Goal: Task Accomplishment & Management: Complete application form

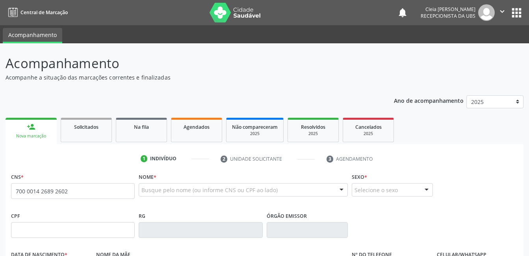
type input "700 0014 2689 2602"
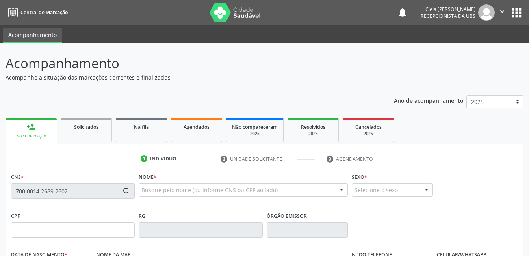
type input "017.798.604-20"
type input "28/06/1962"
type input "Donaria Alexandrina da Conceicao"
type input "(87) 99999-9999"
type input "(87) 9919-0704"
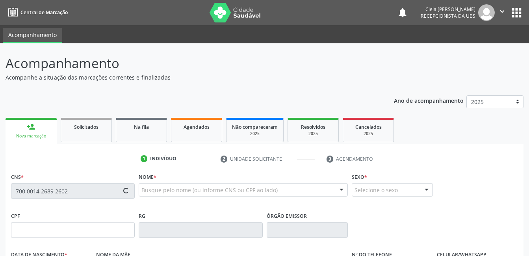
type input "935.807.894-49"
type input "159"
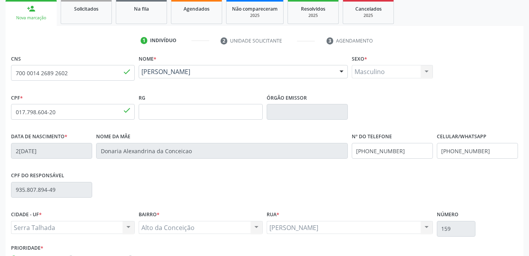
scroll to position [171, 0]
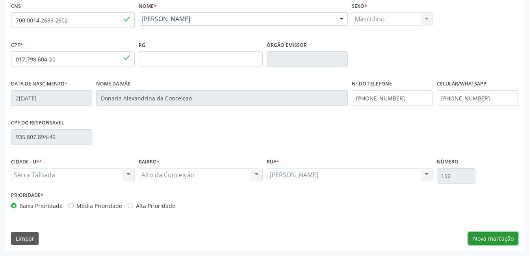
click at [493, 238] on button "Nova marcação" at bounding box center [494, 238] width 50 height 13
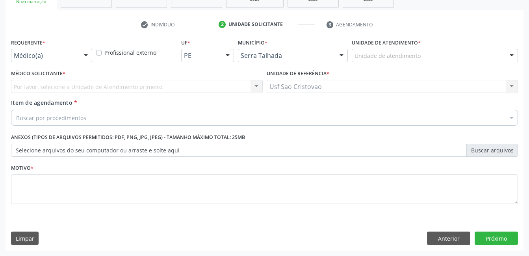
scroll to position [134, 0]
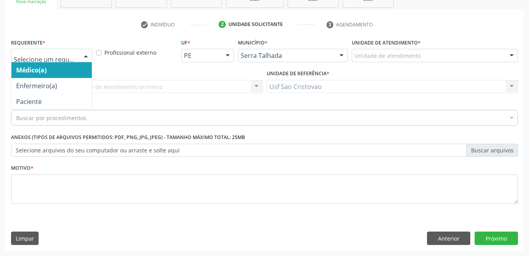
click at [79, 59] on div at bounding box center [51, 55] width 81 height 13
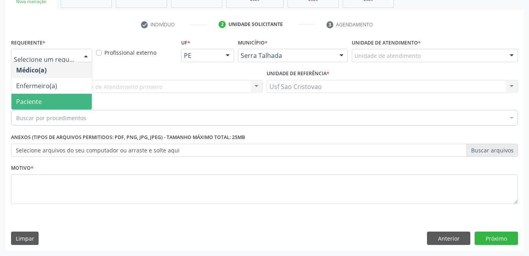
click at [79, 102] on span "Paciente" at bounding box center [51, 102] width 80 height 16
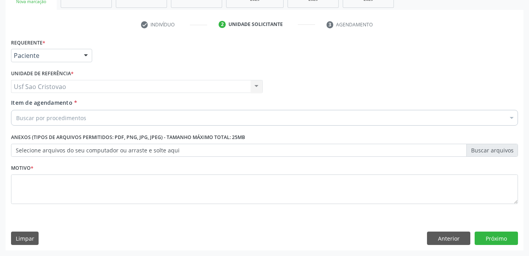
click at [93, 116] on div "Buscar por procedimentos" at bounding box center [264, 118] width 507 height 16
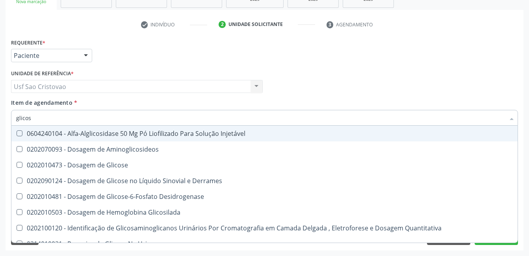
type input "glicose"
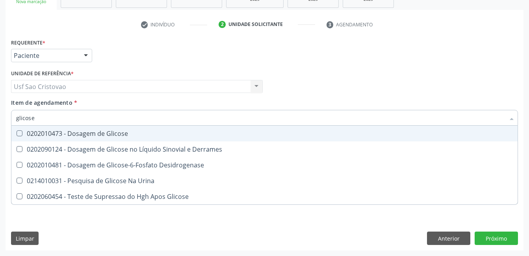
click at [18, 132] on Glicose at bounding box center [20, 133] width 6 height 6
click at [17, 132] on Glicose "checkbox" at bounding box center [13, 133] width 5 height 5
checkbox Glicose "true"
type input "glicos"
checkbox Glicose "false"
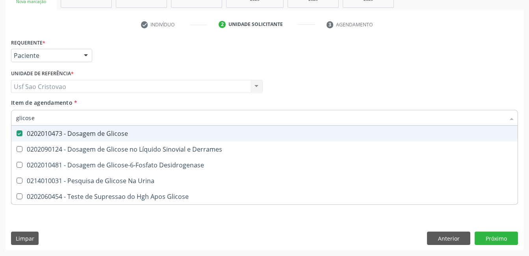
checkbox Desidrogenase "true"
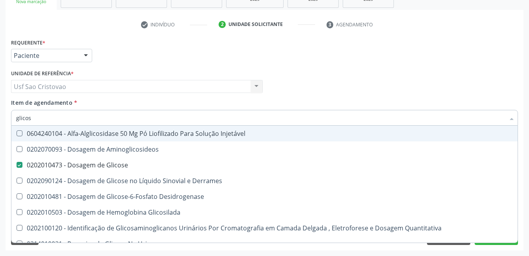
type input "glico"
checkbox Glicose "false"
checkbox Glicosilada "true"
type input "glic"
checkbox Glicosilada "false"
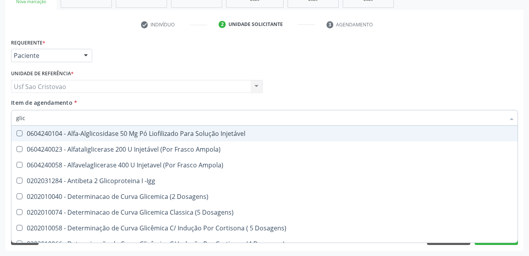
type input "gli"
checkbox Glicose "false"
checkbox Glicosilada "true"
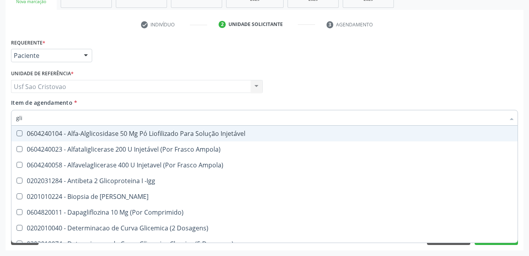
type input "gl"
checkbox Glicose "false"
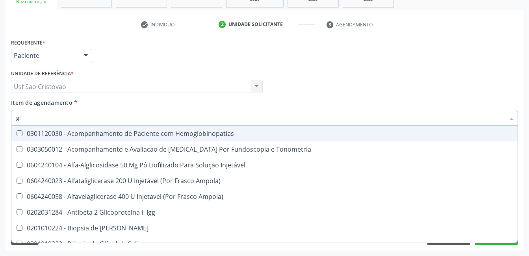
type input "g"
checkbox Glicose "false"
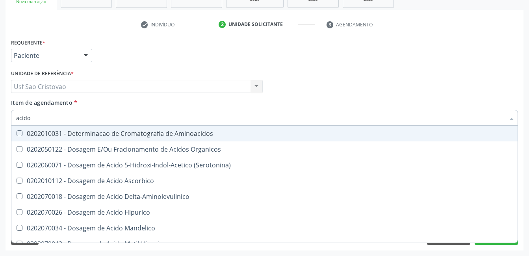
type input "acido u"
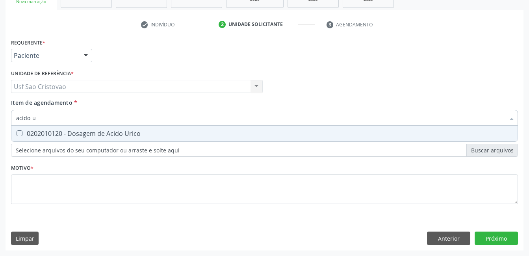
click at [18, 132] on Urico at bounding box center [20, 133] width 6 height 6
click at [17, 132] on Urico "checkbox" at bounding box center [13, 133] width 5 height 5
checkbox Urico "true"
type input "acido"
checkbox Urico "false"
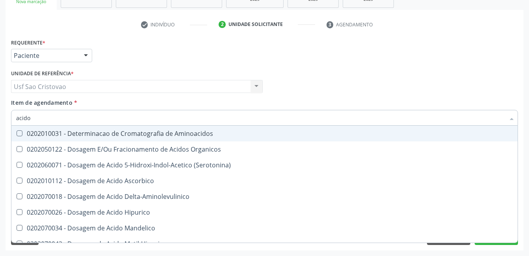
type input "acid"
checkbox Urico "false"
checkbox Cromatografia\) "true"
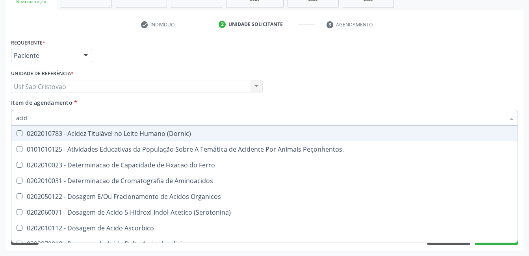
type input "aci"
checkbox Urico "false"
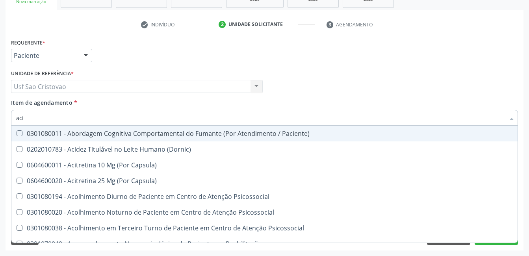
type input "ac"
checkbox Urico "false"
type input "a"
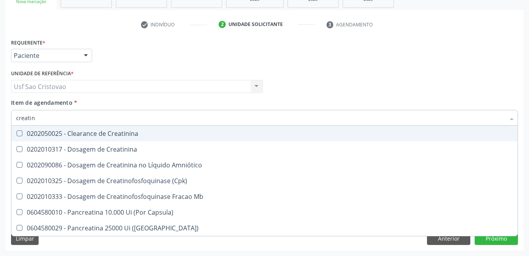
type input "creatini"
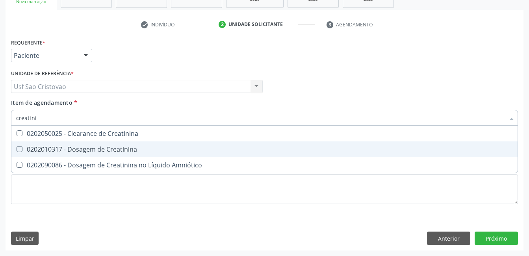
click at [22, 151] on Creatinina at bounding box center [20, 149] width 6 height 6
click at [17, 151] on Creatinina "checkbox" at bounding box center [13, 149] width 5 height 5
checkbox Creatinina "true"
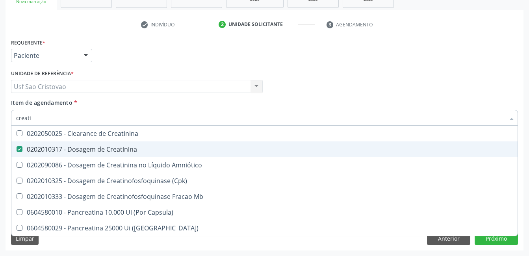
type input "creat"
checkbox Creatinina "false"
checkbox \(Cpk\) "true"
type input "crea"
checkbox \(Cpk\) "false"
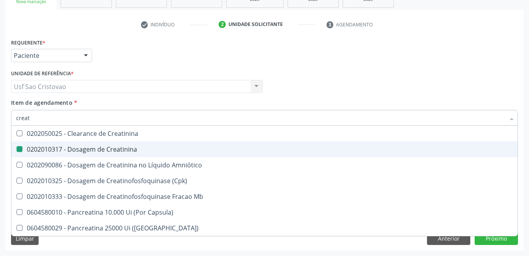
checkbox Capsula\) "true"
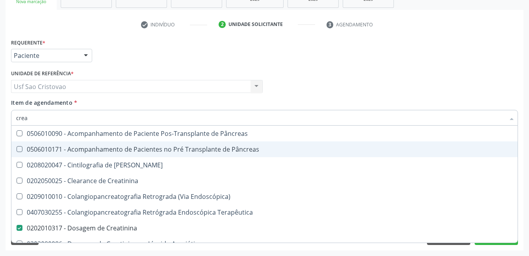
type input "cre"
checkbox Creatinina "false"
checkbox Oncologia "true"
type input "cr"
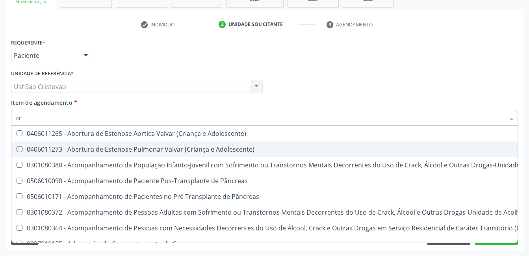
checkbox Crâniofacial "false"
type input "c"
checkbox Creatinina "false"
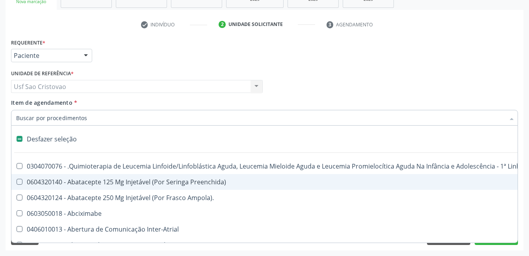
type input "u"
checkbox Cistorrafia "true"
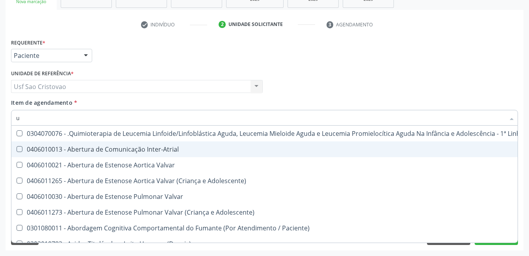
type input "ur"
checkbox B "true"
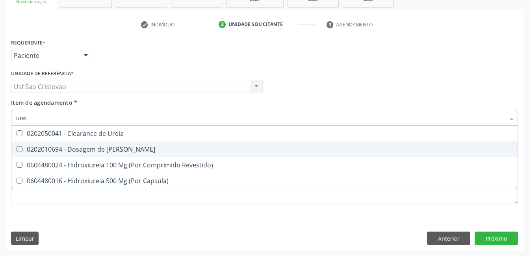
type input "ureia"
click at [22, 150] on Ureia at bounding box center [20, 149] width 6 height 6
click at [17, 150] on Ureia "checkbox" at bounding box center [13, 149] width 5 height 5
checkbox Ureia "true"
type input "ure"
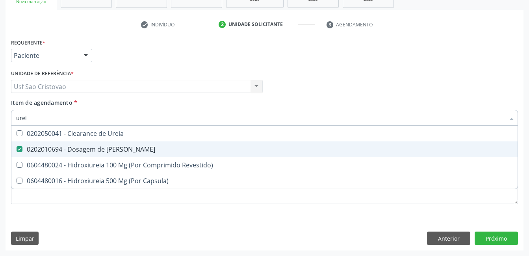
checkbox Ureia "false"
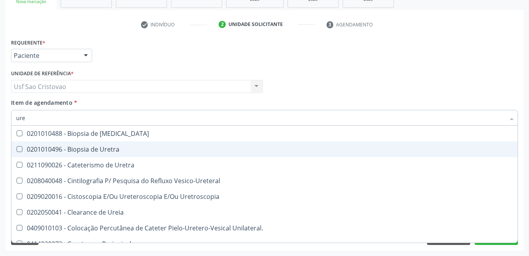
type input "ur"
checkbox Ureia "false"
type input "u"
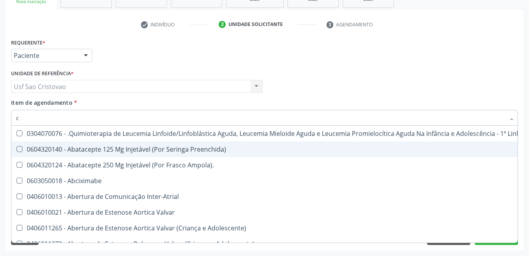
type input "co"
checkbox Único "true"
checkbox Creatinina "true"
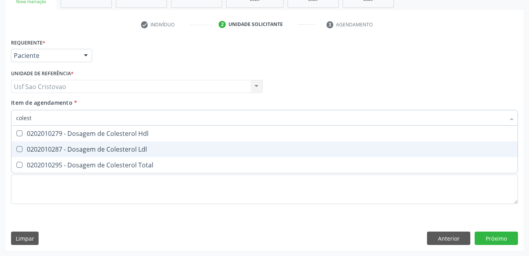
type input "coleste"
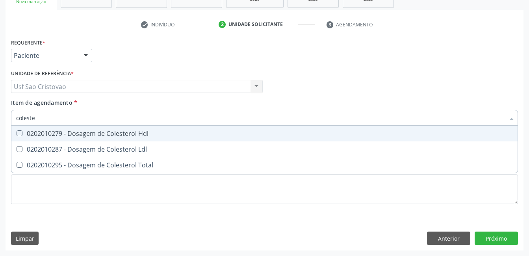
click at [20, 134] on Hdl at bounding box center [20, 133] width 6 height 6
click at [17, 134] on Hdl "checkbox" at bounding box center [13, 133] width 5 height 5
checkbox Hdl "true"
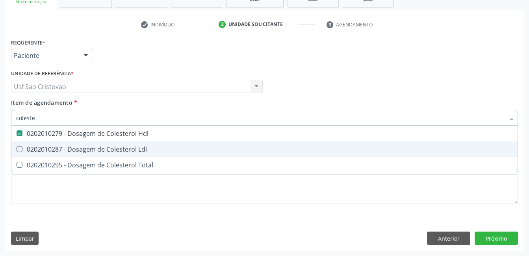
click at [19, 151] on Ldl at bounding box center [20, 149] width 6 height 6
click at [17, 151] on Ldl "checkbox" at bounding box center [13, 149] width 5 height 5
checkbox Ldl "true"
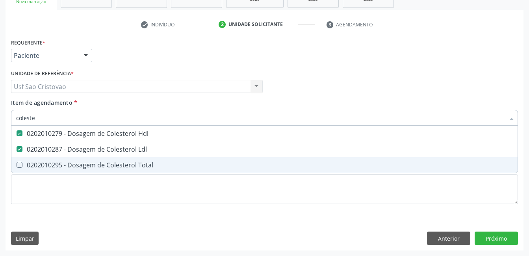
click at [19, 166] on Total at bounding box center [20, 165] width 6 height 6
click at [17, 166] on Total "checkbox" at bounding box center [13, 164] width 5 height 5
checkbox Total "true"
type input "cole"
checkbox Hdl "false"
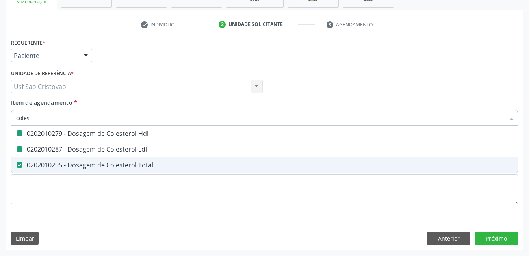
checkbox Ldl "false"
checkbox Total "false"
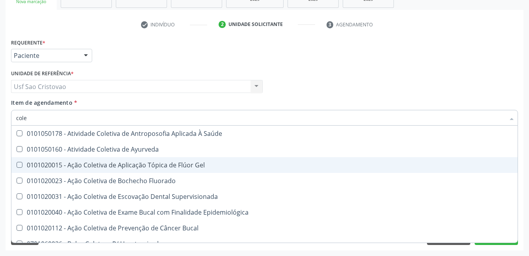
type input "col"
checkbox Hdl "false"
checkbox Ldl "false"
checkbox Total "false"
type input "c"
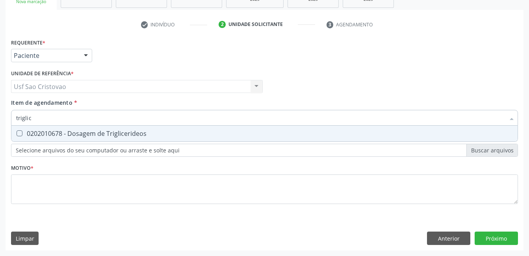
type input "triglice"
click at [22, 135] on div "0202010678 - Dosagem de Triglicerideos" at bounding box center [264, 133] width 497 height 6
checkbox Triglicerideos "true"
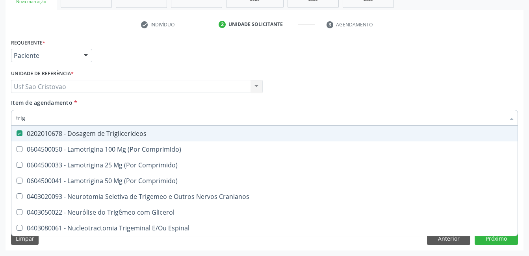
type input "tri"
checkbox Triglicerideos "false"
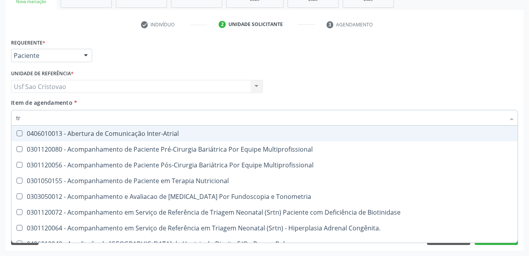
type input "t"
checkbox Triglicerideos "false"
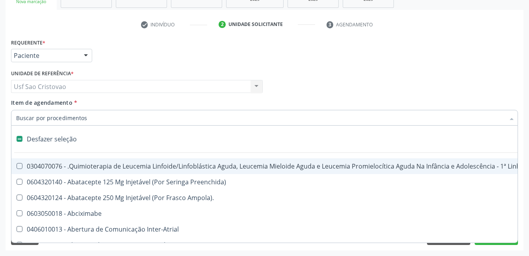
type input "h"
checkbox B "true"
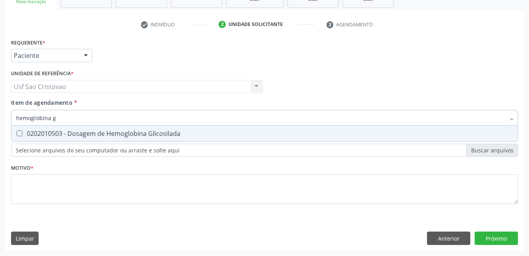
type input "hemoglobina gl"
click at [22, 135] on div "0202010503 - Dosagem de Hemoglobina Glicosilada" at bounding box center [264, 133] width 497 height 6
checkbox Glicosilada "true"
type input "hemoglobina"
checkbox Glicosilada "false"
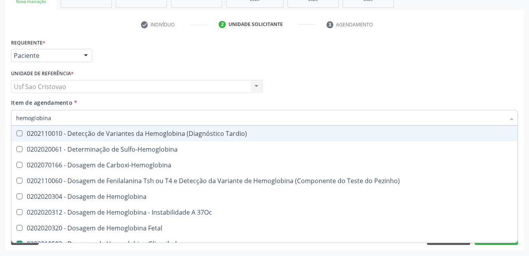
type input "hemoglobin"
checkbox Glicosilada "false"
checkbox Hematocrito\) "true"
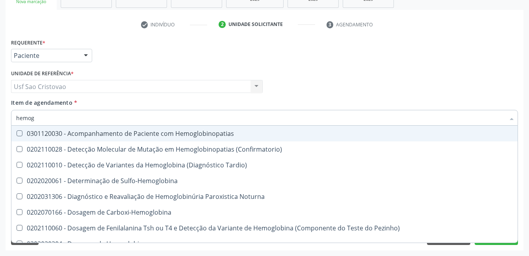
type input "hemo"
checkbox Glicosilada "false"
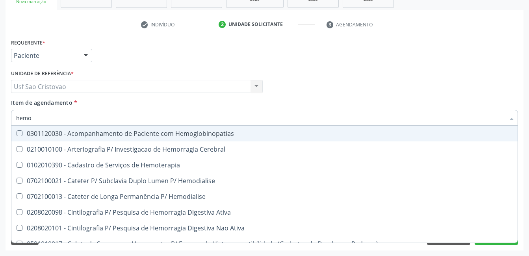
type input "hem"
checkbox Glicosilada "false"
checkbox Semana\) "true"
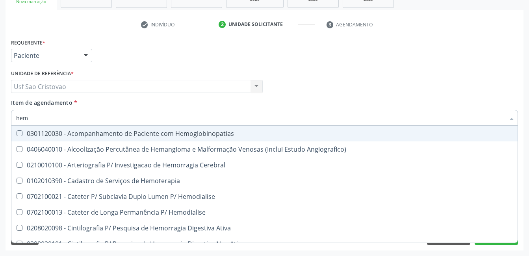
type input "he"
checkbox Glicosilada "false"
checkbox Hematocrito "true"
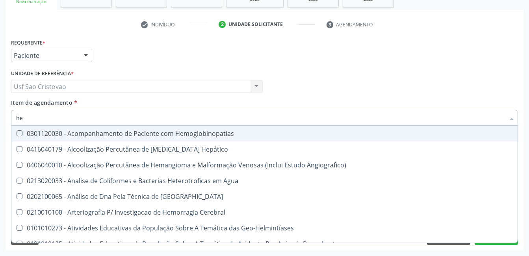
type input "h"
checkbox Glicosilada "false"
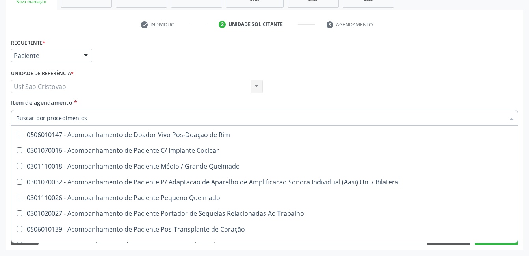
scroll to position [512, 0]
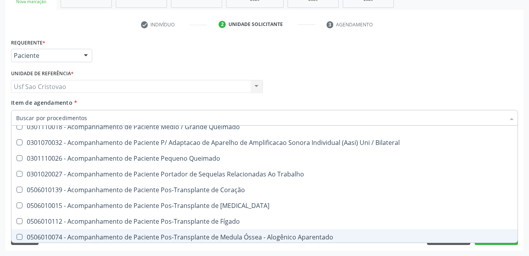
click at [420, 249] on div "Requerente * Paciente Médico(a) Enfermeiro(a) Paciente Nenhum resultado encontr…" at bounding box center [265, 144] width 518 height 214
checkbox Preenchida\) "true"
checkbox Ampola\)\ "true"
checkbox Abciximabe "true"
checkbox Inter-Atrial "true"
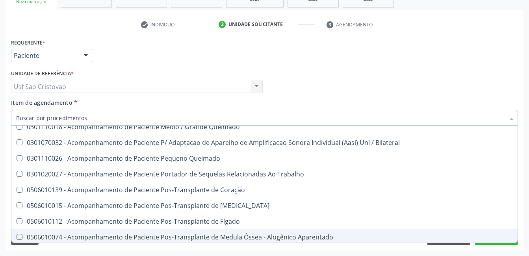
checkbox Valvar "true"
checkbox Adolescente\) "true"
checkbox Valvar "true"
checkbox Adolescente\) "true"
checkbox Paciente\) "true"
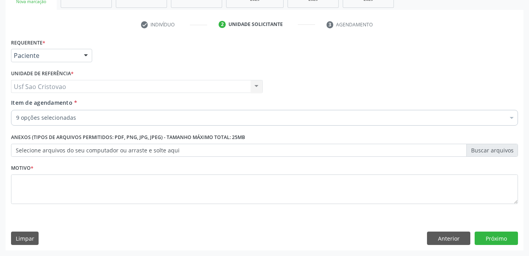
scroll to position [0, 0]
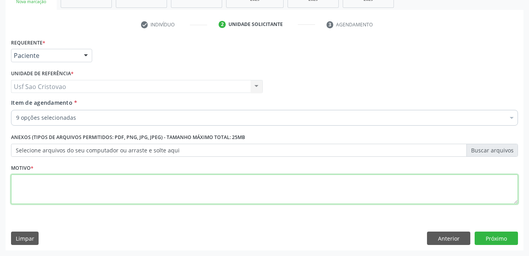
click at [298, 184] on textarea at bounding box center [264, 190] width 507 height 30
type textarea "."
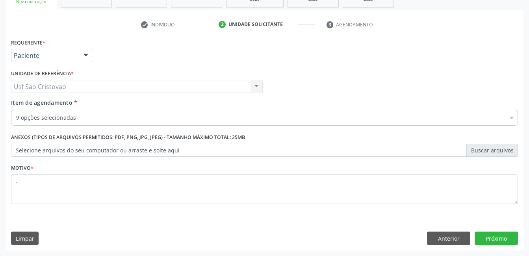
click at [323, 236] on div "Limpar Anterior Próximo" at bounding box center [264, 238] width 507 height 13
click at [509, 238] on button "Próximo" at bounding box center [496, 238] width 43 height 13
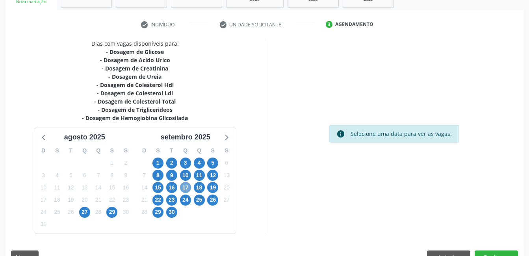
click at [185, 188] on span "17" at bounding box center [185, 187] width 11 height 11
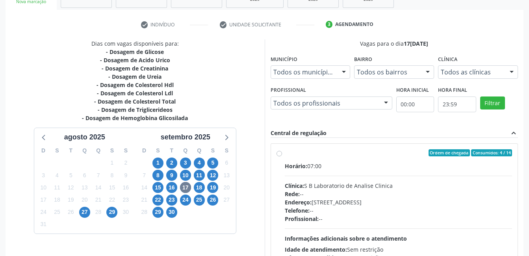
click at [285, 153] on label "Ordem de chegada Consumidos: 4 / 14 Horário: 07:00 Clínica: S B Laboratorio de …" at bounding box center [399, 209] width 228 height 121
click at [278, 153] on input "Ordem de chegada Consumidos: 4 / 14 Horário: 07:00 Clínica: S B Laboratorio de …" at bounding box center [280, 152] width 6 height 7
radio input "true"
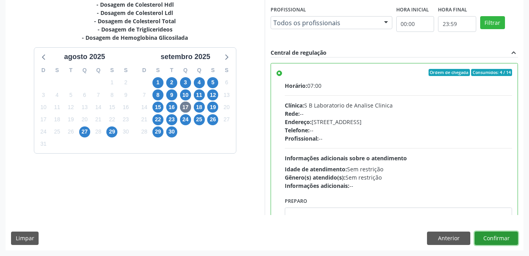
click at [509, 241] on button "Confirmar" at bounding box center [496, 238] width 43 height 13
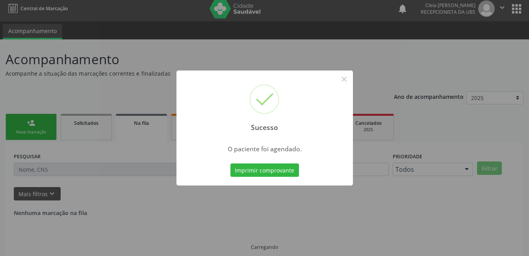
scroll to position [0, 0]
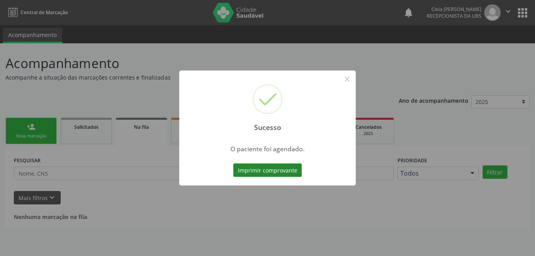
click at [281, 172] on button "Imprimir comprovante" at bounding box center [267, 170] width 69 height 13
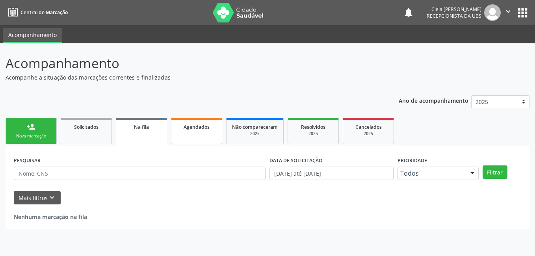
click at [209, 133] on link "Agendados" at bounding box center [196, 131] width 51 height 26
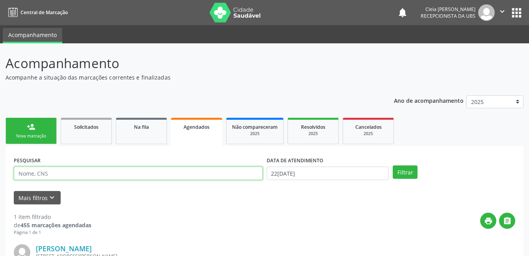
click at [201, 174] on input "text" at bounding box center [138, 173] width 249 height 13
type input "700001426892602"
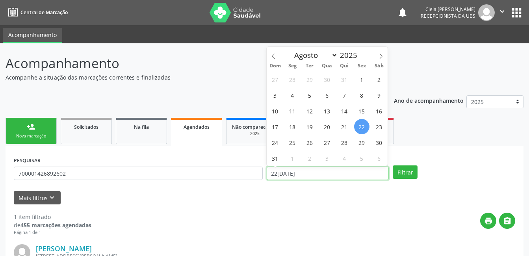
click at [325, 171] on input "22/08/2025" at bounding box center [328, 173] width 123 height 13
click at [381, 55] on icon at bounding box center [381, 56] width 3 height 5
select select "8"
click at [331, 114] on span "17" at bounding box center [327, 110] width 15 height 15
type input "17/09/2025"
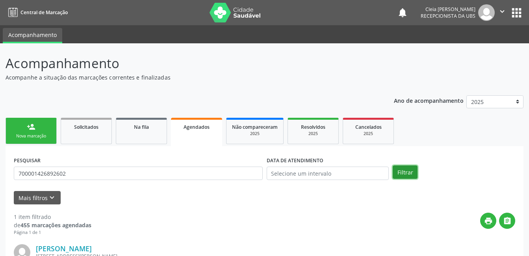
click at [405, 175] on button "Filtrar" at bounding box center [405, 172] width 25 height 13
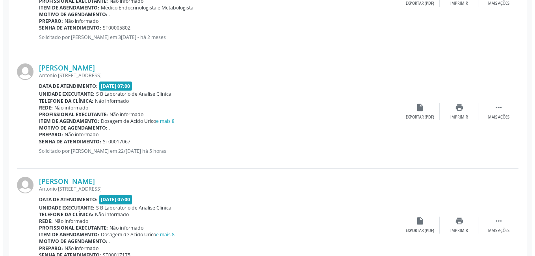
scroll to position [448, 0]
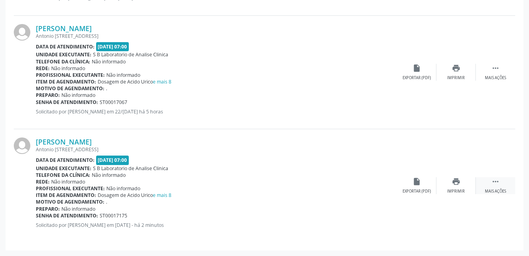
click at [502, 192] on div "Mais ações" at bounding box center [495, 192] width 21 height 6
click at [417, 186] on icon "cancel" at bounding box center [417, 181] width 9 height 9
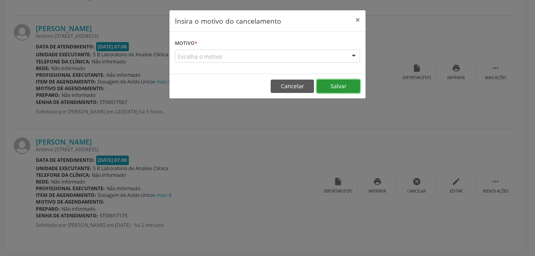
click at [341, 86] on button "Salvar" at bounding box center [338, 86] width 43 height 13
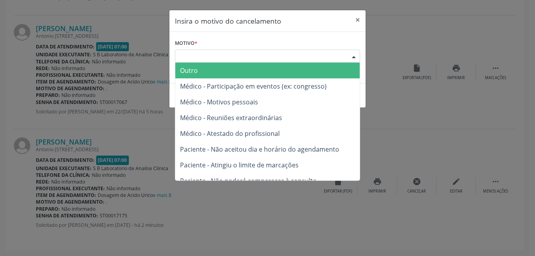
click at [265, 61] on div "Escolha o motivo" at bounding box center [267, 56] width 185 height 13
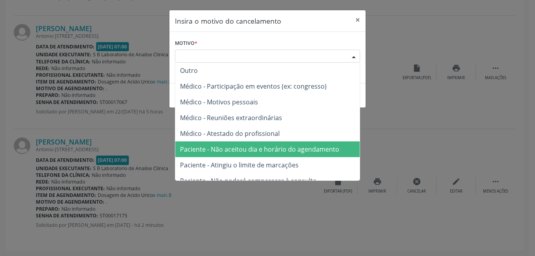
click at [269, 147] on span "Paciente - Não aceitou dia e horário do agendamento" at bounding box center [259, 149] width 159 height 9
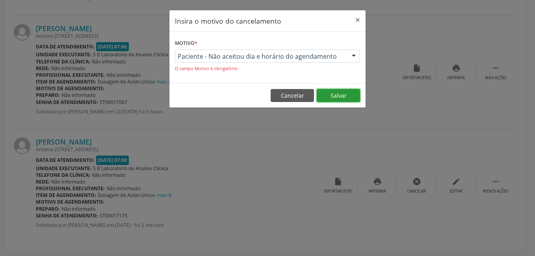
click at [343, 97] on button "Salvar" at bounding box center [338, 95] width 43 height 13
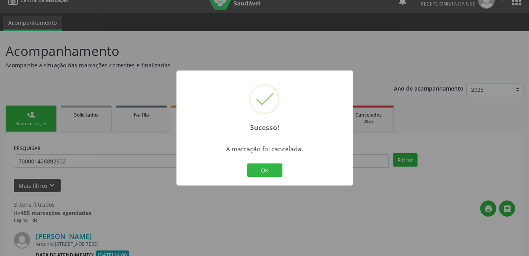
scroll to position [334, 0]
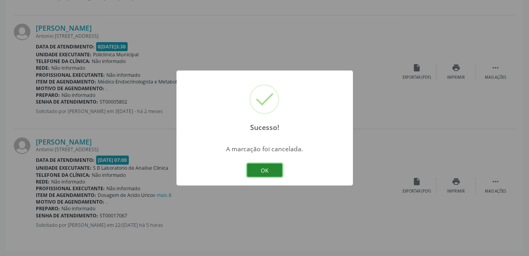
click at [272, 171] on button "OK" at bounding box center [264, 170] width 35 height 13
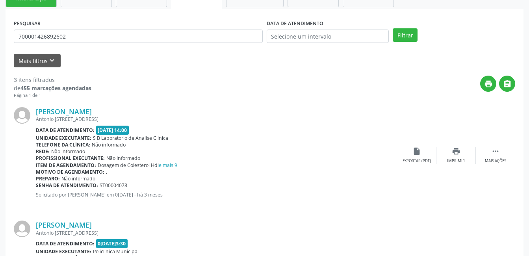
scroll to position [0, 0]
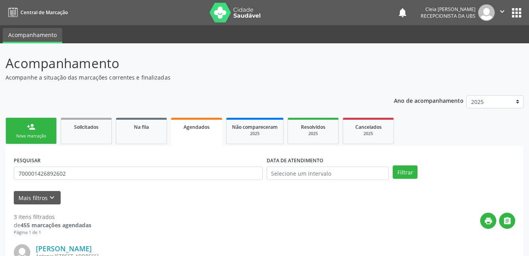
click at [43, 130] on link "person_add Nova marcação" at bounding box center [31, 131] width 51 height 26
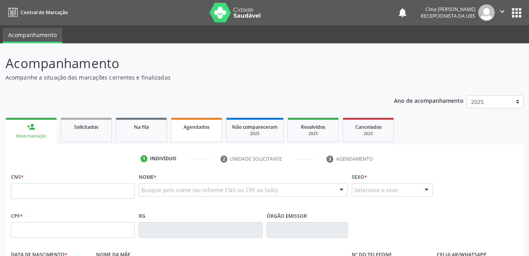
click at [183, 134] on link "Agendados" at bounding box center [196, 130] width 51 height 24
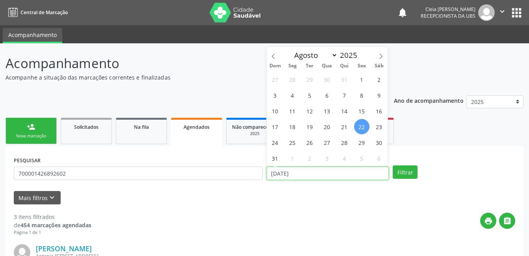
click at [378, 174] on input "22[DATE]" at bounding box center [328, 173] width 123 height 13
drag, startPoint x: 378, startPoint y: 174, endPoint x: 381, endPoint y: 57, distance: 117.5
click at [381, 57] on icon at bounding box center [381, 57] width 6 height 6
select select "8"
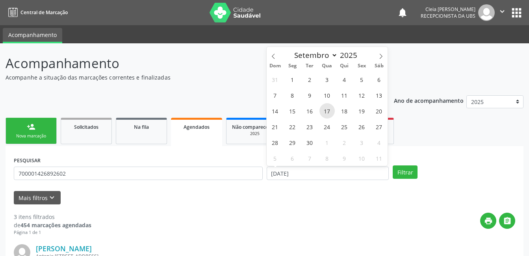
click at [331, 113] on span "17" at bounding box center [327, 110] width 15 height 15
type input "[DATE]"
click at [331, 113] on span "17" at bounding box center [327, 110] width 15 height 15
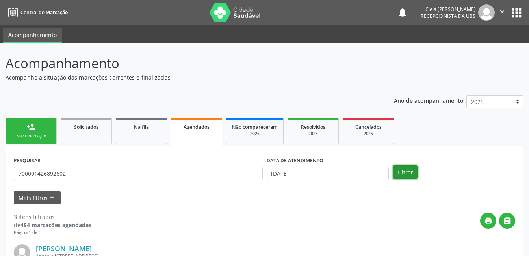
click at [404, 176] on button "Filtrar" at bounding box center [405, 172] width 25 height 13
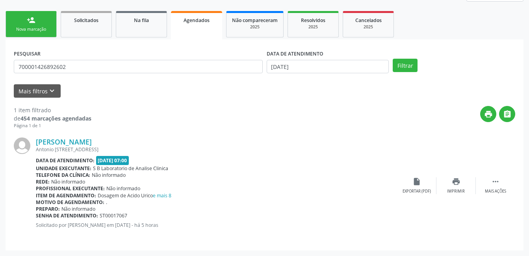
click at [48, 27] on div "Nova marcação" at bounding box center [30, 29] width 39 height 6
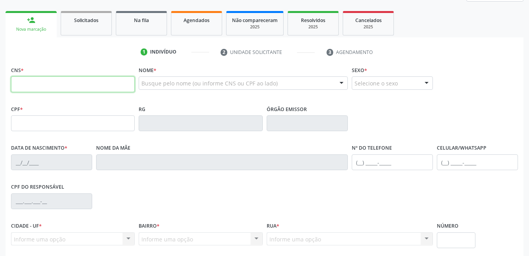
click at [93, 82] on input "text" at bounding box center [73, 84] width 124 height 16
type input "705 8024 9702 6635"
type input "989.238.384-20"
type input "21/12/1967"
type input "Maria Ivanise Nogueira"
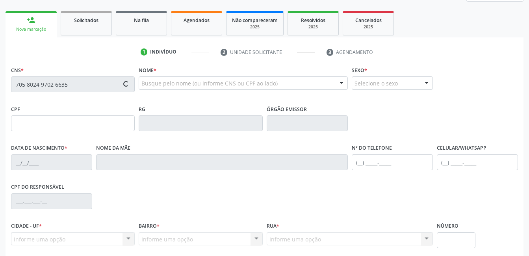
type input "(87) 99965-4071"
type input "1141"
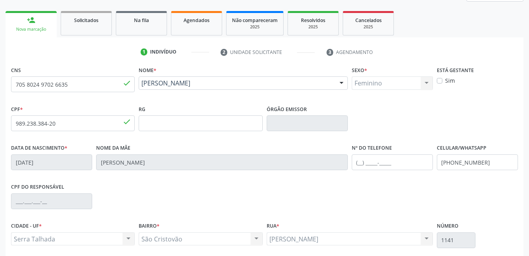
scroll to position [171, 0]
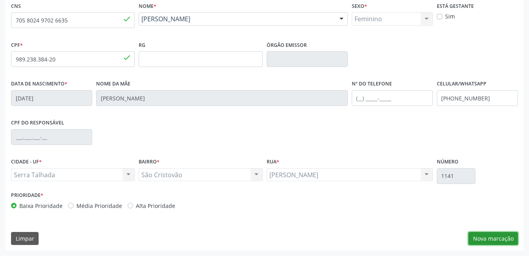
click at [501, 237] on button "Nova marcação" at bounding box center [494, 238] width 50 height 13
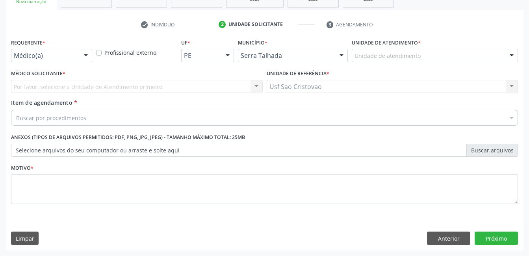
scroll to position [134, 0]
click at [90, 54] on div at bounding box center [86, 55] width 12 height 13
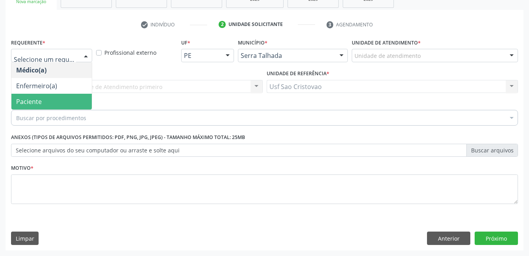
click at [75, 104] on span "Paciente" at bounding box center [51, 102] width 80 height 16
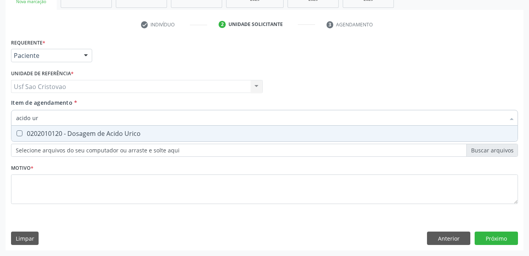
type input "acido uri"
click at [18, 132] on Urico at bounding box center [20, 133] width 6 height 6
click at [17, 132] on Urico "checkbox" at bounding box center [13, 133] width 5 height 5
checkbox Urico "true"
type input "acido"
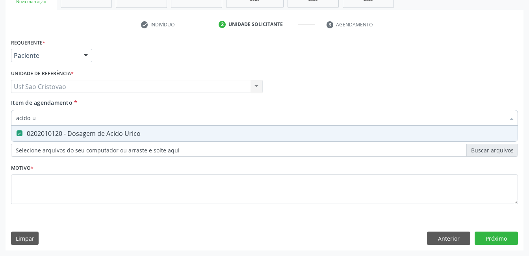
checkbox Urico "false"
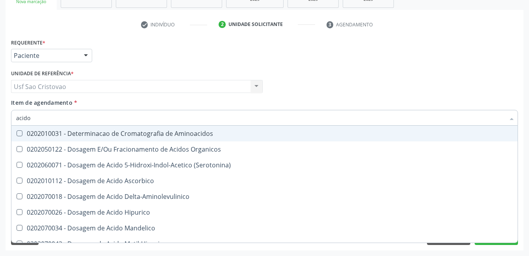
type input "acid"
checkbox Urico "false"
checkbox Cromatografia\) "true"
type input "aci"
checkbox Cromatografia\) "false"
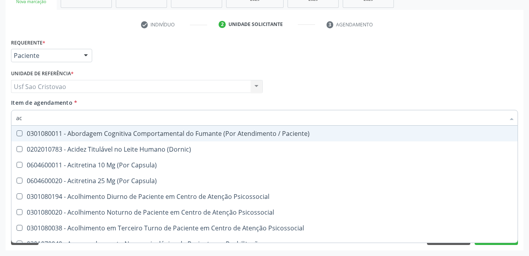
type input "a"
checkbox Urico "false"
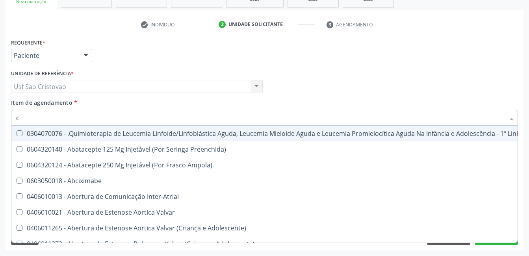
type input "co"
checkbox Único "true"
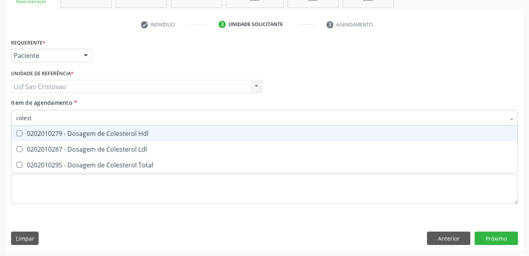
type input "coleste"
click at [18, 132] on Hdl at bounding box center [20, 133] width 6 height 6
click at [17, 132] on Hdl "checkbox" at bounding box center [13, 133] width 5 height 5
checkbox Hdl "true"
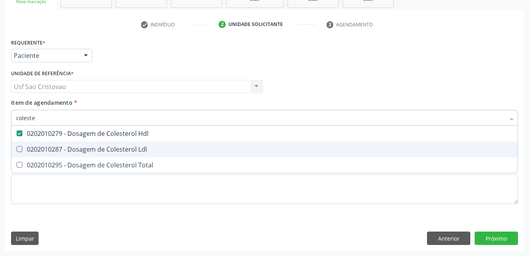
click at [17, 149] on Ldl at bounding box center [20, 149] width 6 height 6
click at [17, 149] on Ldl "checkbox" at bounding box center [13, 149] width 5 height 5
checkbox Ldl "true"
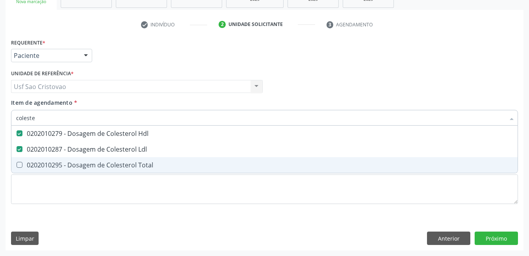
click at [20, 164] on Total at bounding box center [20, 165] width 6 height 6
click at [17, 164] on Total "checkbox" at bounding box center [13, 164] width 5 height 5
checkbox Total "true"
type input "cole"
checkbox Hdl "false"
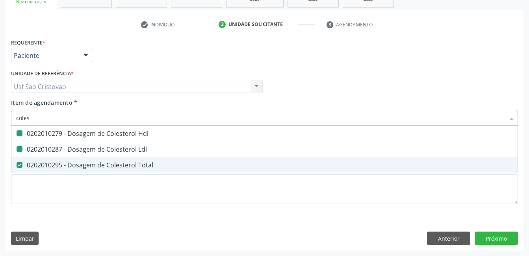
checkbox Ldl "false"
checkbox Total "false"
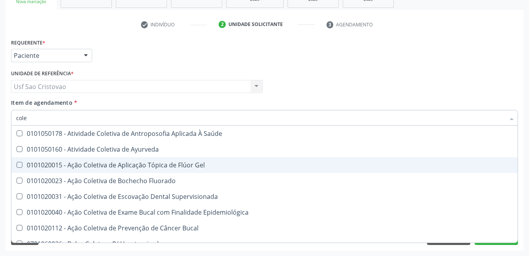
type input "col"
checkbox Hdl "false"
checkbox Ldl "false"
checkbox Total "false"
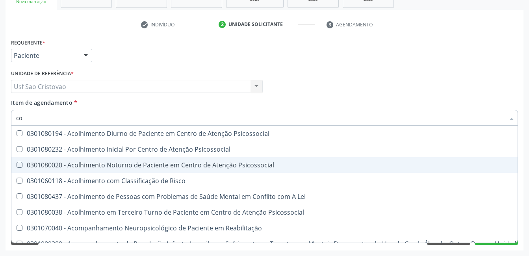
type input "c"
checkbox Hdl "false"
checkbox Ldl "false"
checkbox Total "false"
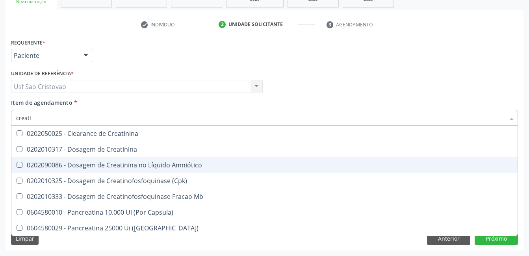
type input "creatin"
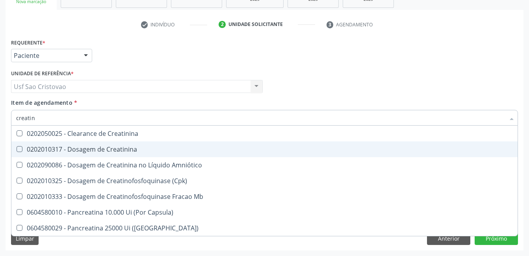
click at [19, 149] on Creatinina at bounding box center [20, 149] width 6 height 6
click at [17, 149] on Creatinina "checkbox" at bounding box center [13, 149] width 5 height 5
checkbox Creatinina "true"
type input "creat"
checkbox Creatinina "false"
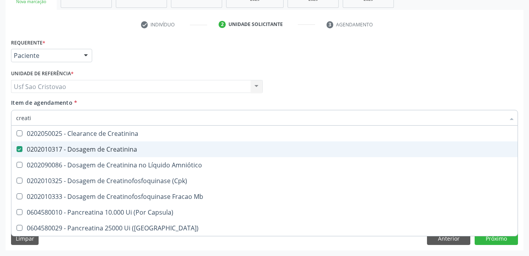
checkbox \(Cpk\) "true"
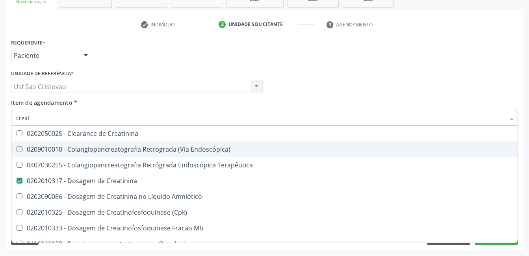
type input "crea"
checkbox Creatinina "false"
checkbox Mb "true"
type input "cre"
checkbox Mb "false"
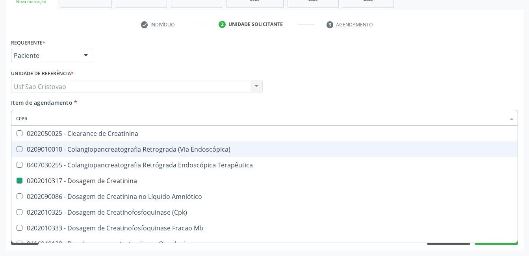
checkbox Oncologia "true"
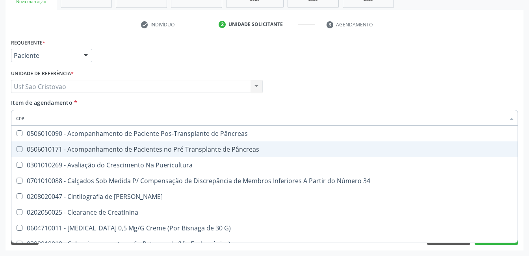
type input "cr"
checkbox Creatinina "false"
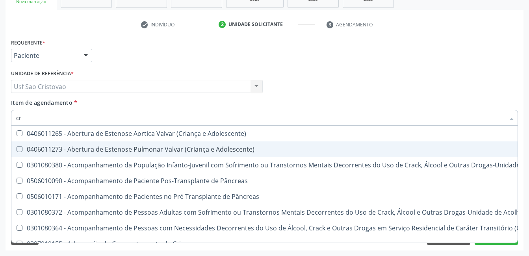
type input "c"
checkbox Creatinina "false"
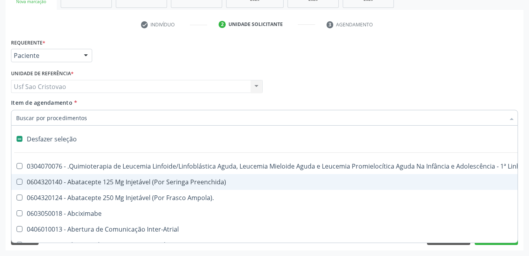
type input "g"
checkbox \(Unilateral\) "true"
checkbox Linha "true"
checkbox Infusão "true"
checkbox Urostomizados "true"
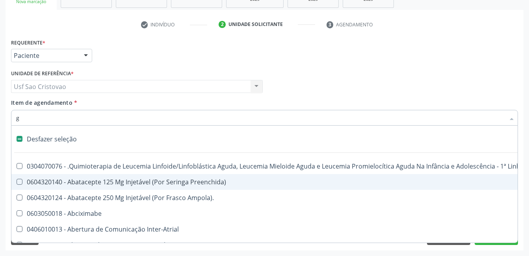
checkbox Revestido\) "true"
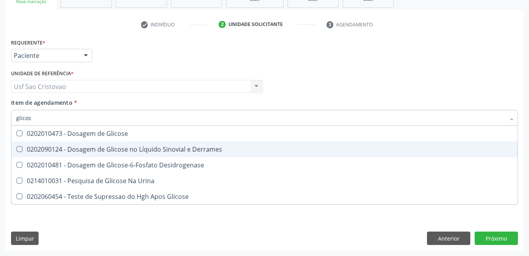
type input "glicose"
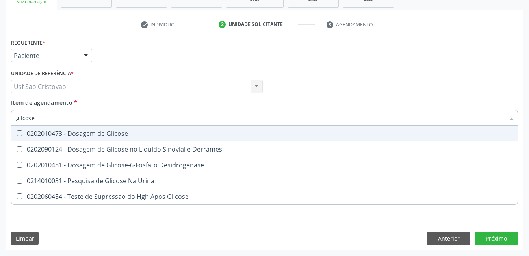
click at [21, 132] on Glicose at bounding box center [20, 133] width 6 height 6
click at [17, 132] on Glicose "checkbox" at bounding box center [13, 133] width 5 height 5
checkbox Glicose "true"
type input "glicos"
checkbox Glicose "false"
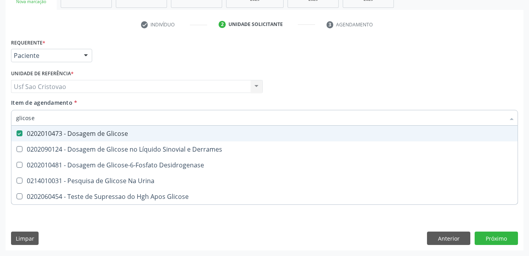
checkbox Desidrogenase "true"
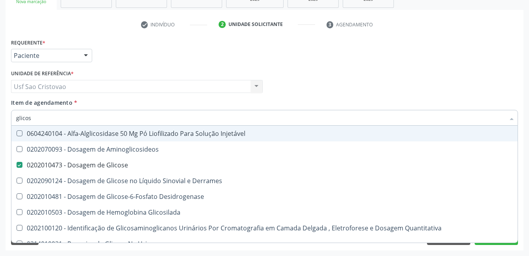
type input "glico"
checkbox Glicose "false"
checkbox Glicosilada "true"
type input "glic"
checkbox Glicosilada "false"
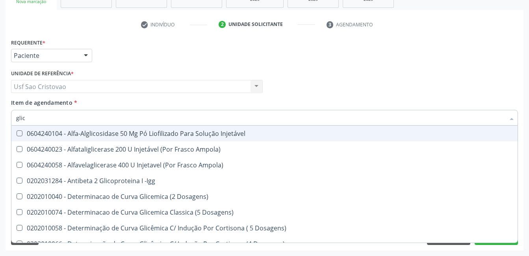
type input "gli"
checkbox Glicose "false"
checkbox Glicosilada "true"
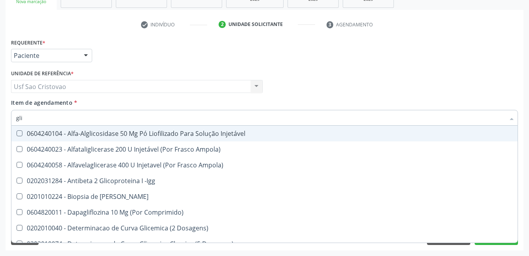
type input "gl"
checkbox Glicose "false"
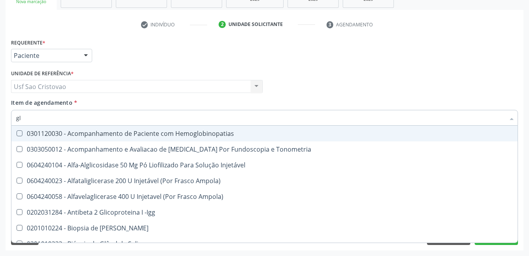
type input "g"
checkbox Glicose "false"
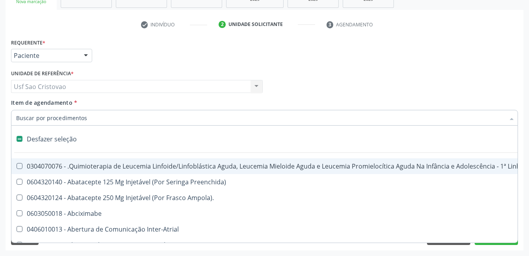
type input "h"
checkbox B "true"
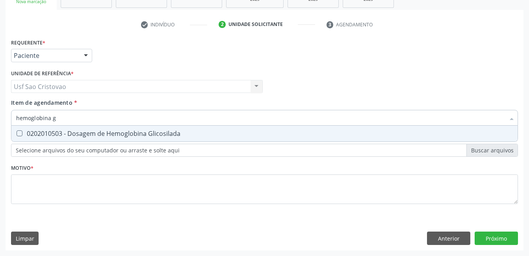
type input "hemoglobina gl"
click at [18, 132] on Glicosilada at bounding box center [20, 133] width 6 height 6
click at [17, 132] on Glicosilada "checkbox" at bounding box center [13, 133] width 5 height 5
checkbox Glicosilada "true"
type input "hemoglobina"
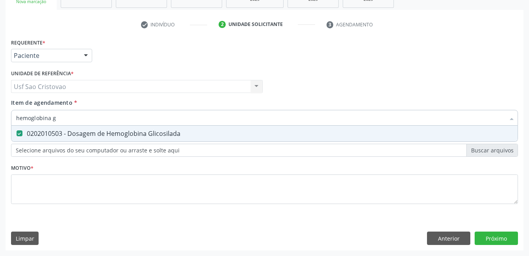
checkbox Glicosilada "false"
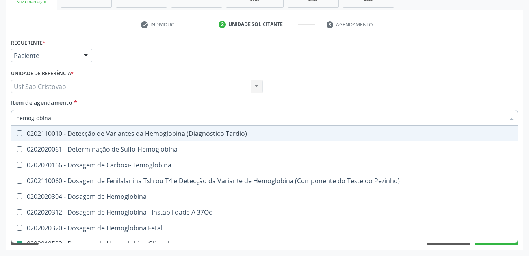
type input "hemoglobin"
checkbox Glicosilada "false"
checkbox Hematocrito\) "true"
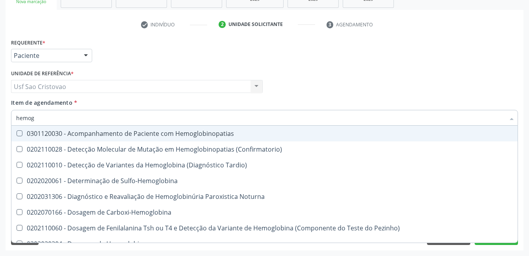
type input "hemo"
checkbox Glicosilada "false"
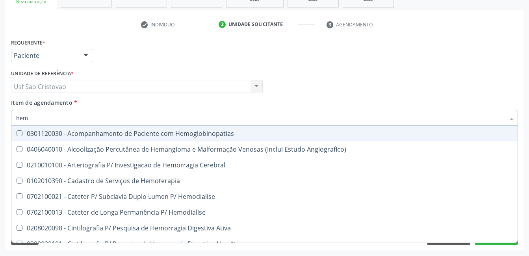
type input "he"
checkbox Glicosilada "false"
checkbox Hematocrito "true"
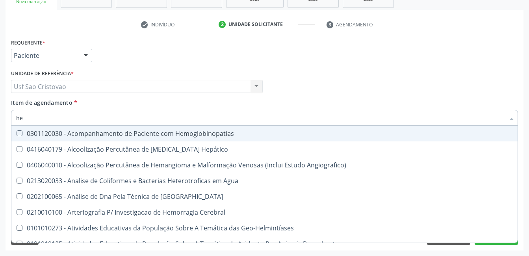
type input "h"
checkbox Glicosilada "false"
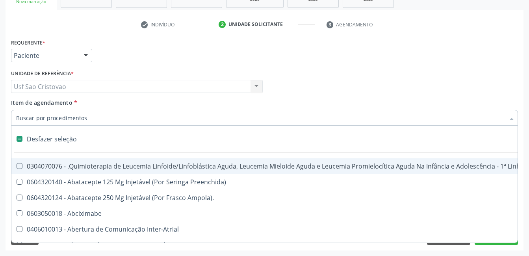
type input "h"
checkbox B "true"
checkbox Fibrinogênio "true"
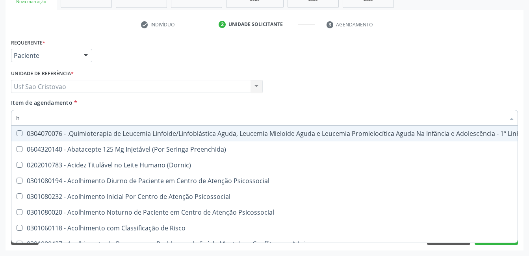
type input "he"
checkbox Pulmão "true"
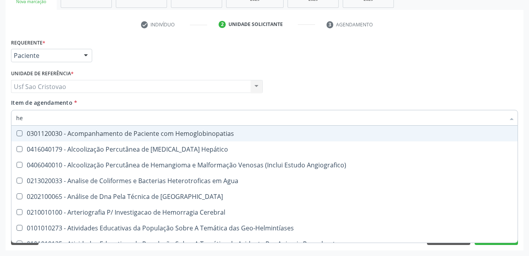
type input "hem"
checkbox \(Qualitativo\) "true"
checkbox Glicosilada "false"
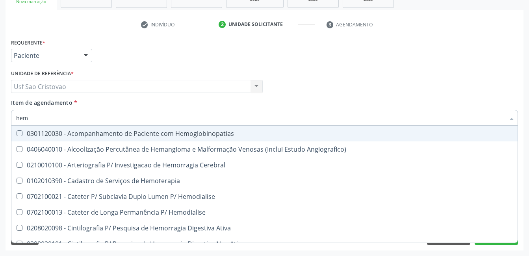
type input "hemo"
checkbox Hemacias "true"
checkbox Glicosilada "false"
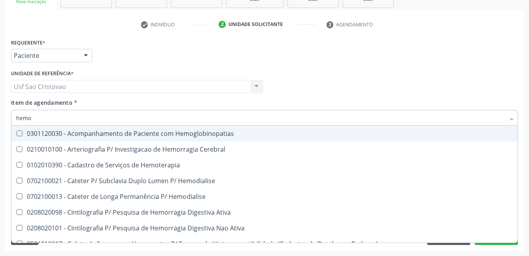
type input "hemog"
checkbox Tardio\) "true"
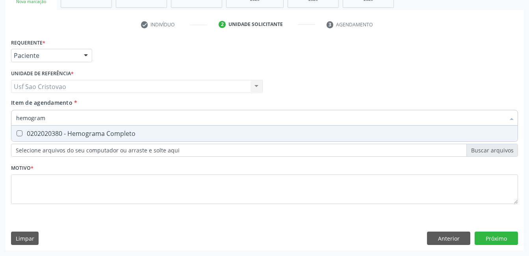
type input "hemograma"
click at [19, 133] on Completo at bounding box center [20, 133] width 6 height 6
click at [17, 133] on Completo "checkbox" at bounding box center [13, 133] width 5 height 5
checkbox Completo "true"
type input "hemog"
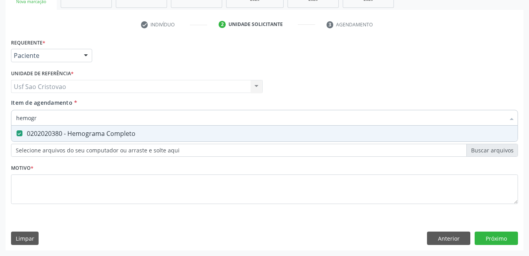
checkbox Completo "false"
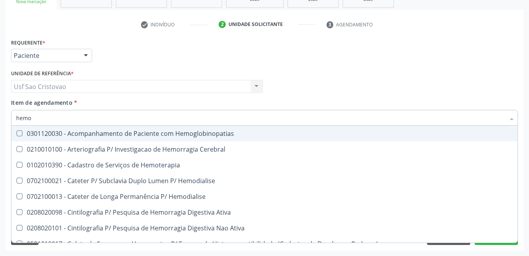
type input "hem"
checkbox Glicosilada "false"
checkbox Semana\) "true"
checkbox Completo "false"
checkbox Elástica "true"
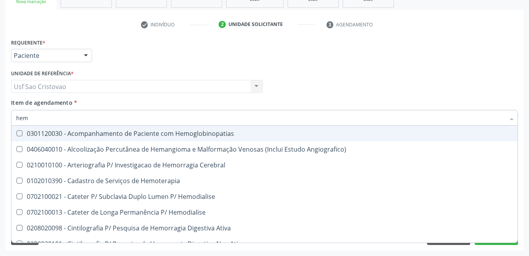
type input "he"
checkbox Glicosilada "false"
checkbox Hematocrito "true"
checkbox Completo "false"
checkbox Orgaos "true"
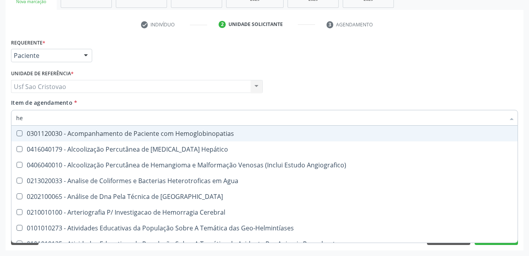
type input "h"
checkbox Glicosilada "false"
checkbox Completo "false"
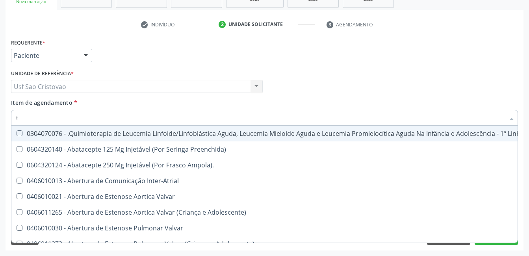
type input "t4"
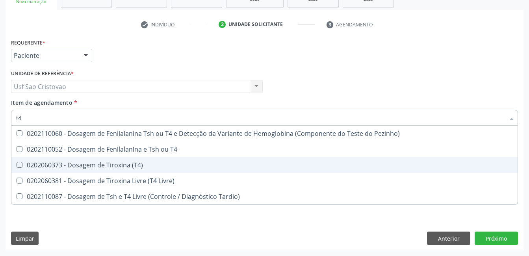
click at [20, 163] on \(T4\) at bounding box center [20, 165] width 6 height 6
click at [17, 163] on \(T4\) "checkbox" at bounding box center [13, 164] width 5 height 5
checkbox \(T4\) "true"
type input "t"
checkbox \(T4\) "false"
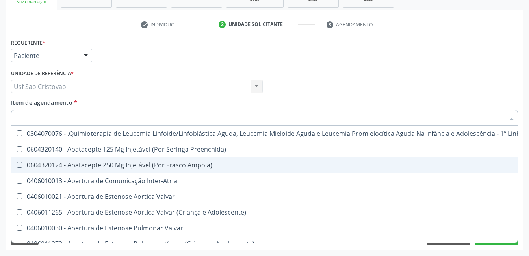
type input "tg"
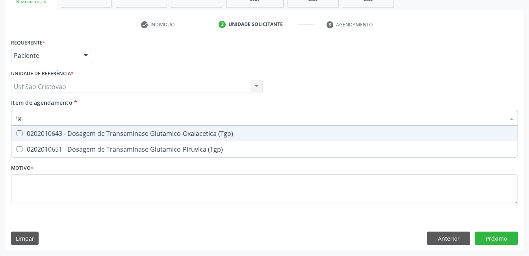
click at [20, 133] on \(Tgo\) at bounding box center [20, 133] width 6 height 6
click at [17, 133] on \(Tgo\) "checkbox" at bounding box center [13, 133] width 5 height 5
checkbox \(Tgo\) "true"
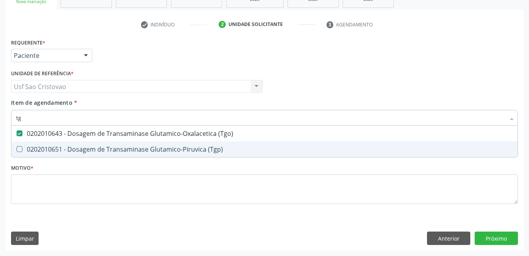
click at [19, 150] on \(Tgp\) at bounding box center [20, 149] width 6 height 6
click at [17, 150] on \(Tgp\) "checkbox" at bounding box center [13, 149] width 5 height 5
checkbox \(Tgp\) "true"
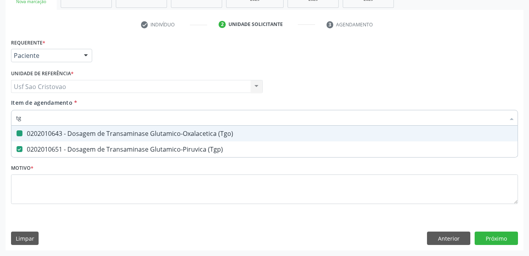
type input "t"
checkbox \(Tgo\) "false"
checkbox \(Tgp\) "false"
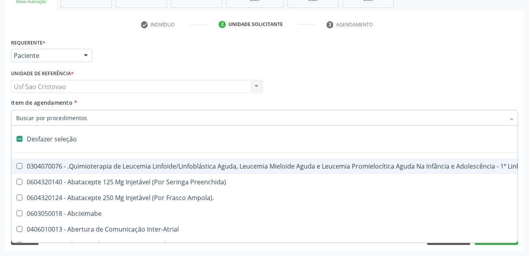
type input "t"
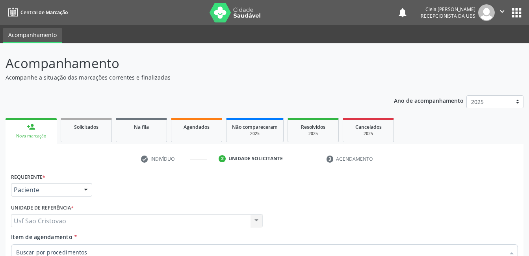
scroll to position [134, 0]
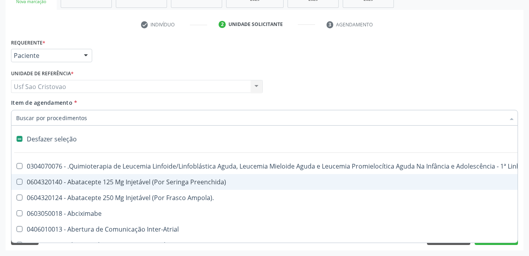
type input "2"
checkbox Comprimido\) "true"
checkbox Abdominal "true"
checkbox Colostomia "true"
checkbox Colpectomia "true"
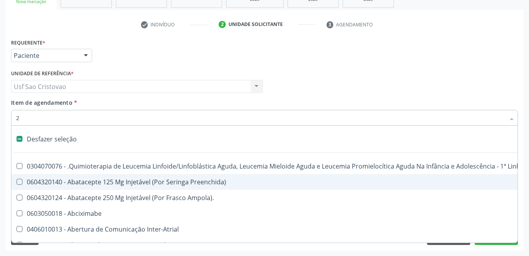
checkbox Colo "true"
checkbox Percutanea "true"
checkbox Unidades "true"
checkbox Coclear "true"
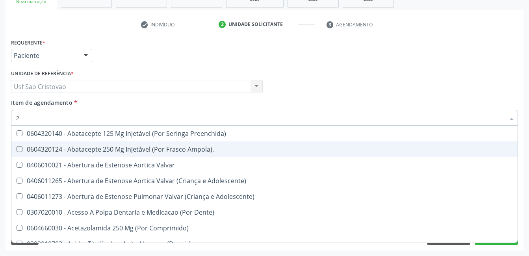
type input "20"
checkbox Per-Operatoria "true"
checkbox Glenoidal "true"
checkbox Biologica "true"
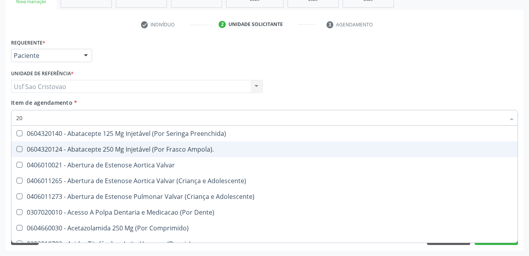
checkbox Revisao "true"
checkbox Cec "true"
checkbox Aortica "true"
checkbox Pulmonares "true"
checkbox Bariátrica "true"
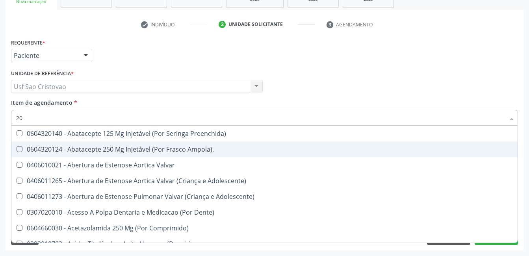
checkbox \(Desbastamento\) "true"
checkbox Cranianos "true"
checkbox Pulmonar "true"
checkbox Biotinidase "true"
checkbox Urico "false"
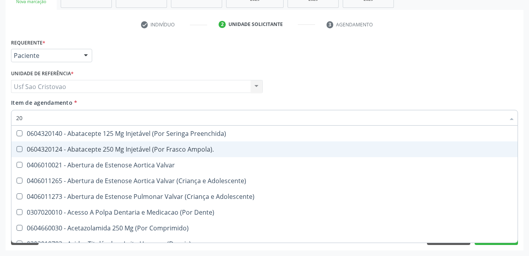
checkbox Hdl "false"
checkbox Ldl "false"
checkbox Total "false"
checkbox Creatinina "false"
checkbox Glicose "false"
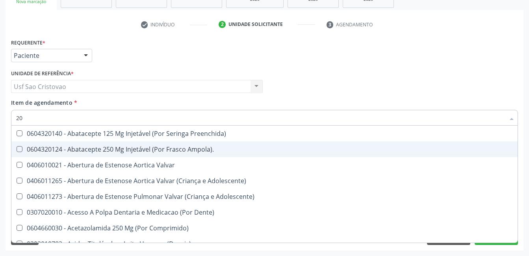
checkbox Fecal "true"
checkbox Glicosilada "false"
checkbox \(Tsh\) "false"
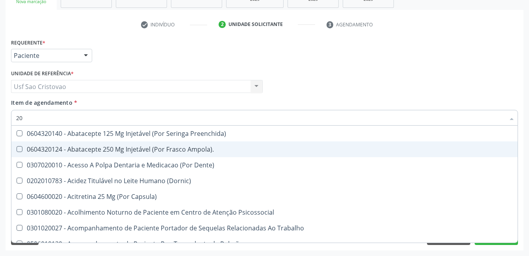
type input "202"
checkbox Sistêmico "true"
checkbox Pele "true"
checkbox Tireoide "true"
checkbox Estereotaxica "true"
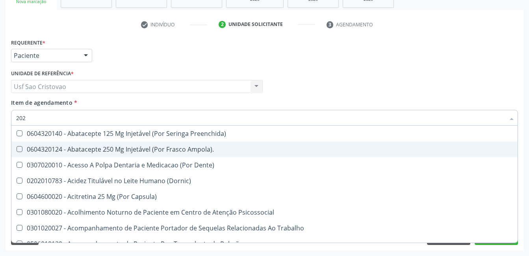
checkbox Bexiga "true"
checkbox Linha "true"
checkbox Bilateral "true"
checkbox Farmacêuticos "true"
checkbox Antibiotico "true"
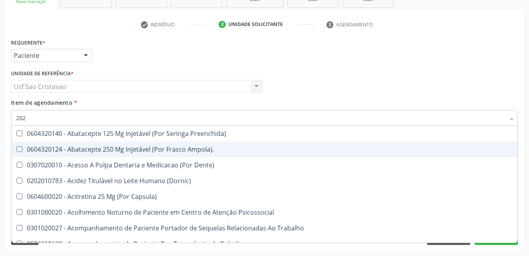
checkbox Transferências "true"
checkbox Extremidades "true"
checkbox \(Semi-Solido\) "true"
checkbox Inteiro "true"
checkbox Creatinina "true"
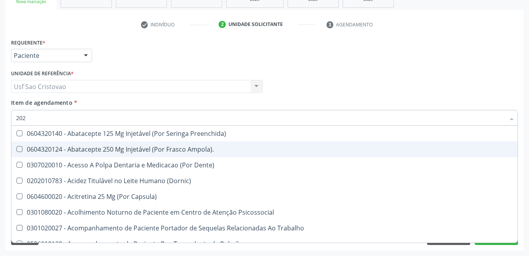
checkbox Urico "false"
checkbox Hdl "false"
checkbox Ldl "false"
checkbox Total "false"
checkbox Creatinina "false"
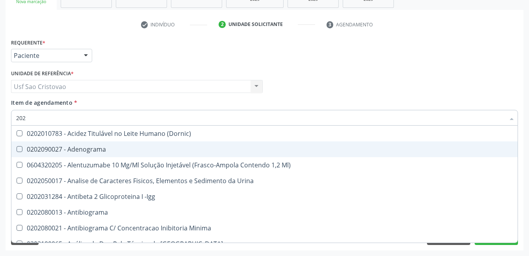
type input "2020"
checkbox Noturna "true"
checkbox Urico "false"
checkbox Triciclicos "true"
checkbox \(Psa\) "true"
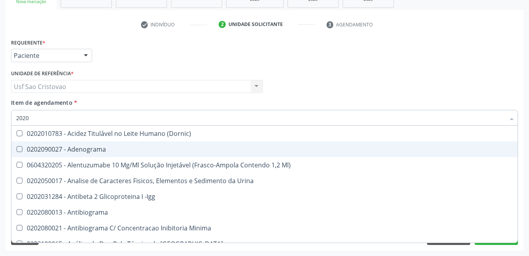
checkbox III "true"
checkbox Cadmio "true"
checkbox Hdl "false"
checkbox Ldl "false"
checkbox Total "false"
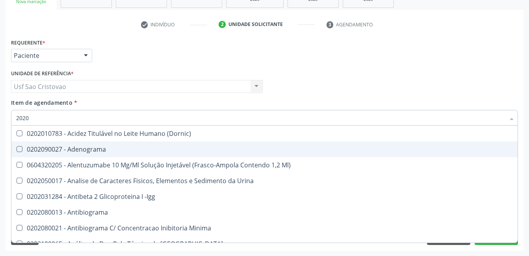
checkbox Creatinina "false"
checkbox X "true"
checkbox Serico "true"
checkbox Alcalina "true"
checkbox Glicose "false"
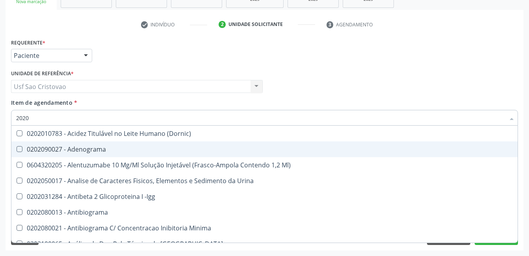
checkbox Glicosilada "false"
checkbox \(Tsh\) "false"
checkbox Porfirinas "true"
checkbox Progesterona "true"
checkbox Prolactina "true"
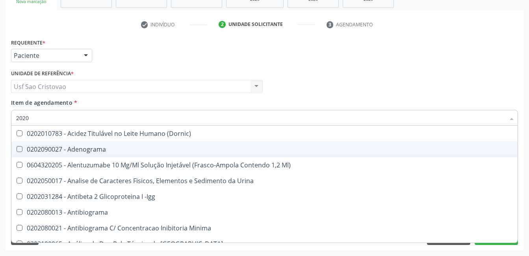
checkbox Reativa "true"
checkbox Fracoes "true"
checkbox \(T4\) "false"
checkbox \(Tgo\) "false"
checkbox \(Tgp\) "false"
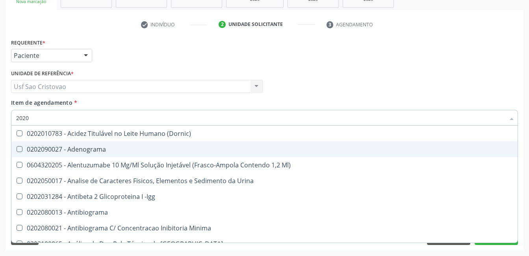
checkbox Triglicerideos "false"
checkbox Ureia "false"
checkbox B12 "true"
checkbox Completo "false"
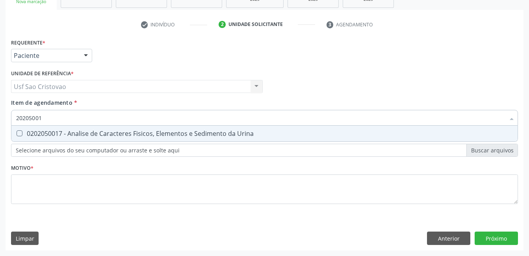
type input "202050017"
click at [19, 132] on Urina at bounding box center [20, 133] width 6 height 6
click at [17, 132] on Urina "checkbox" at bounding box center [13, 133] width 5 height 5
checkbox Urina "true"
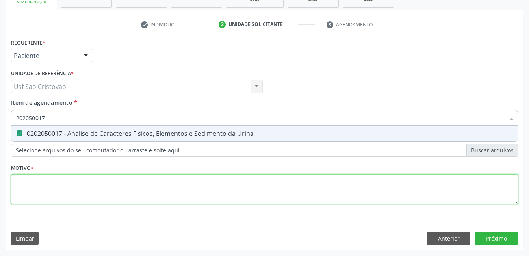
click at [35, 187] on div "Requerente * Paciente Médico(a) Enfermeiro(a) Paciente Nenhum resultado encontr…" at bounding box center [264, 126] width 507 height 179
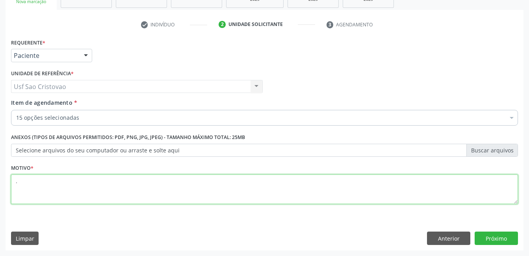
type textarea "."
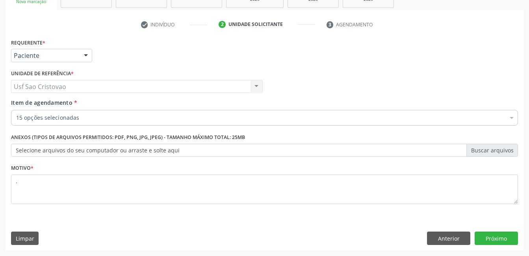
click at [339, 221] on div "Requerente * Paciente Médico(a) Enfermeiro(a) Paciente Nenhum resultado encontr…" at bounding box center [265, 144] width 518 height 214
click at [485, 240] on button "Próximo" at bounding box center [496, 238] width 43 height 13
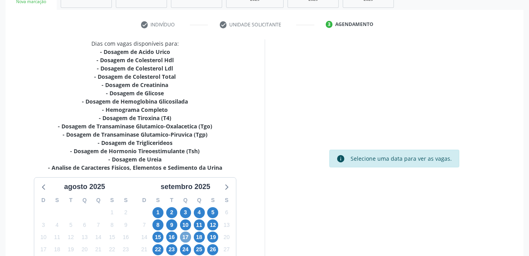
click at [188, 235] on span "17" at bounding box center [185, 237] width 11 height 11
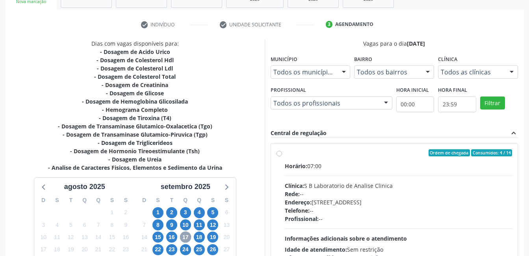
scroll to position [174, 0]
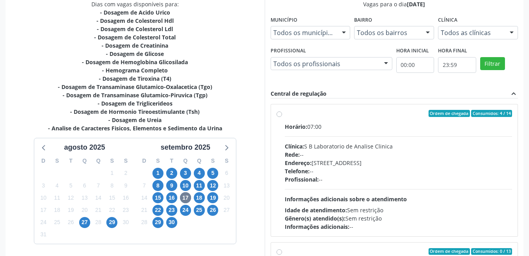
click at [285, 113] on label "Ordem de chegada Consumidos: 4 / 14 Horário: 07:00 Clínica: S B Laboratorio de …" at bounding box center [399, 170] width 228 height 121
click at [279, 113] on input "Ordem de chegada Consumidos: 4 / 14 Horário: 07:00 Clínica: S B Laboratorio de …" at bounding box center [280, 113] width 6 height 7
radio input "true"
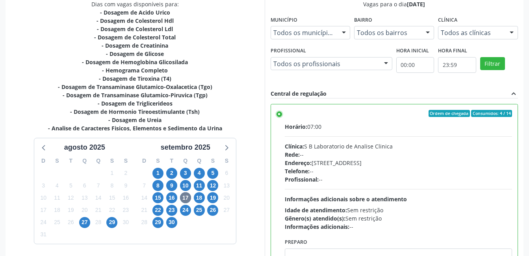
scroll to position [215, 0]
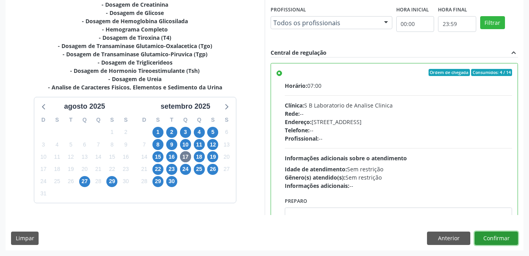
click at [498, 239] on button "Confirmar" at bounding box center [496, 238] width 43 height 13
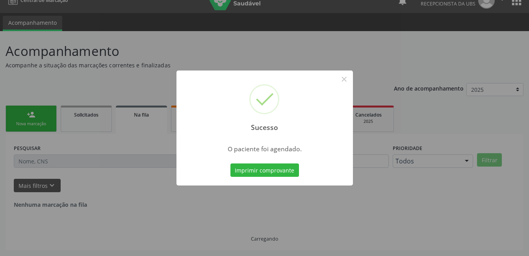
scroll to position [0, 0]
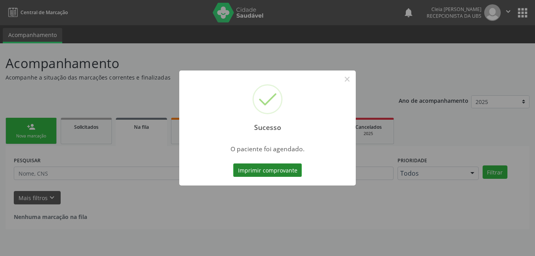
click at [251, 170] on button "Imprimir comprovante" at bounding box center [267, 170] width 69 height 13
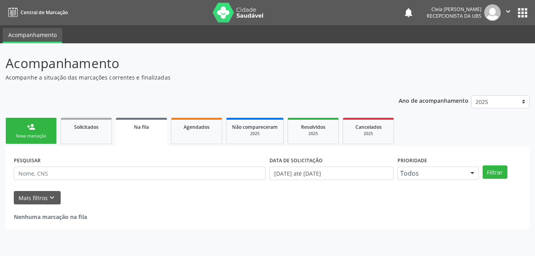
click at [24, 128] on link "person_add Nova marcação" at bounding box center [31, 131] width 51 height 26
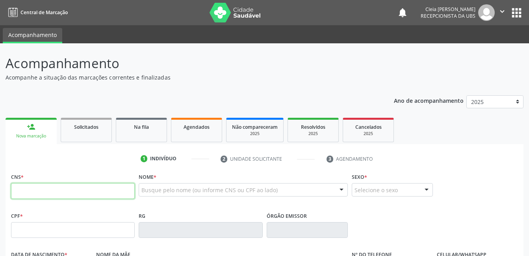
click at [67, 193] on input "text" at bounding box center [73, 191] width 124 height 16
type input "703 0078 8748 7578"
type input "057.019.044-40"
type input "13/10/1994"
type input "Aparecida Maria da Silva"
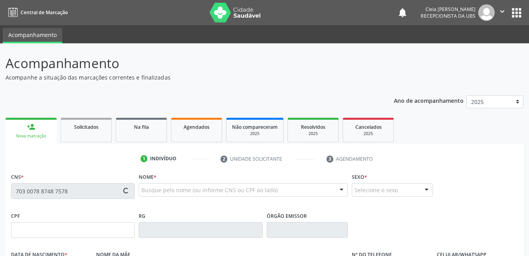
type input "(87) 9966-8434"
type input "747.237.074-68"
type input "11"
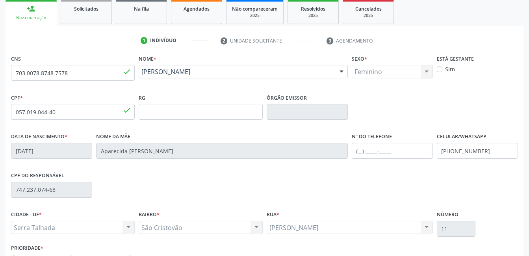
scroll to position [158, 0]
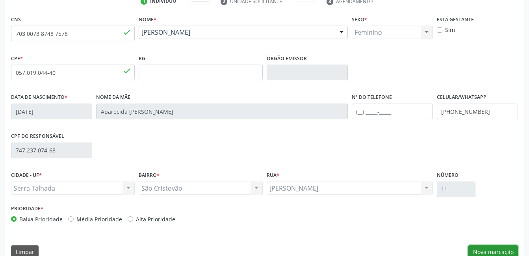
click at [482, 250] on button "Nova marcação" at bounding box center [494, 252] width 50 height 13
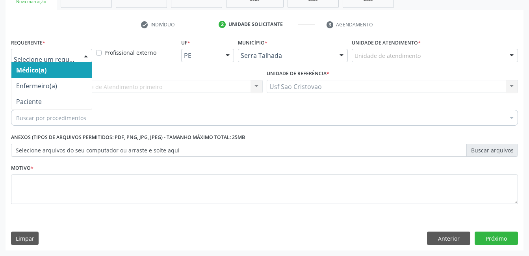
click at [88, 58] on div at bounding box center [86, 55] width 12 height 13
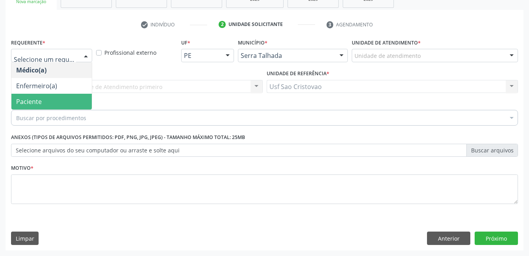
click at [67, 101] on span "Paciente" at bounding box center [51, 102] width 80 height 16
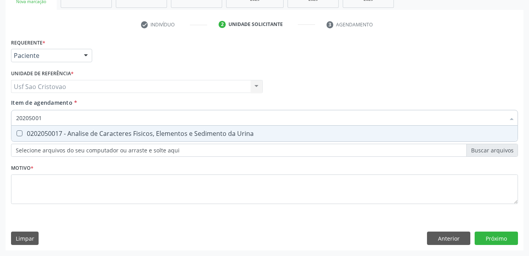
type input "202050017"
click at [22, 132] on div "0202050017 - Analise de Caracteres Fisicos, Elementos e Sedimento da Urina" at bounding box center [264, 133] width 497 height 6
checkbox Urina "true"
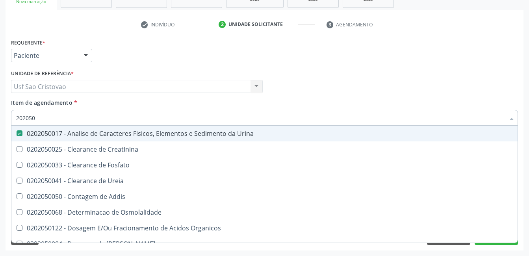
type input "20205"
checkbox Urina "false"
checkbox Creatinina "true"
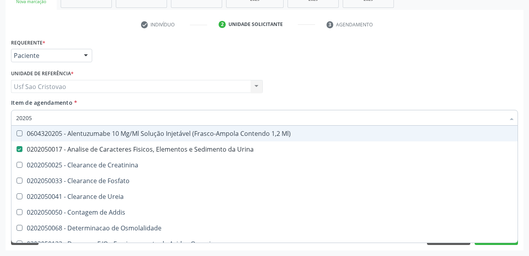
type input "2020"
checkbox Urina "false"
checkbox Fosfato "true"
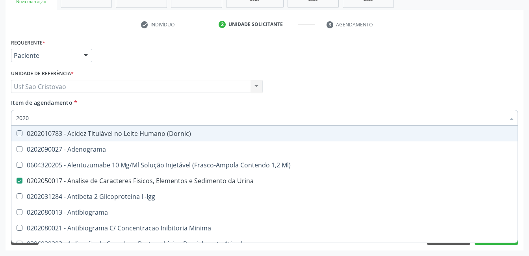
type input "20202"
checkbox Urina "false"
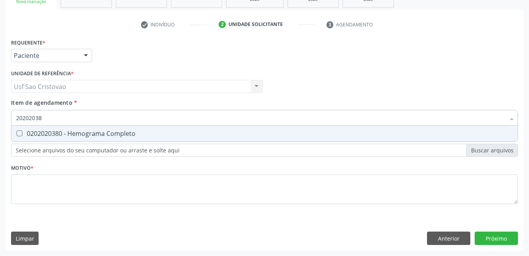
type input "202020380"
click at [20, 132] on Completo at bounding box center [20, 133] width 6 height 6
click at [17, 132] on Completo "checkbox" at bounding box center [13, 133] width 5 height 5
checkbox Completo "true"
type input "2020203"
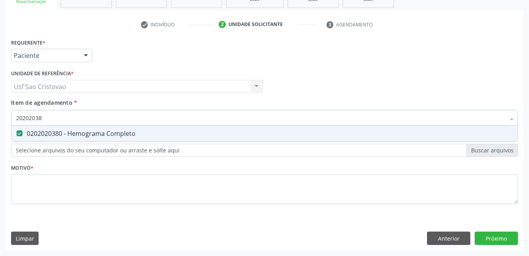
checkbox Completo "false"
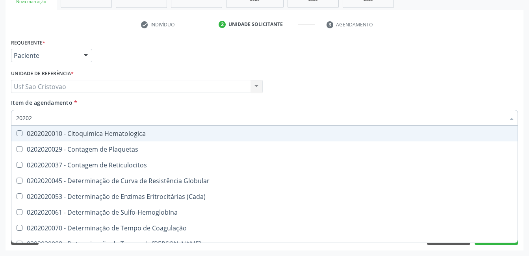
type input "2020"
checkbox Globular "true"
checkbox Completo "false"
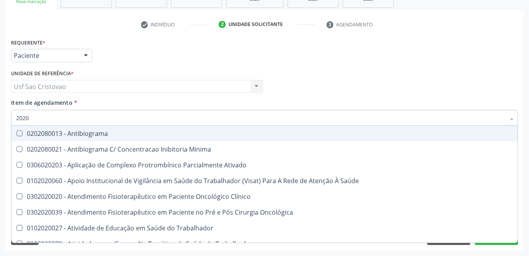
scroll to position [0, 0]
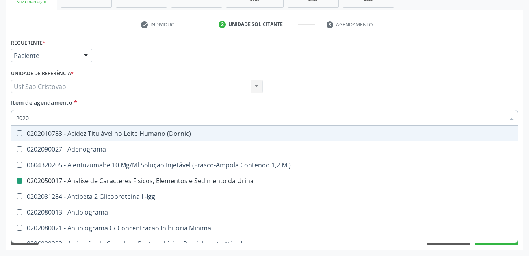
type input "20202"
checkbox Urina "false"
checkbox \(Pos-Pasteurização\) "true"
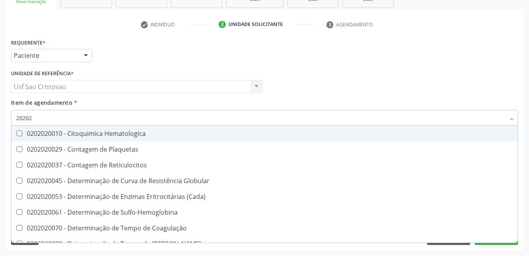
type input "202020"
checkbox Hematocrito "true"
checkbox Completo "false"
type input "20202"
checkbox Completo "false"
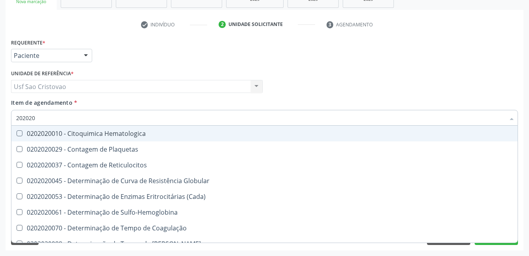
checkbox Leucograma "true"
type input "2020"
checkbox Globular "true"
checkbox Completo "false"
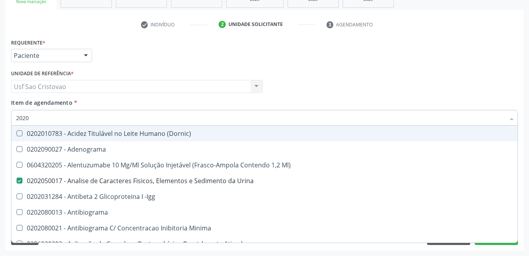
type input "20202"
checkbox Urina "false"
checkbox \(Pos-Pasteurização\) "true"
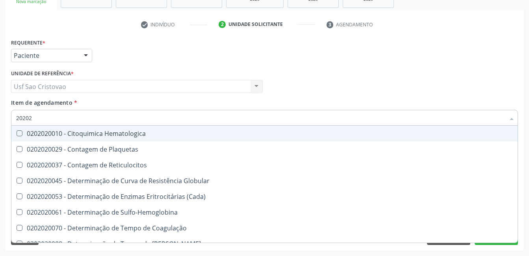
type input "202020"
checkbox Hematocrito "true"
checkbox Completo "false"
type input "2020203"
checkbox -Duke "true"
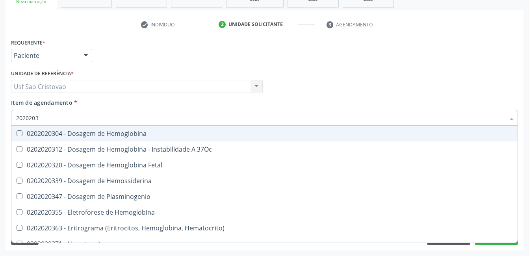
type input "20202038"
checkbox Hemoglobina "true"
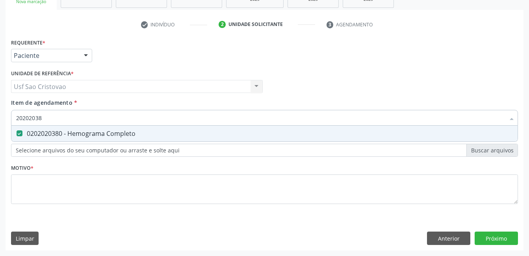
type input "2020203"
checkbox Completo "false"
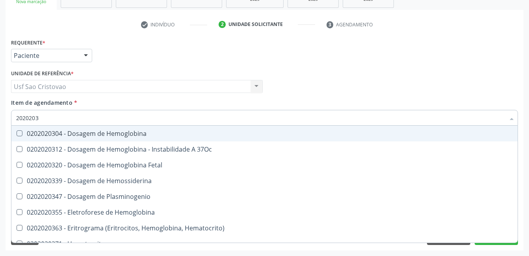
type input "202020"
checkbox Completo "false"
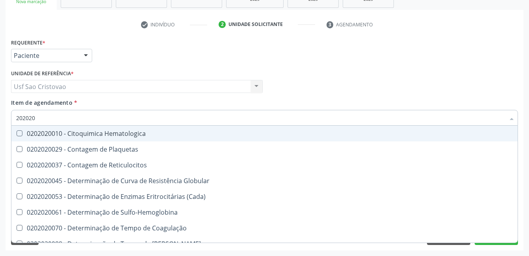
type input "20202"
checkbox Completo "false"
checkbox Leucograma "true"
type input "2020"
checkbox Globular "true"
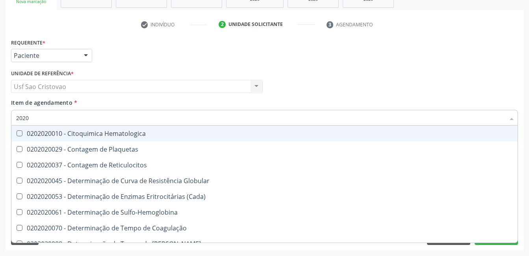
checkbox Completo "false"
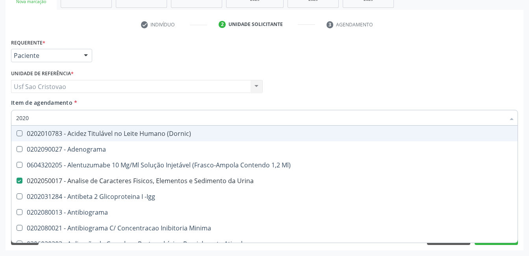
type input "20201"
checkbox Urina "false"
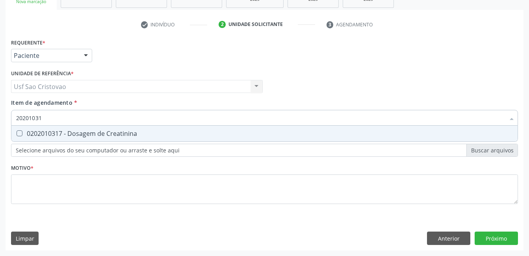
type input "202010317"
click at [16, 134] on div at bounding box center [14, 133] width 6 height 6
checkbox Creatinina "true"
type input "2020103"
checkbox Creatinina "false"
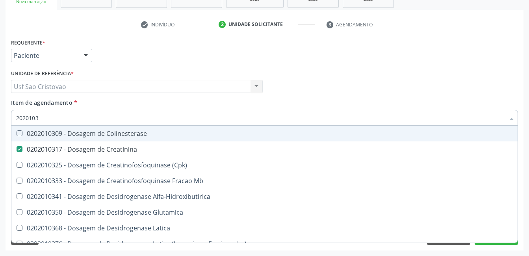
type input "202010"
checkbox Creatinina "false"
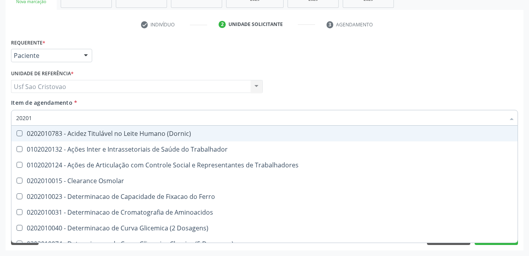
type input "2020"
checkbox Osmolar "true"
checkbox Creatinina "false"
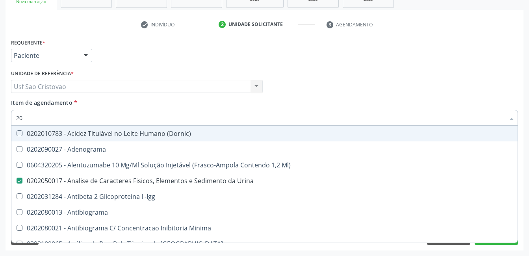
type input "2"
checkbox Urina "false"
checkbox \(Pos-Pasteurização\) "false"
checkbox Pezinho\) "true"
checkbox Creatinina "false"
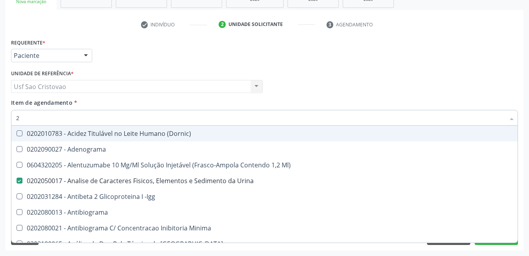
checkbox Completo "false"
checkbox Timectomia "false"
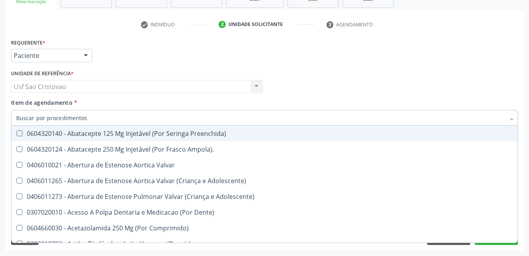
checkbox Urina "false"
checkbox Posterior "true"
checkbox Creatinina "false"
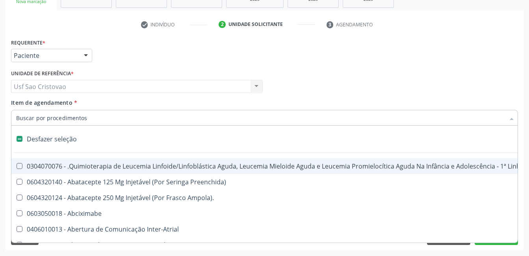
type input "c"
checkbox Punho "true"
checkbox Urina "false"
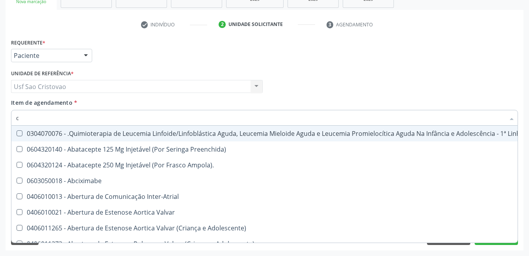
type input "co"
checkbox Injetável "true"
checkbox Urina "false"
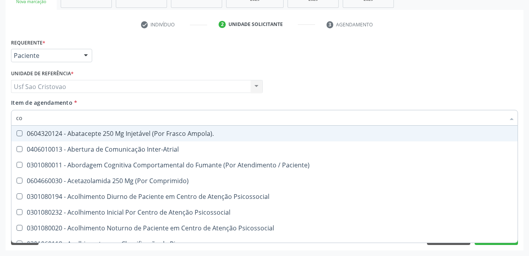
type input "col"
checkbox Urina "false"
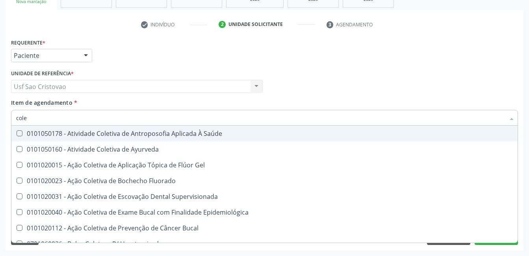
type input "coles"
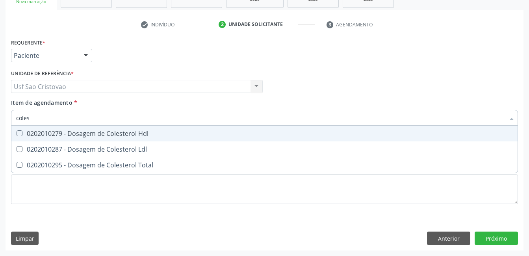
click at [17, 133] on Hdl at bounding box center [20, 133] width 6 height 6
click at [17, 133] on Hdl "checkbox" at bounding box center [13, 133] width 5 height 5
checkbox Hdl "true"
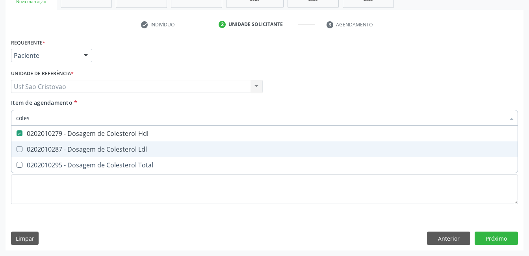
click at [17, 148] on Ldl at bounding box center [20, 149] width 6 height 6
click at [17, 148] on Ldl "checkbox" at bounding box center [13, 149] width 5 height 5
checkbox Ldl "true"
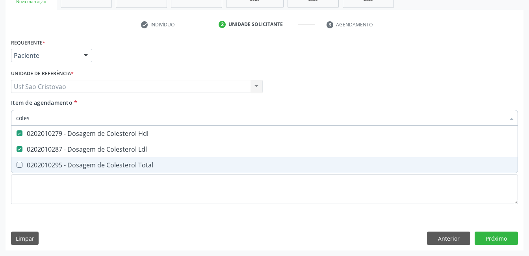
click at [20, 166] on Total at bounding box center [20, 165] width 6 height 6
click at [17, 166] on Total "checkbox" at bounding box center [13, 164] width 5 height 5
checkbox Total "true"
type input "cole"
checkbox Hdl "false"
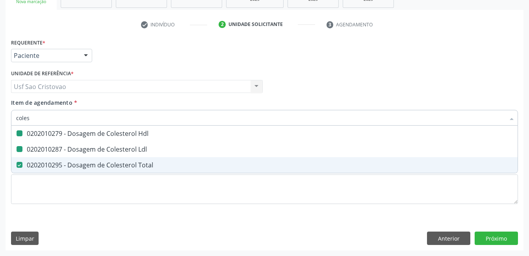
checkbox Ldl "false"
checkbox Total "false"
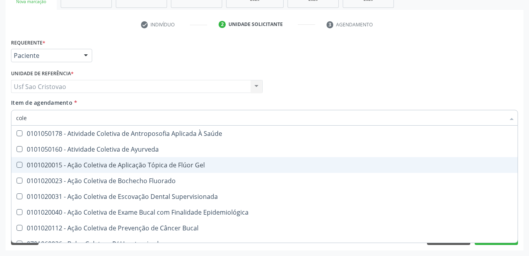
type input "col"
checkbox Hdl "false"
checkbox Ldl "false"
checkbox Total "false"
type input "c"
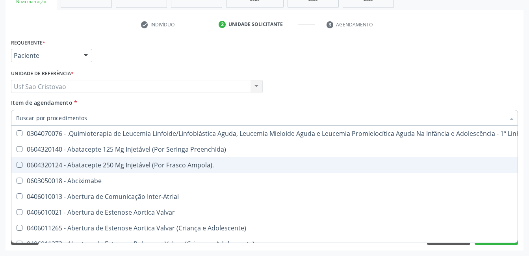
checkbox Urina "false"
checkbox Adolescente\) "true"
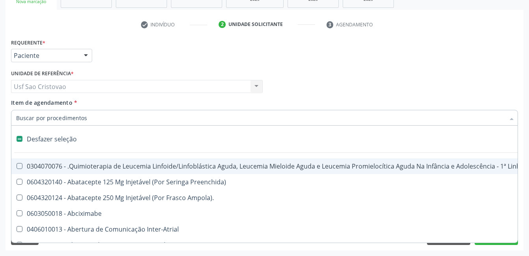
type input "2"
checkbox A "true"
checkbox Urina "false"
checkbox Abdominal "true"
checkbox Colostomia "true"
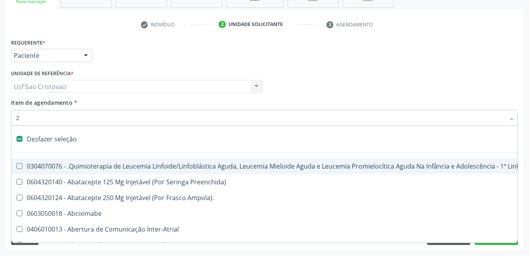
checkbox Colpectomia "true"
checkbox Colo "true"
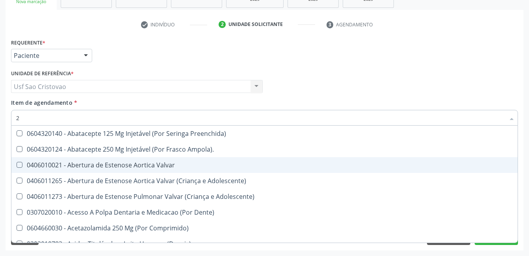
type input "20"
checkbox Especializada\ "true"
checkbox Urina "false"
checkbox Glenoidal "true"
checkbox Biologica "true"
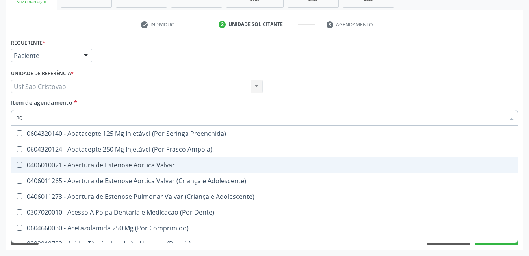
checkbox Biologica "true"
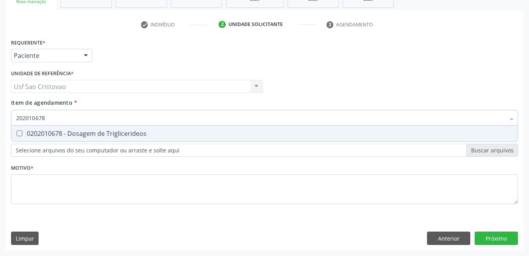
click at [20, 134] on Triglicerideos at bounding box center [20, 133] width 6 height 6
click at [17, 134] on Triglicerideos "checkbox" at bounding box center [13, 133] width 5 height 5
click at [20, 134] on Glicose at bounding box center [20, 133] width 6 height 6
click at [17, 134] on Glicose "checkbox" at bounding box center [13, 133] width 5 height 5
click at [20, 134] on Glicosilada at bounding box center [20, 133] width 6 height 6
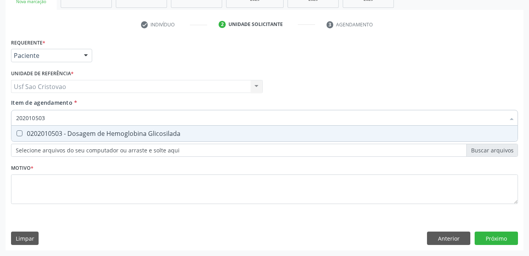
click at [17, 134] on Glicosilada "checkbox" at bounding box center [13, 133] width 5 height 5
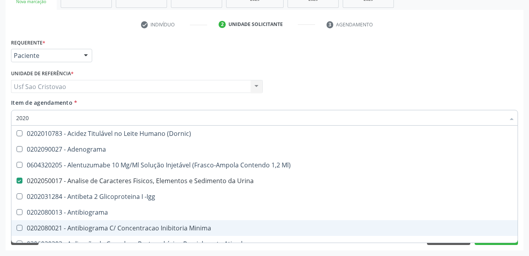
click at [274, 251] on div "Acompanhamento Acompanhe a situação das marcações correntes e finalizadas Relat…" at bounding box center [264, 82] width 529 height 347
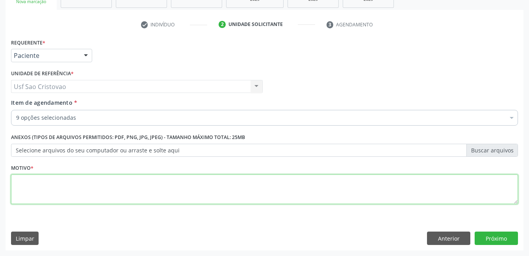
click at [188, 186] on textarea at bounding box center [264, 190] width 507 height 30
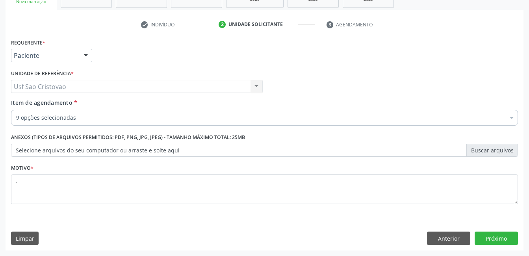
click at [302, 230] on div "Requerente * Paciente Médico(a) Enfermeiro(a) Paciente Nenhum resultado encontr…" at bounding box center [265, 144] width 518 height 214
click at [501, 241] on button "Próximo" at bounding box center [496, 238] width 43 height 13
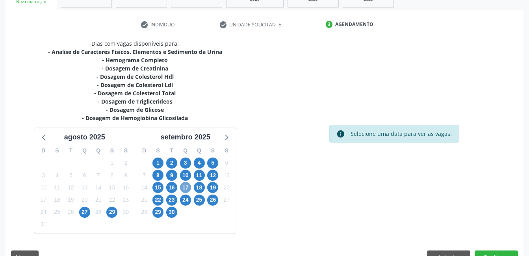
click at [184, 188] on span "17" at bounding box center [185, 187] width 11 height 11
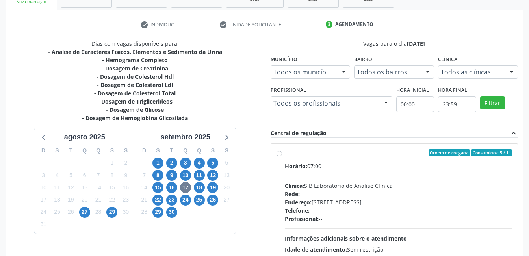
click at [285, 153] on label "Ordem de chegada Consumidos: 5 / 14 Horário: 07:00 Clínica: S B Laboratorio de …" at bounding box center [399, 209] width 228 height 121
click at [280, 153] on input "Ordem de chegada Consumidos: 5 / 14 Horário: 07:00 Clínica: S B Laboratorio de …" at bounding box center [280, 152] width 6 height 7
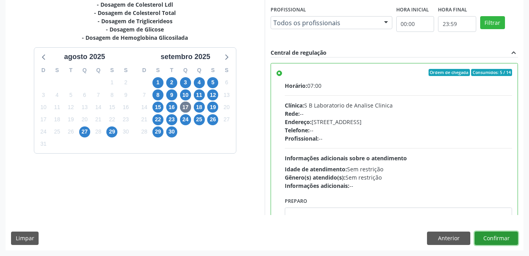
click at [509, 240] on button "Confirmar" at bounding box center [496, 238] width 43 height 13
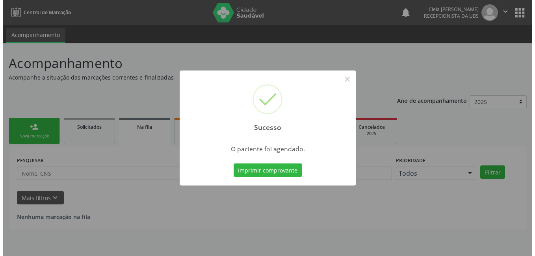
scroll to position [0, 0]
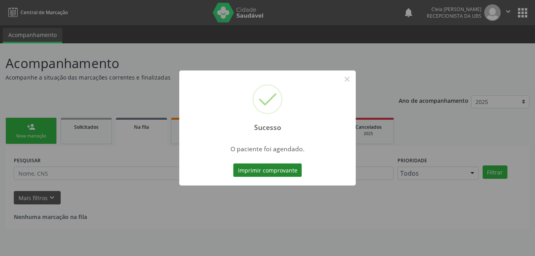
click at [260, 173] on button "Imprimir comprovante" at bounding box center [267, 170] width 69 height 13
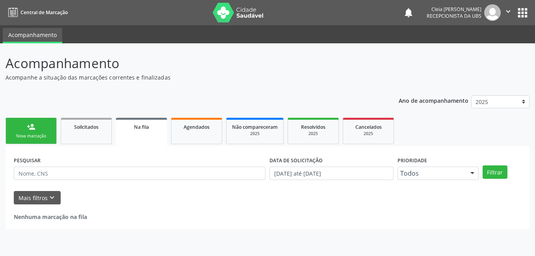
click at [28, 127] on div "person_add" at bounding box center [31, 127] width 9 height 9
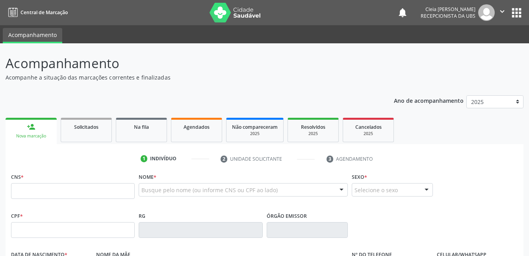
scroll to position [79, 0]
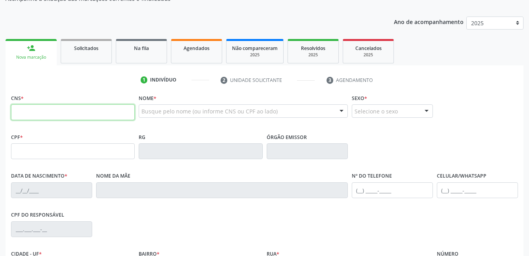
click at [118, 113] on input "text" at bounding box center [73, 112] width 124 height 16
type input "100 5955 4964 0009"
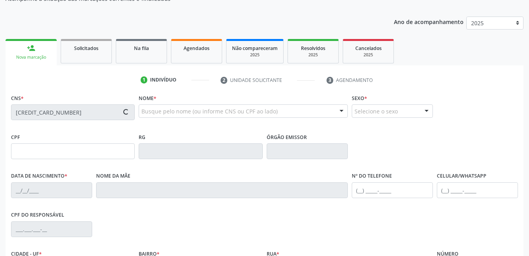
type input "038.944.444-87"
type input "02/07/1947"
type input "Joana Nunes de Sousa"
type input "(87) 99900-2636"
type input "61"
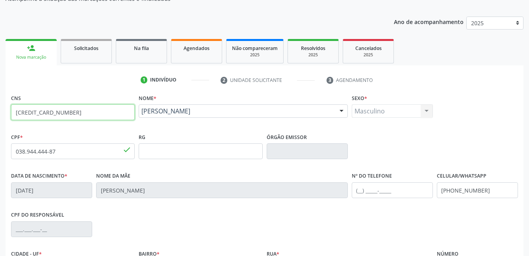
drag, startPoint x: 78, startPoint y: 117, endPoint x: -2, endPoint y: 144, distance: 84.5
click at [0, 144] on html "Central de Marcação notifications Cleia Rejane Pereira da Silva Mello Recepcion…" at bounding box center [264, 49] width 529 height 256
type input "100 5955 4964 0009"
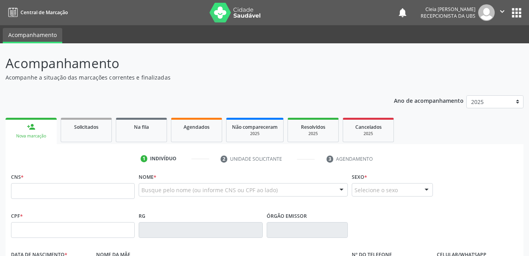
scroll to position [78, 0]
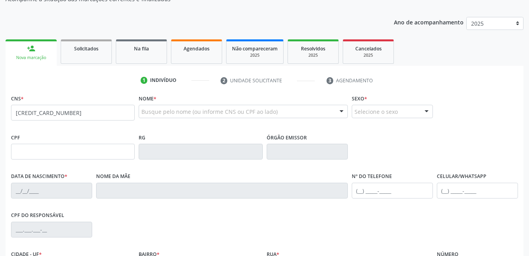
type input "[CREDIT_CARD_NUMBER]"
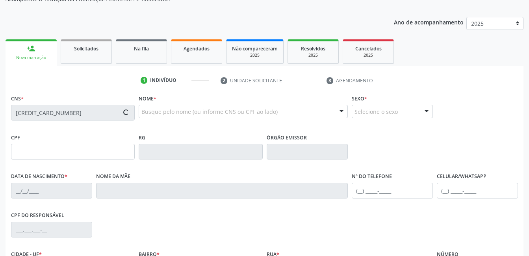
type input "038.944.444-87"
type input "[DATE]"
type input "[PERSON_NAME]"
type input "[PHONE_NUMBER]"
type input "61"
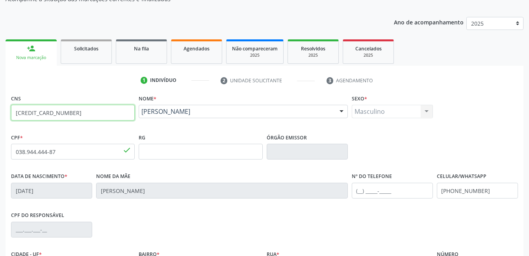
drag, startPoint x: 89, startPoint y: 112, endPoint x: 0, endPoint y: 115, distance: 88.8
click at [0, 117] on html "Central de Marcação notifications [PERSON_NAME] Recepcionista da UBS  Configur…" at bounding box center [264, 50] width 529 height 256
paste input "[CREDIT_CARD_NUMBER]"
type input "[CREDIT_CARD_NUMBER]"
click at [222, 221] on div "CPF do responsável" at bounding box center [264, 229] width 511 height 39
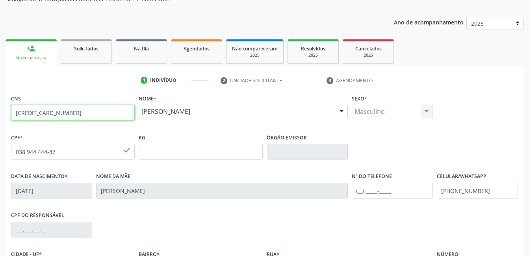
drag, startPoint x: 69, startPoint y: 111, endPoint x: 0, endPoint y: 119, distance: 69.9
click at [0, 127] on html "Central de Marcação notifications [PERSON_NAME] Recepcionista da UBS  Configur…" at bounding box center [264, 50] width 529 height 256
paste input "[CREDIT_CARD_NUMBER]"
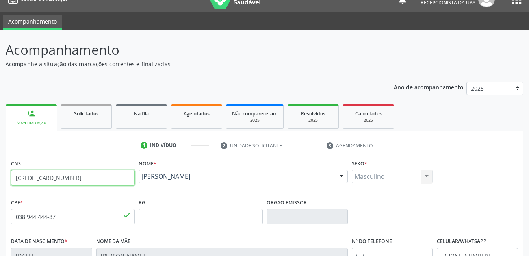
scroll to position [0, 0]
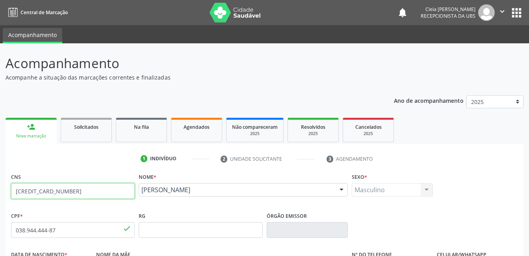
type input "[CREDIT_CARD_NUMBER]"
drag, startPoint x: 74, startPoint y: 190, endPoint x: -2, endPoint y: 200, distance: 76.3
click at [0, 200] on html "Central de Marcação notifications [PERSON_NAME] Recepcionista da UBS  Configur…" at bounding box center [264, 128] width 529 height 256
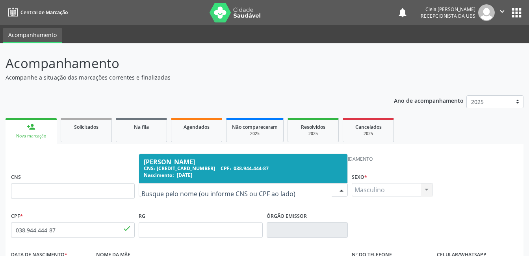
drag, startPoint x: 205, startPoint y: 190, endPoint x: 145, endPoint y: 199, distance: 61.0
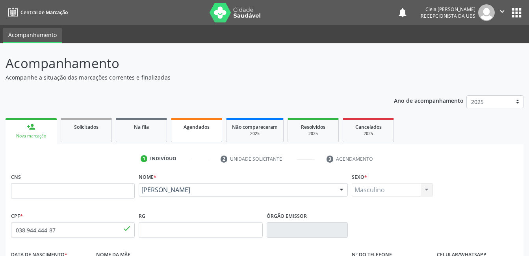
click at [200, 135] on link "Agendados" at bounding box center [196, 130] width 51 height 24
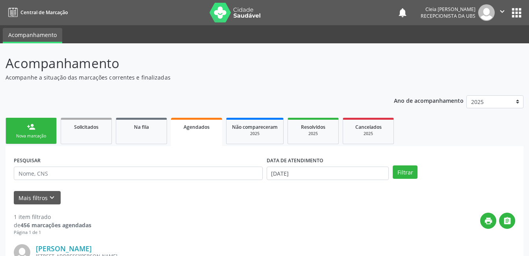
click at [28, 128] on div "person_add" at bounding box center [31, 127] width 9 height 9
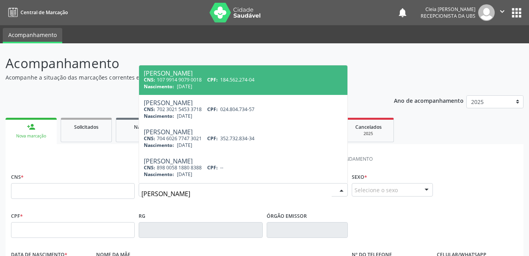
type input "[PERSON_NAME]"
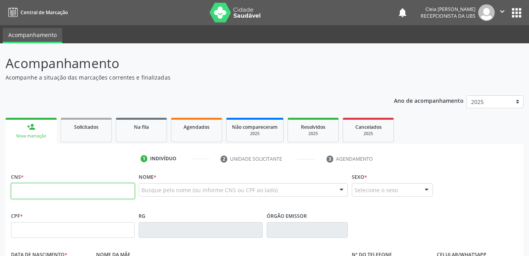
click at [53, 193] on input "text" at bounding box center [73, 191] width 124 height 16
type input "162 5265 3234 0008"
type input "051.899.504-68"
type input "[DATE]"
type input "[PERSON_NAME] da Conceicao"
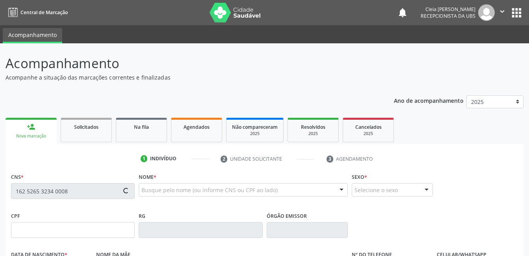
type input "[PHONE_NUMBER]"
type input "034.209.334-79"
type input "64"
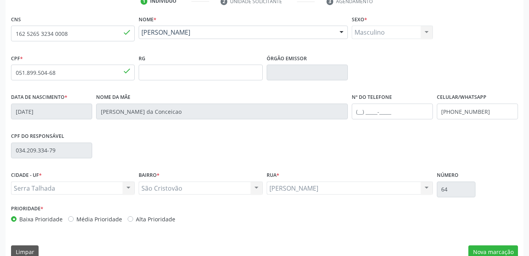
scroll to position [171, 0]
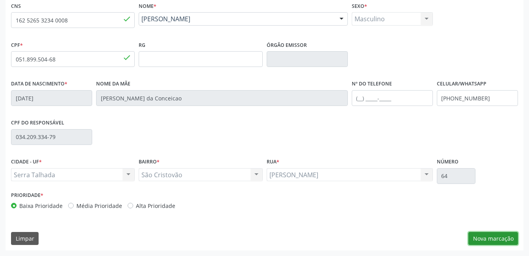
click at [479, 237] on button "Nova marcação" at bounding box center [494, 238] width 50 height 13
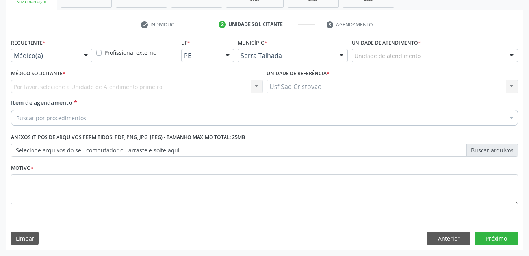
scroll to position [134, 0]
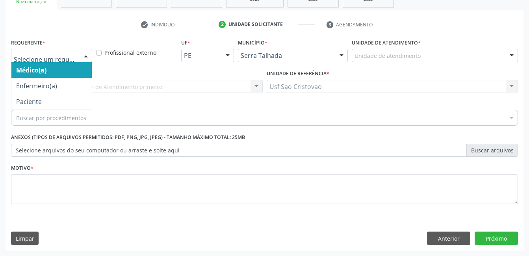
click at [88, 56] on div at bounding box center [86, 55] width 12 height 13
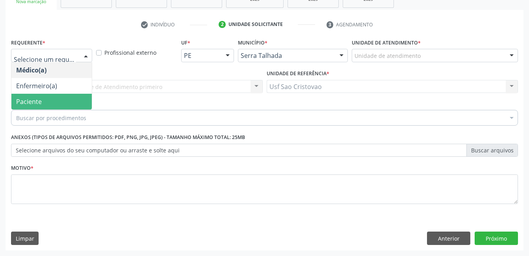
click at [71, 96] on span "Paciente" at bounding box center [51, 102] width 80 height 16
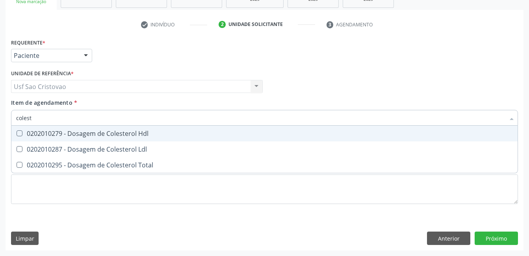
type input "coleste"
click at [19, 133] on Hdl at bounding box center [20, 133] width 6 height 6
click at [17, 133] on Hdl "checkbox" at bounding box center [13, 133] width 5 height 5
checkbox Hdl "true"
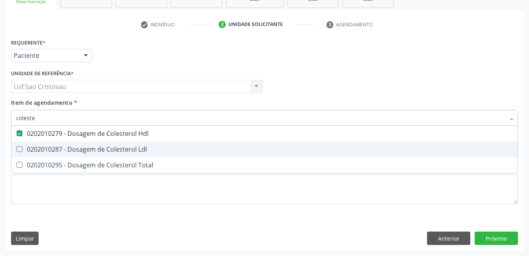
click at [19, 151] on Ldl at bounding box center [20, 149] width 6 height 6
click at [17, 151] on Ldl "checkbox" at bounding box center [13, 149] width 5 height 5
checkbox Ldl "true"
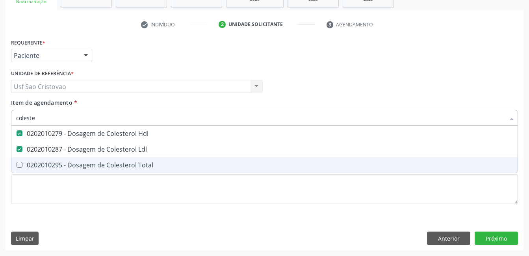
click at [19, 165] on Total at bounding box center [20, 165] width 6 height 6
click at [17, 165] on Total "checkbox" at bounding box center [13, 164] width 5 height 5
checkbox Total "true"
type input "cole"
checkbox Hdl "false"
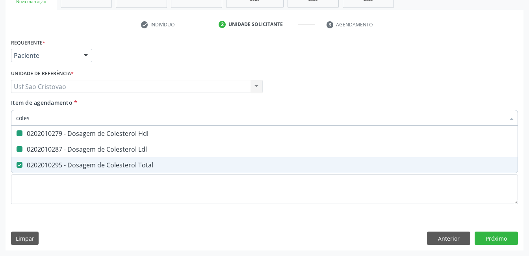
checkbox Ldl "false"
checkbox Total "false"
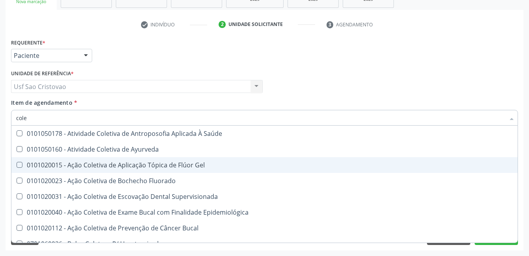
type input "col"
checkbox Hdl "false"
checkbox Ldl "false"
checkbox Total "false"
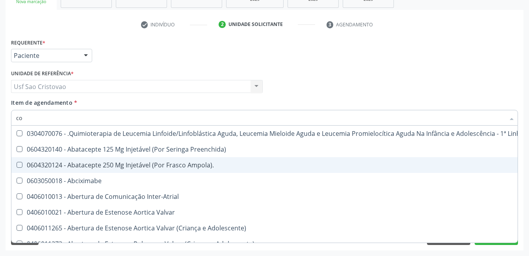
type input "c"
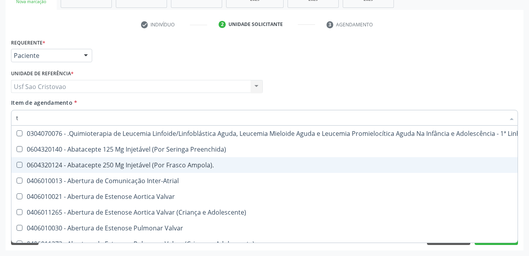
type input "tg"
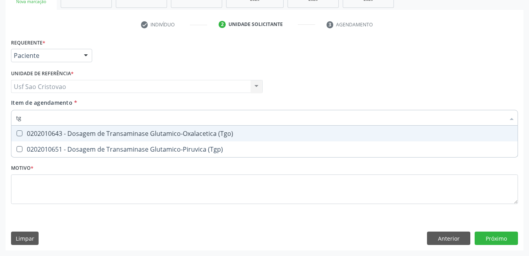
click at [18, 134] on \(Tgo\) at bounding box center [20, 133] width 6 height 6
click at [17, 134] on \(Tgo\) "checkbox" at bounding box center [13, 133] width 5 height 5
checkbox \(Tgo\) "true"
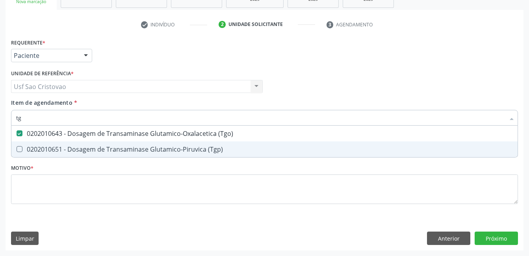
click at [19, 150] on \(Tgp\) at bounding box center [20, 149] width 6 height 6
click at [17, 150] on \(Tgp\) "checkbox" at bounding box center [13, 149] width 5 height 5
checkbox \(Tgp\) "true"
type input "t"
checkbox \(Tgo\) "false"
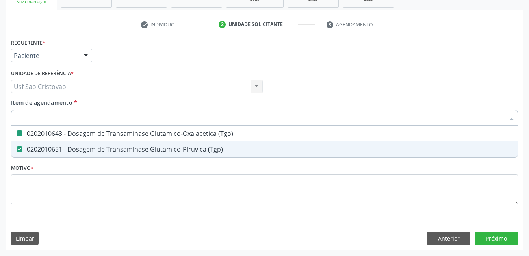
checkbox \(Tgp\) "false"
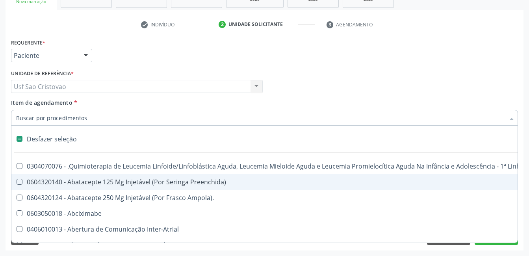
type input "2"
checkbox Abdominal "true"
checkbox Colostomia "true"
checkbox Colpectomia "true"
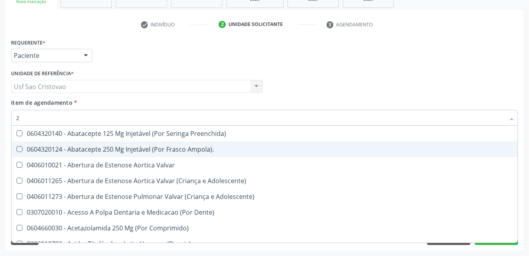
type input "20"
checkbox Glenoidal "true"
checkbox Biologica "true"
checkbox \(Desbastamento\) "true"
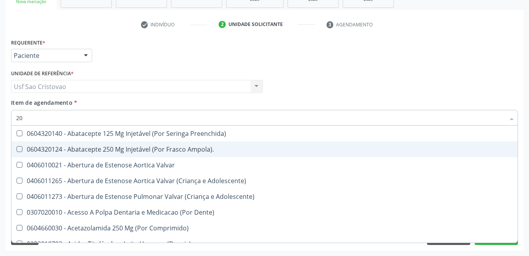
checkbox Cranianos "true"
checkbox Hdl "false"
checkbox Ldl "false"
checkbox Total "false"
type input "202"
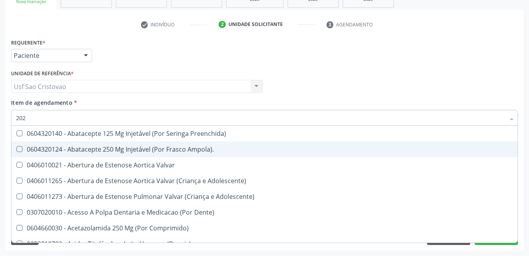
checkbox Lisa "true"
checkbox Coluna "true"
checkbox Cervico-Toracica "true"
checkbox Oral "true"
checkbox Antropométrica "true"
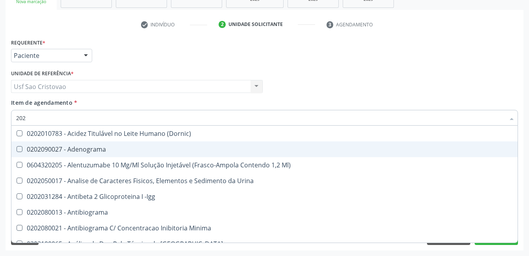
type input "2020"
checkbox Triciclicos "true"
checkbox \(Psa\) "true"
checkbox III "true"
checkbox Hdl "false"
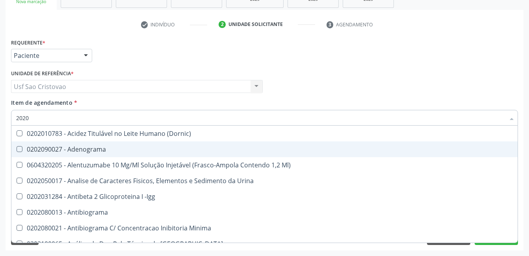
checkbox Ldl "false"
checkbox Total "false"
checkbox Progesterona "true"
checkbox Prolactina "true"
checkbox \(Tgo\) "false"
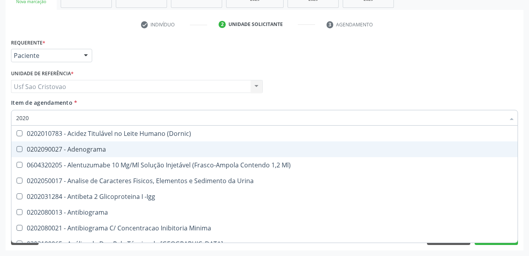
checkbox \(Tgp\) "false"
type input "20201"
checkbox Identificação "true"
checkbox \(Pos-Pasteurização\) "true"
checkbox Hemacias "true"
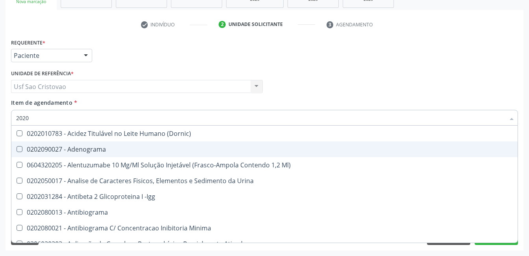
checkbox Complemento "true"
checkbox 17-Alfa-Hidroxiprogesterona "true"
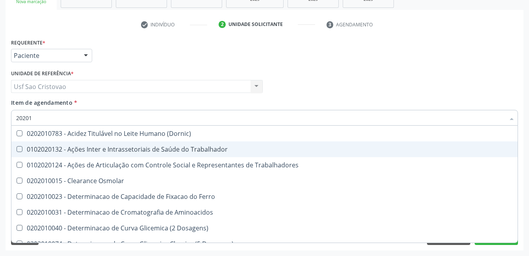
type input "202010"
checkbox Circulante "true"
checkbox III "true"
checkbox Fracoes "true"
checkbox Hdl "false"
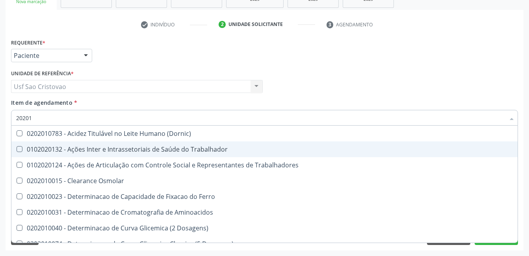
checkbox Ldl "false"
checkbox Total "false"
checkbox Leucino-Aminopeptidase "true"
checkbox Lipase "true"
checkbox \(Tgo\) "false"
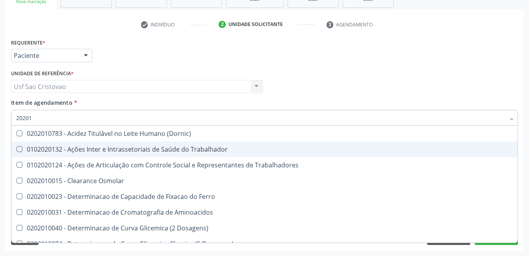
checkbox \(Tgp\) "false"
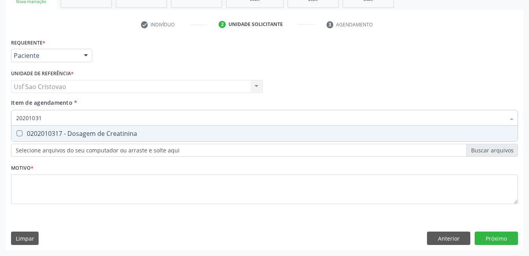
type input "202010317"
click at [18, 134] on Creatinina at bounding box center [20, 133] width 6 height 6
click at [17, 134] on Creatinina "checkbox" at bounding box center [13, 133] width 5 height 5
checkbox Creatinina "true"
type input "2020103"
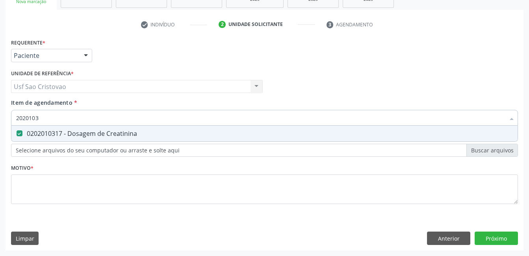
checkbox Creatinina "false"
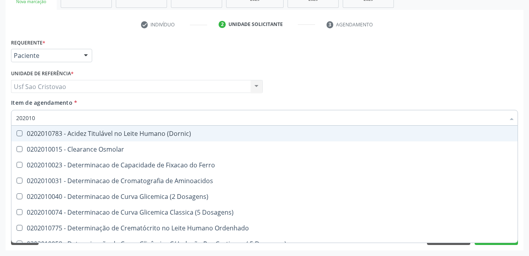
type input "20201"
checkbox Hdl "false"
checkbox Ldl "false"
checkbox Total "false"
checkbox Creatinina "false"
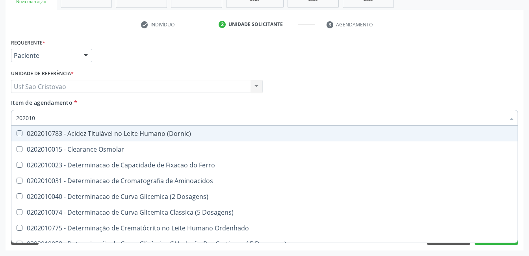
checkbox Latica "true"
checkbox Fracionadas\) "true"
checkbox Ferritina "true"
checkbox Folato "true"
checkbox \(Tgo\) "false"
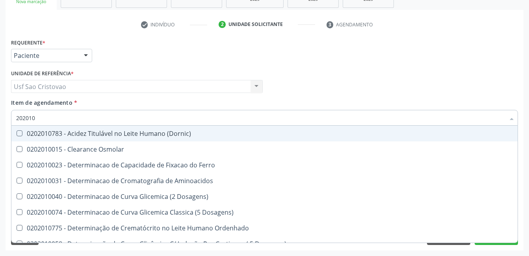
checkbox \(Tgp\) "false"
checkbox D-Xilose "true"
checkbox Orais "true"
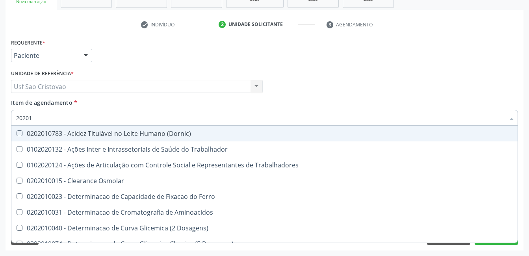
type input "2020"
checkbox Hdl "false"
checkbox Ldl "false"
checkbox Total "false"
checkbox Creatinina "false"
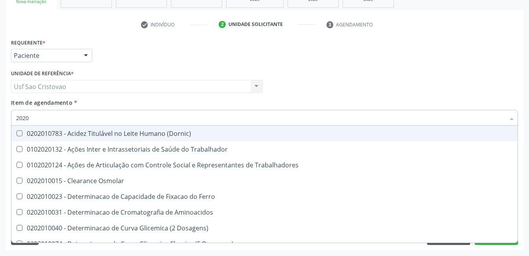
checkbox \(Tgo\) "false"
checkbox \(Tgp\) "false"
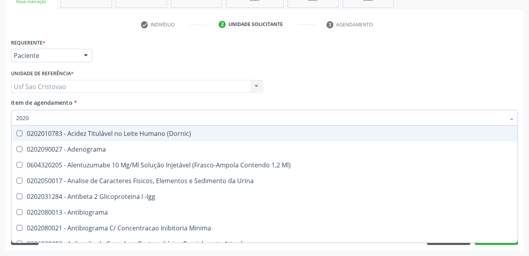
type input "20201"
checkbox Identificação "true"
checkbox \(Pos-Pasteurização\) "true"
checkbox Hemacias "true"
checkbox Molecular "true"
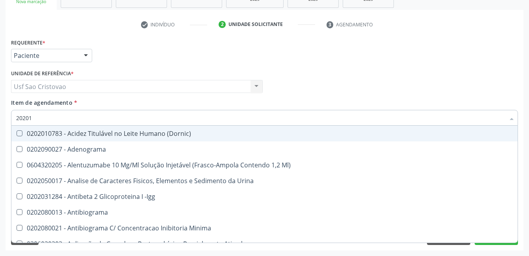
checkbox Complemento "true"
checkbox 17-Alfa-Hidroxiprogesterona "true"
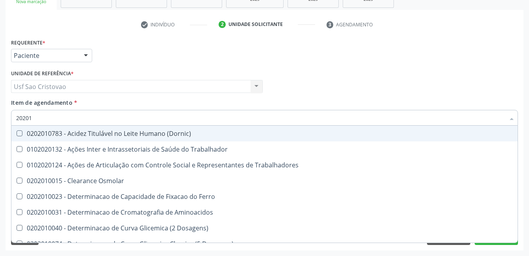
type input "202010"
checkbox Circulante "true"
checkbox III "true"
checkbox Fracoes "true"
checkbox Ionizavel "true"
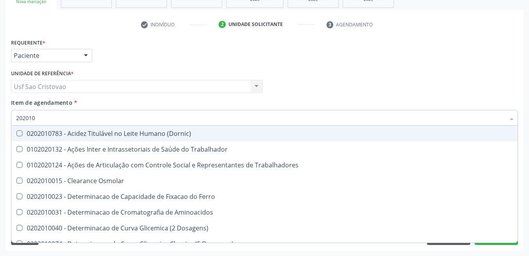
checkbox Hdl "false"
checkbox Ldl "false"
checkbox Total "false"
checkbox Creatinina "false"
checkbox Leucino-Aminopeptidase "true"
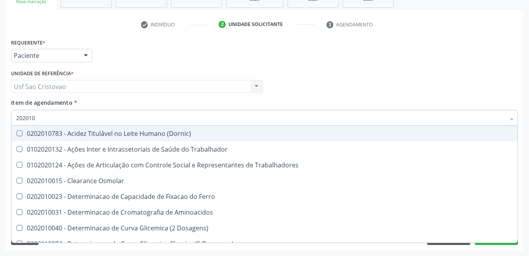
checkbox Lipase "true"
checkbox \(Tgo\) "false"
checkbox \(Tgp\) "false"
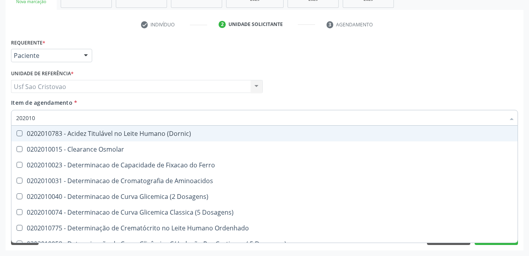
type input "2020106"
checkbox Dosagens\) "true"
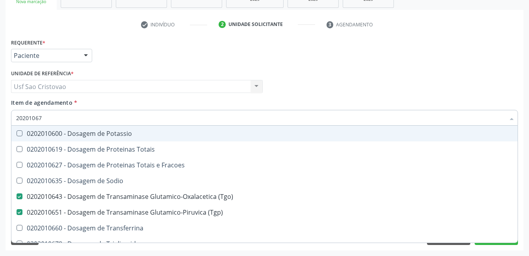
type input "202010678"
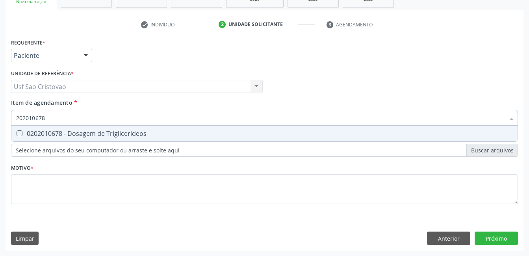
click at [18, 134] on Triglicerideos at bounding box center [20, 133] width 6 height 6
click at [17, 134] on Triglicerideos "checkbox" at bounding box center [13, 133] width 5 height 5
checkbox Triglicerideos "true"
type input "2020106"
checkbox Triglicerideos "false"
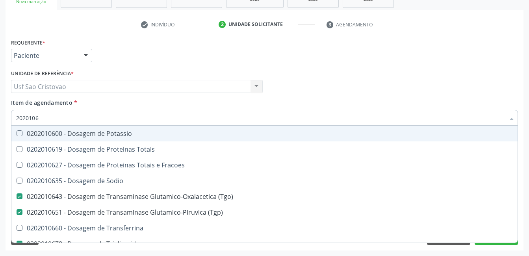
type input "202010"
checkbox \(Tgo\) "false"
checkbox \(Tgp\) "false"
checkbox Triglicerideos "false"
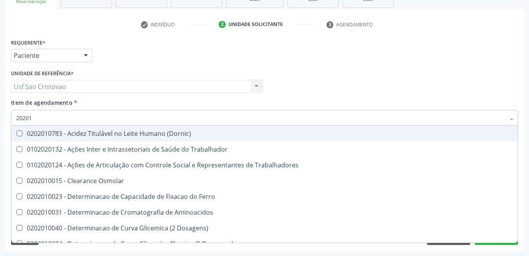
type input "2020"
checkbox Hdl "false"
checkbox Ldl "false"
checkbox Total "false"
checkbox Creatinina "false"
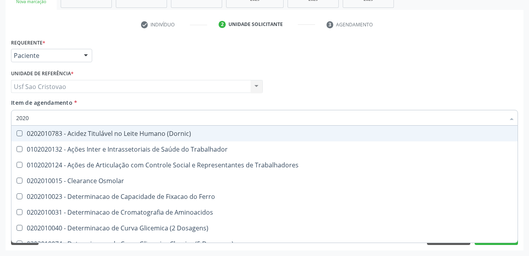
checkbox \(Tgo\) "false"
checkbox \(Tgp\) "false"
checkbox Triglicerideos "false"
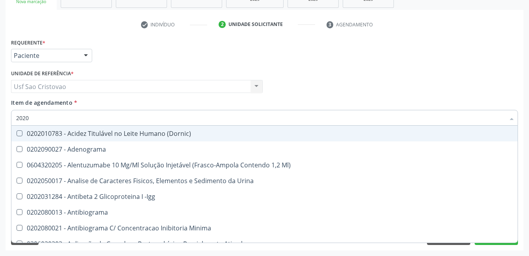
type input "20201"
checkbox Identificação "true"
checkbox \(Pos-Pasteurização\) "true"
checkbox Hemacias "true"
checkbox Molecular "true"
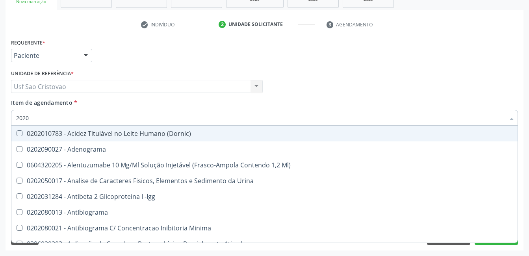
checkbox Complemento "true"
checkbox 17-Alfa-Hidroxiprogesterona "true"
checkbox 17-Hidroxicorticosteroides "true"
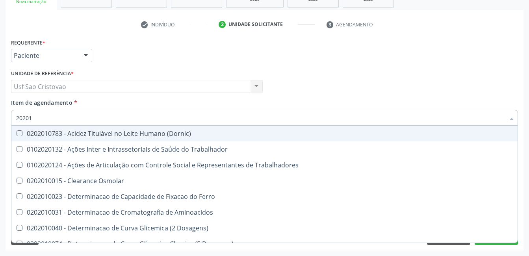
type input "202010"
checkbox Circulante "true"
checkbox III "true"
checkbox Fracoes "true"
checkbox Ionizavel "true"
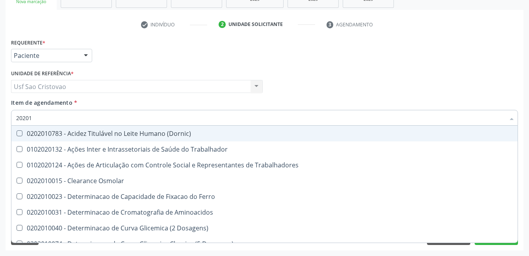
checkbox Hdl "false"
checkbox Ldl "false"
checkbox Total "false"
checkbox Creatinina "false"
checkbox Leucino-Aminopeptidase "true"
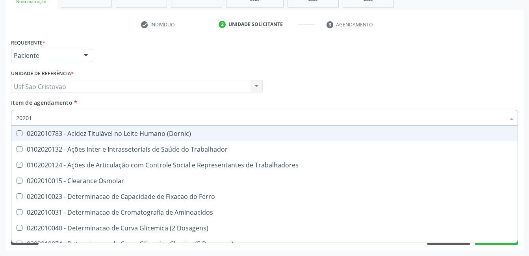
checkbox Lipase "true"
checkbox Muco-Proteinas "true"
checkbox \(Tgo\) "false"
checkbox \(Tgp\) "false"
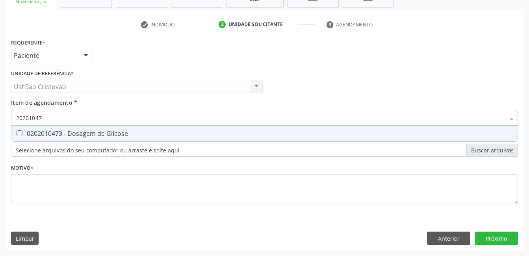
type input "202010473"
click at [18, 134] on Glicose at bounding box center [20, 133] width 6 height 6
click at [17, 134] on Glicose "checkbox" at bounding box center [13, 133] width 5 height 5
checkbox Glicose "true"
type input "2020104"
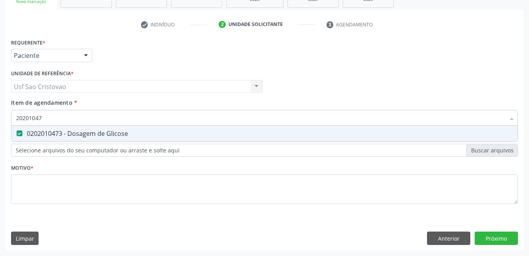
checkbox Glicose "false"
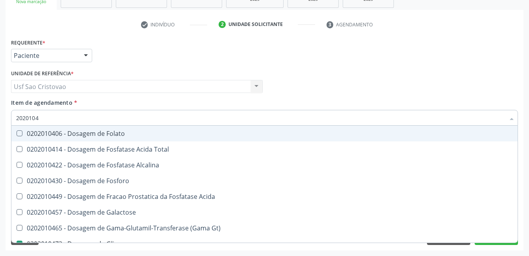
type input "202010"
checkbox Glicose "false"
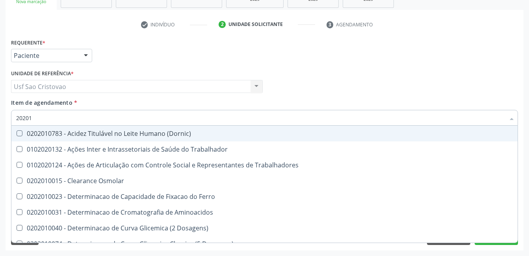
type input "2020"
checkbox Hdl "false"
checkbox Ldl "false"
checkbox Total "false"
checkbox Creatinina "false"
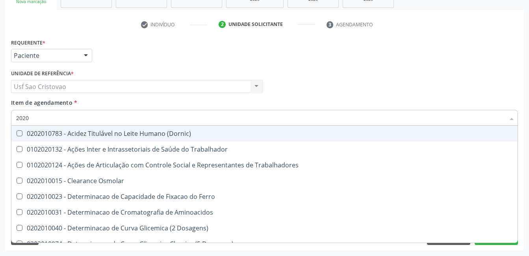
checkbox Glicose "false"
checkbox \(Tgo\) "false"
checkbox \(Tgp\) "false"
checkbox Triglicerideos "false"
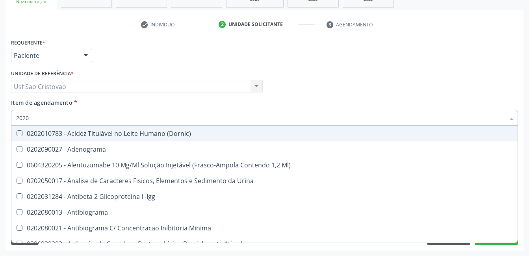
type input "20201"
checkbox Identificação "true"
checkbox \(Pos-Pasteurização\) "true"
checkbox Hemacias "true"
checkbox Molecular "true"
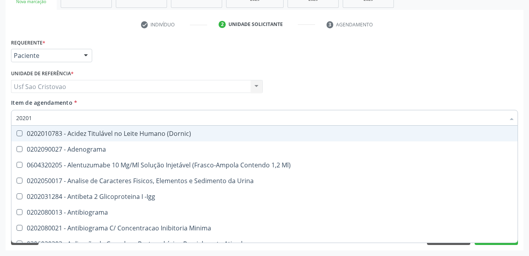
checkbox Reumatoide "true"
checkbox Complemento "true"
checkbox 17-Alfa-Hidroxiprogesterona "true"
checkbox 17-Hidroxicorticosteroides "true"
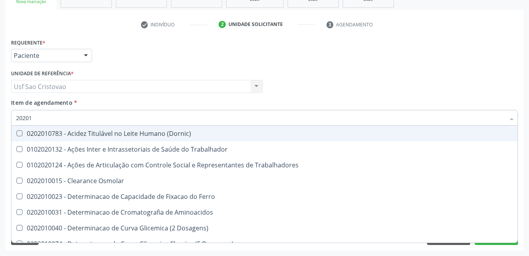
type input "202010"
checkbox Circulante "true"
checkbox III "true"
checkbox Fracoes "true"
checkbox Ionizavel "true"
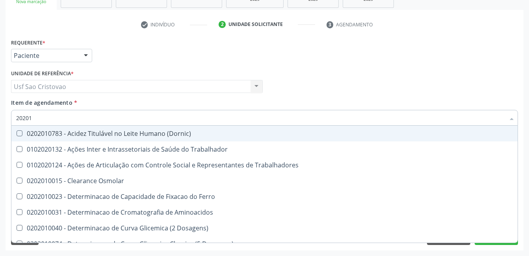
checkbox Hdl "false"
checkbox Ldl "false"
checkbox Total "false"
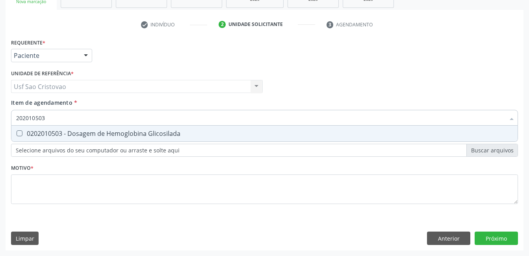
click at [18, 134] on Glicosilada at bounding box center [20, 133] width 6 height 6
click at [17, 134] on Glicosilada "checkbox" at bounding box center [13, 133] width 5 height 5
click at [18, 134] on Reativa at bounding box center [20, 133] width 6 height 6
click at [17, 134] on Reativa "checkbox" at bounding box center [13, 133] width 5 height 5
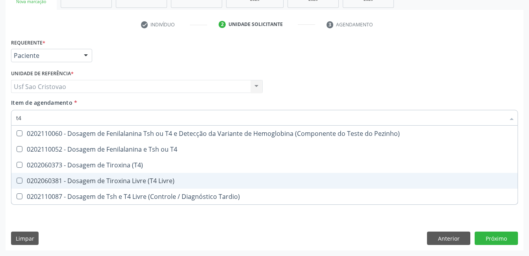
click at [19, 180] on Livre\) at bounding box center [20, 181] width 6 height 6
click at [17, 180] on Livre\) "checkbox" at bounding box center [13, 180] width 5 height 5
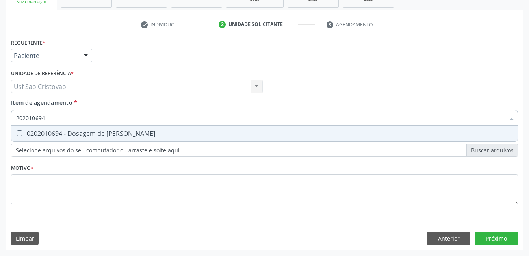
click at [18, 134] on Ureia at bounding box center [20, 133] width 6 height 6
click at [17, 134] on Ureia "checkbox" at bounding box center [13, 133] width 5 height 5
click at [18, 134] on Urina at bounding box center [20, 133] width 6 height 6
click at [17, 134] on Urina "checkbox" at bounding box center [13, 133] width 5 height 5
click at [20, 134] on Parasitas at bounding box center [20, 133] width 6 height 6
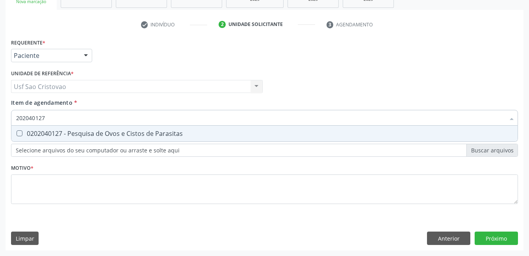
click at [17, 134] on Parasitas "checkbox" at bounding box center [13, 133] width 5 height 5
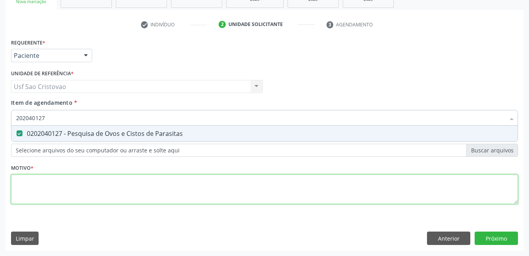
click at [68, 188] on div "Requerente * Paciente Médico(a) Enfermeiro(a) Paciente Nenhum resultado encontr…" at bounding box center [264, 126] width 507 height 179
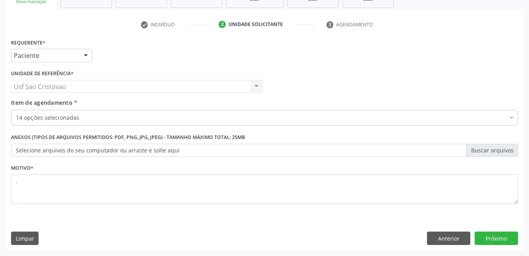
click at [125, 229] on div "Requerente * Paciente Médico(a) Enfermeiro(a) Paciente Nenhum resultado encontr…" at bounding box center [265, 144] width 518 height 214
click at [500, 240] on button "Próximo" at bounding box center [496, 238] width 43 height 13
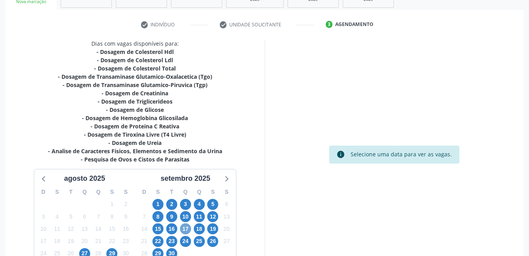
click at [184, 230] on span "17" at bounding box center [185, 229] width 11 height 11
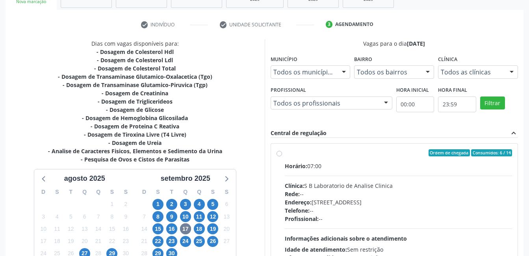
click at [285, 154] on label "Ordem de chegada Consumidos: 6 / 14 Horário: 07:00 Clínica: S B Laboratorio de …" at bounding box center [399, 209] width 228 height 121
click at [279, 154] on input "Ordem de chegada Consumidos: 6 / 14 Horário: 07:00 Clínica: S B Laboratorio de …" at bounding box center [280, 152] width 6 height 7
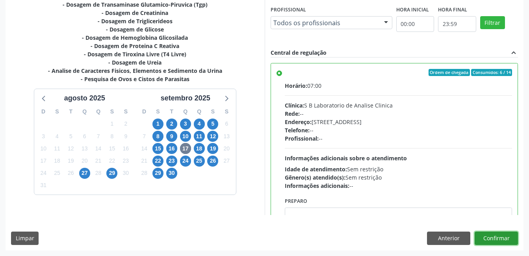
click at [508, 239] on button "Confirmar" at bounding box center [496, 238] width 43 height 13
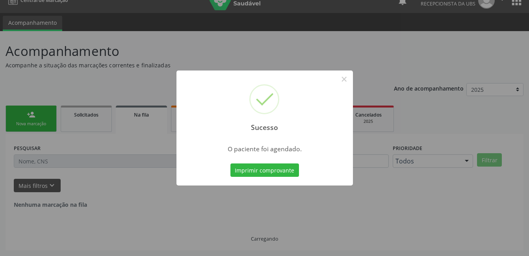
scroll to position [0, 0]
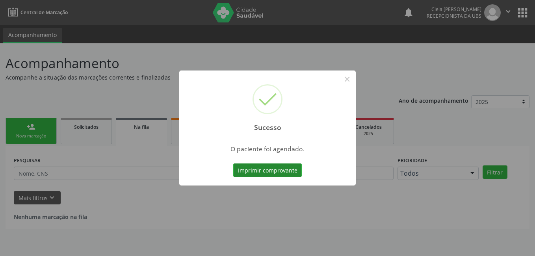
click at [278, 173] on button "Imprimir comprovante" at bounding box center [267, 170] width 69 height 13
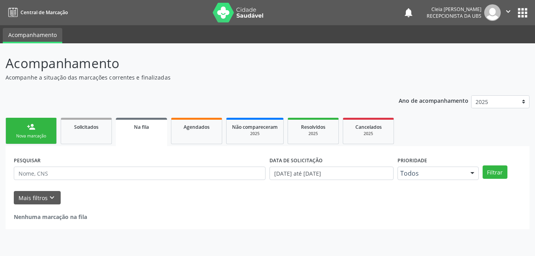
click at [39, 130] on link "person_add Nova marcação" at bounding box center [31, 131] width 51 height 26
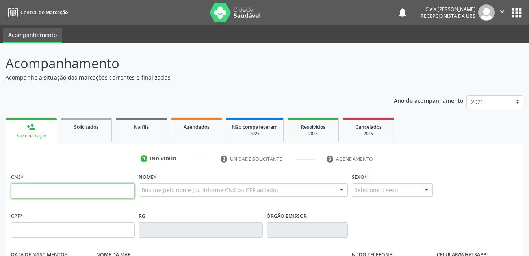
click at [60, 187] on input "text" at bounding box center [73, 191] width 124 height 16
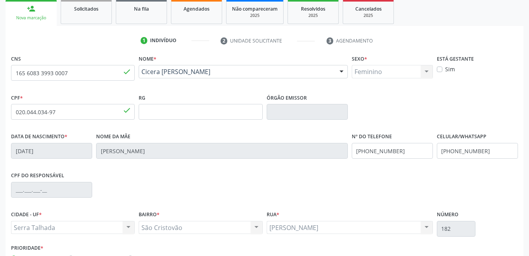
scroll to position [171, 0]
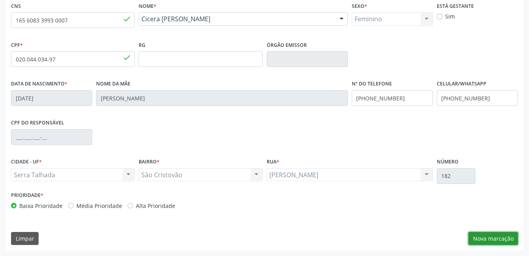
click at [499, 238] on button "Nova marcação" at bounding box center [494, 238] width 50 height 13
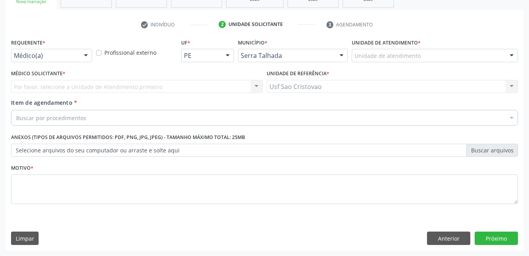
scroll to position [134, 0]
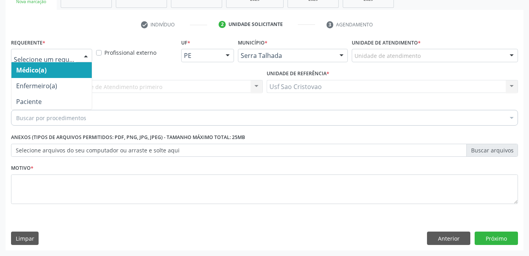
click at [83, 53] on div at bounding box center [86, 55] width 12 height 13
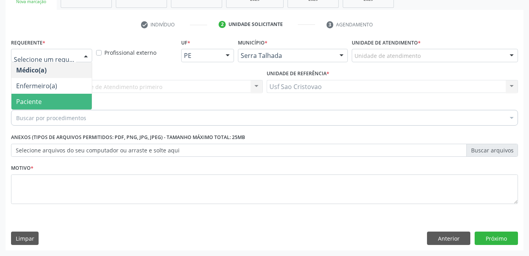
click at [71, 102] on span "Paciente" at bounding box center [51, 102] width 80 height 16
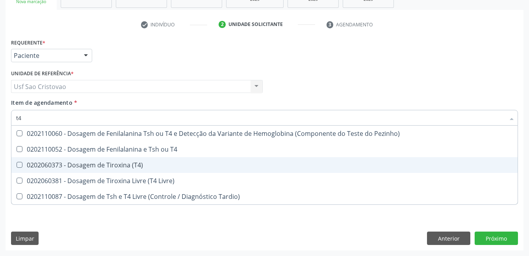
click at [22, 166] on \(T4\) at bounding box center [20, 165] width 6 height 6
click at [17, 166] on \(T4\) "checkbox" at bounding box center [13, 164] width 5 height 5
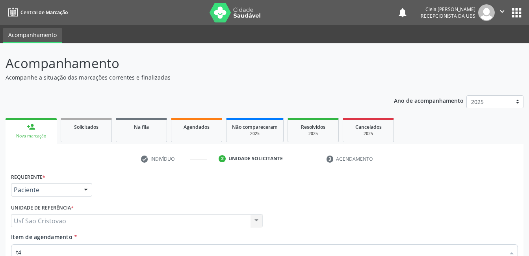
scroll to position [134, 0]
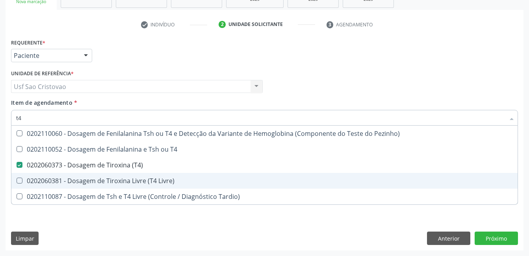
click at [21, 179] on Livre\) at bounding box center [20, 181] width 6 height 6
click at [17, 179] on Livre\) "checkbox" at bounding box center [13, 180] width 5 height 5
checkbox Livre\) "true"
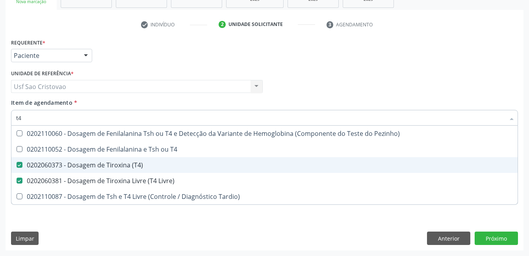
click at [21, 166] on \(T4\) at bounding box center [20, 165] width 6 height 6
click at [17, 166] on \(T4\) "checkbox" at bounding box center [13, 164] width 5 height 5
checkbox \(T4\) "false"
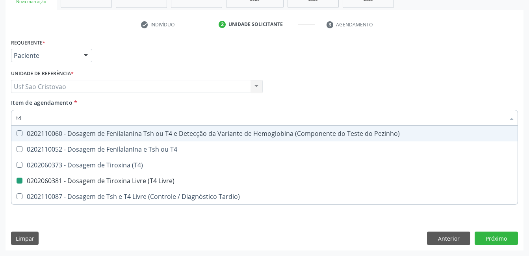
type input "t"
checkbox Livre\) "false"
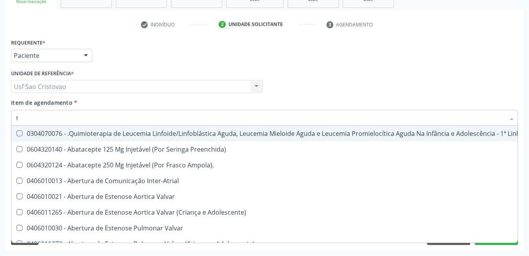
type input "t3"
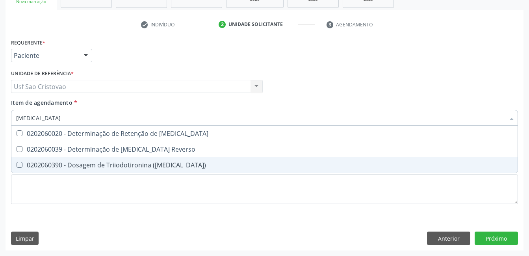
click at [19, 165] on \(T3\) at bounding box center [20, 165] width 6 height 6
click at [17, 165] on \(T3\) "checkbox" at bounding box center [13, 164] width 5 height 5
checkbox \(T3\) "true"
type input "t"
checkbox \(T3\) "false"
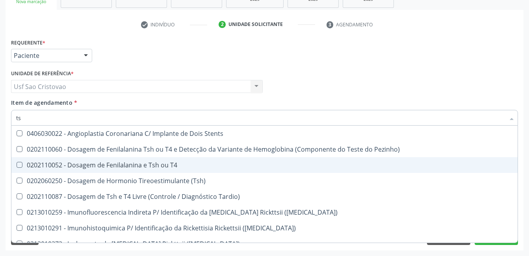
type input "tsh"
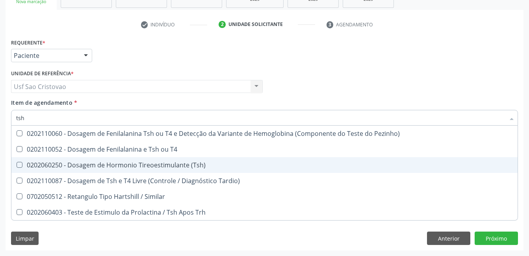
click at [21, 164] on \(Tsh\) at bounding box center [20, 165] width 6 height 6
click at [17, 164] on \(Tsh\) "checkbox" at bounding box center [13, 164] width 5 height 5
checkbox \(Tsh\) "true"
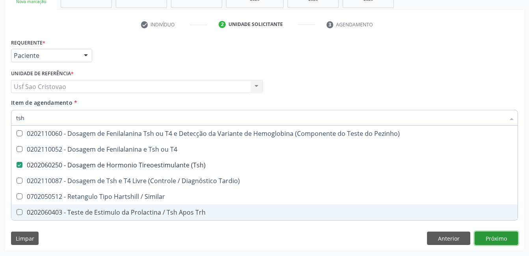
click at [501, 239] on div "Requerente * Paciente Médico(a) Enfermeiro(a) Paciente Nenhum resultado encontr…" at bounding box center [265, 144] width 518 height 214
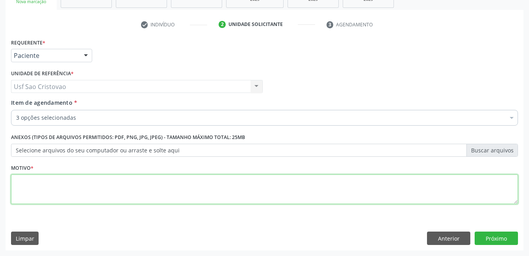
click at [329, 188] on textarea at bounding box center [264, 190] width 507 height 30
type textarea "."
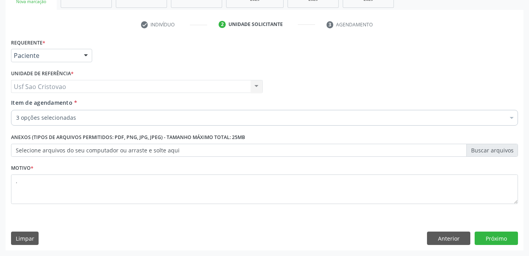
click at [267, 224] on div "Requerente * Paciente Médico(a) Enfermeiro(a) Paciente Nenhum resultado encontr…" at bounding box center [265, 144] width 518 height 214
click at [498, 242] on button "Próximo" at bounding box center [496, 238] width 43 height 13
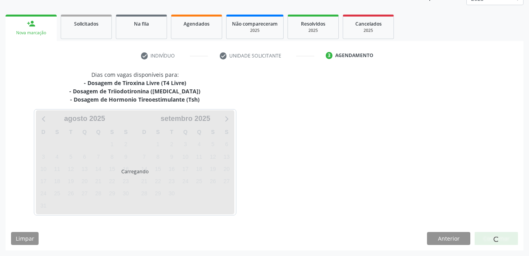
scroll to position [103, 0]
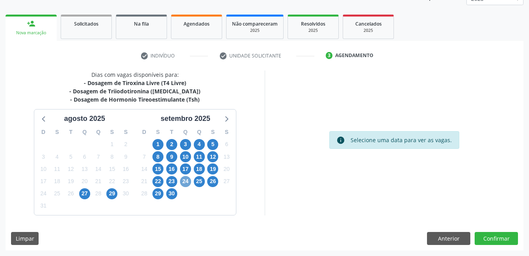
click at [187, 183] on span "24" at bounding box center [185, 181] width 11 height 11
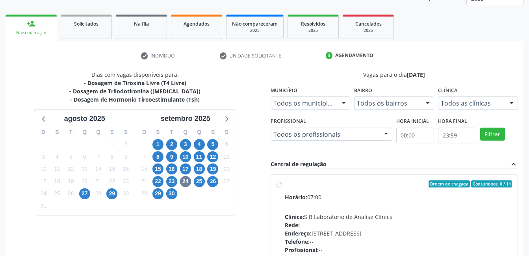
click at [285, 184] on label "Ordem de chegada Consumidos: 0 / 14 Horário: 07:00 Clínica: S B Laboratorio de …" at bounding box center [399, 241] width 228 height 121
click at [281, 184] on input "Ordem de chegada Consumidos: 0 / 14 Horário: 07:00 Clínica: S B Laboratorio de …" at bounding box center [280, 184] width 6 height 7
radio input "true"
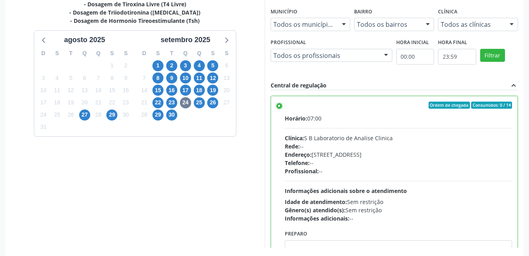
scroll to position [215, 0]
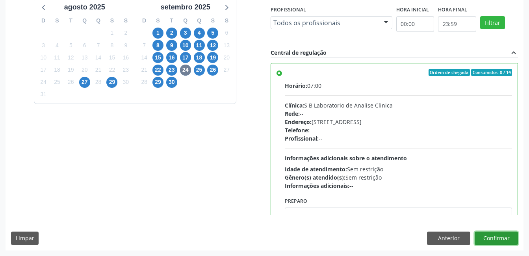
click at [492, 241] on button "Confirmar" at bounding box center [496, 238] width 43 height 13
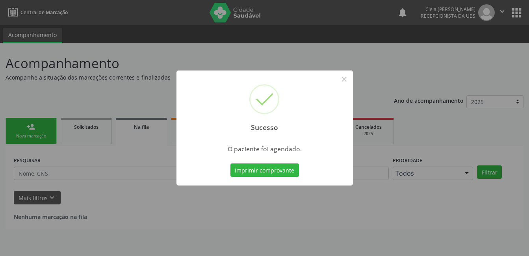
scroll to position [0, 0]
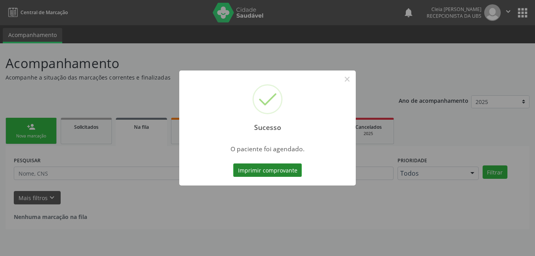
click at [285, 170] on button "Imprimir comprovante" at bounding box center [267, 170] width 69 height 13
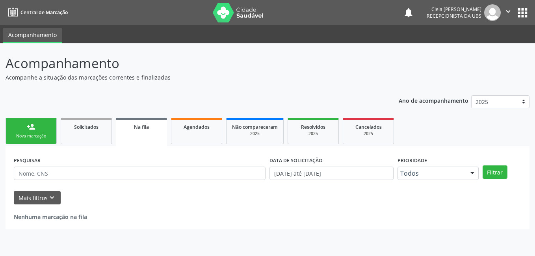
click at [28, 134] on div "Nova marcação" at bounding box center [30, 136] width 39 height 6
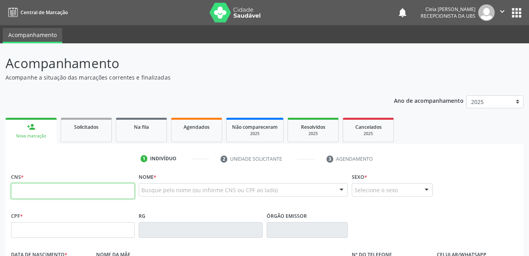
click at [55, 191] on input "text" at bounding box center [73, 191] width 124 height 16
type input "700 7029 9197 1574"
type input "059.042.714-84"
type input "06/08/1985"
type input "Leontina Alves de Carvalho Silva"
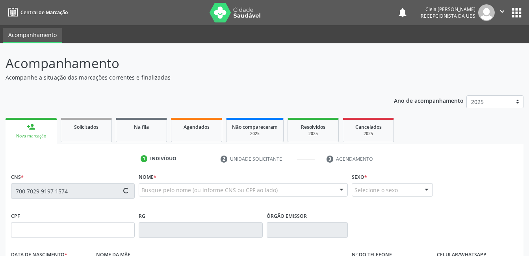
type input "(87) 99996-7491"
type input "338"
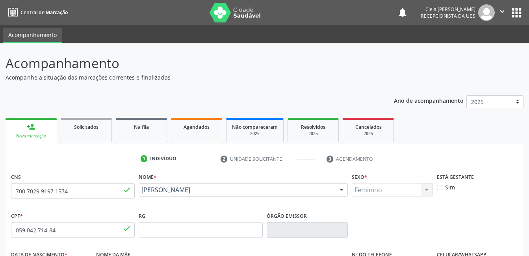
scroll to position [158, 0]
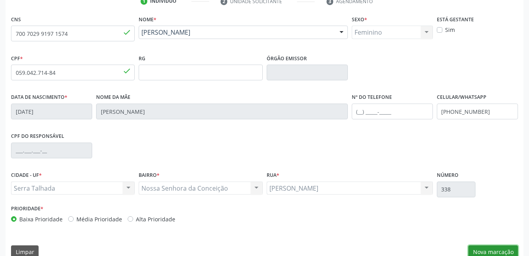
click at [502, 251] on button "Nova marcação" at bounding box center [494, 252] width 50 height 13
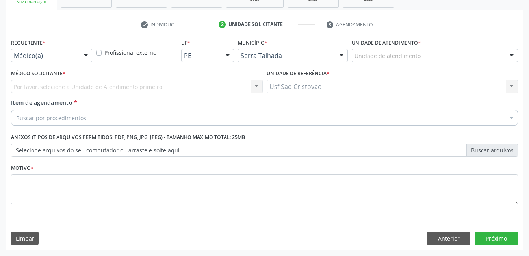
click at [82, 56] on div at bounding box center [86, 55] width 12 height 13
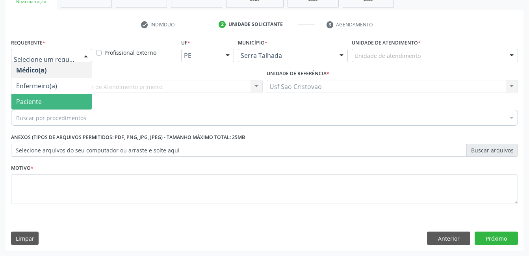
click at [79, 99] on span "Paciente" at bounding box center [51, 102] width 80 height 16
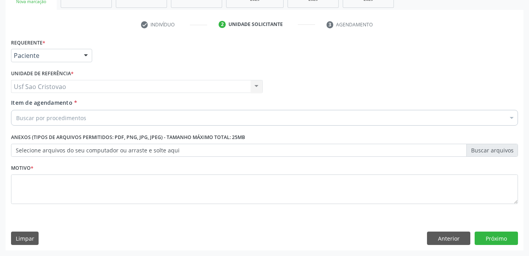
click at [79, 113] on div "Buscar por procedimentos" at bounding box center [264, 118] width 507 height 16
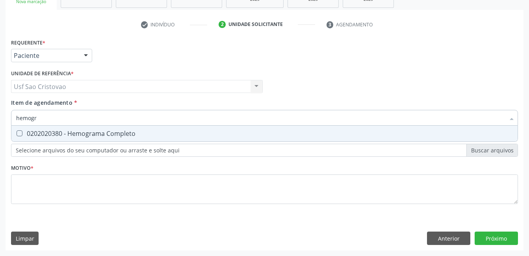
type input "hemogra"
click at [21, 134] on Completo at bounding box center [20, 133] width 6 height 6
click at [17, 134] on Completo "checkbox" at bounding box center [13, 133] width 5 height 5
checkbox Completo "true"
type input "hemog"
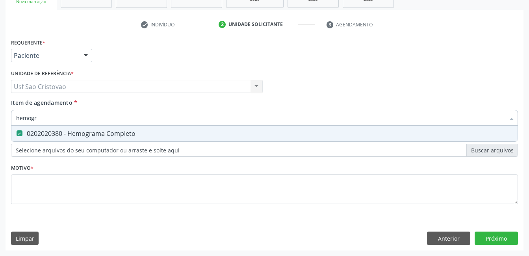
checkbox Completo "false"
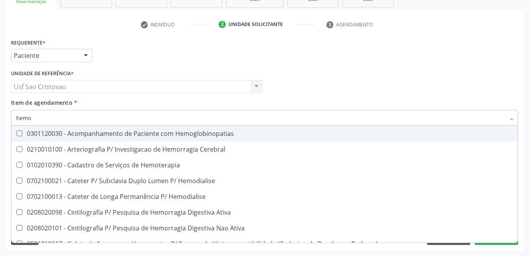
type input "hem"
checkbox Completo "false"
checkbox Elástica "true"
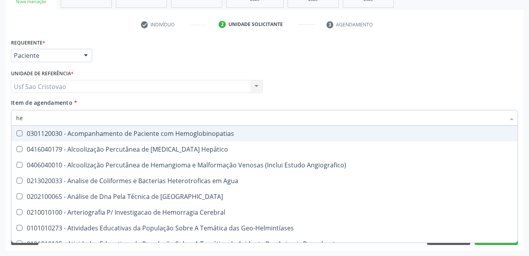
type input "h"
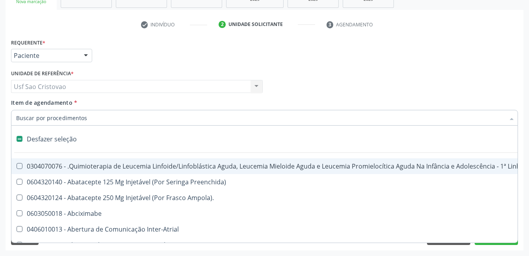
checkbox Pâncreas "false"
checkbox Quadril "false"
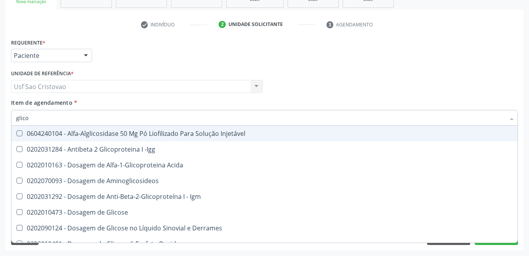
type input "glicos"
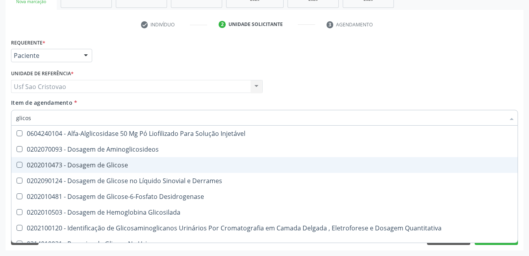
click at [20, 165] on Glicose at bounding box center [20, 165] width 6 height 6
click at [17, 165] on Glicose "checkbox" at bounding box center [13, 164] width 5 height 5
checkbox Glicose "true"
type input "glico"
checkbox Glicose "false"
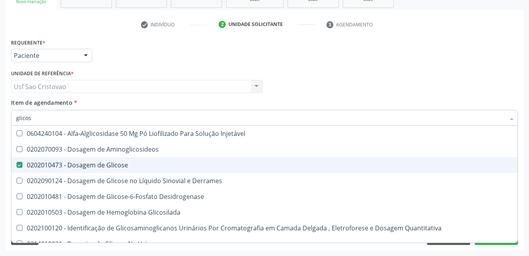
checkbox Glicosilada "true"
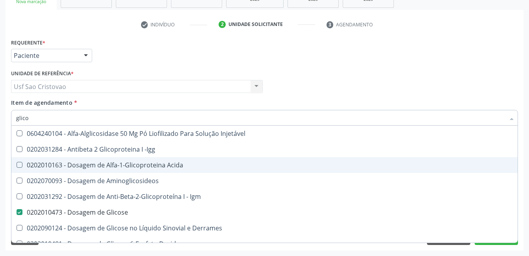
type input "glic"
checkbox Glicose "false"
checkbox Glicose "true"
type input "gli"
checkbox Glicose "false"
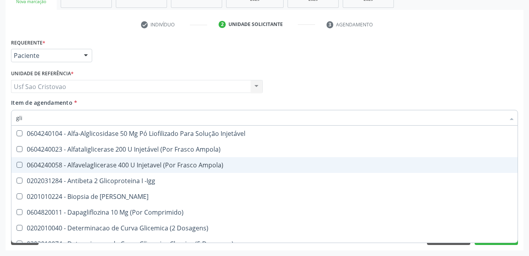
type input "gl"
checkbox Glicose "false"
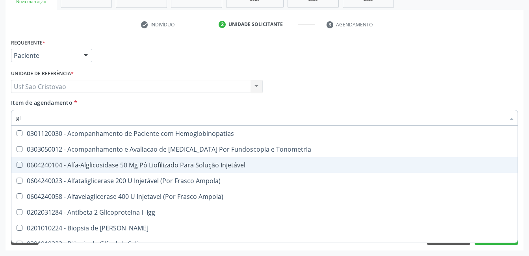
type input "g"
checkbox Glicose "false"
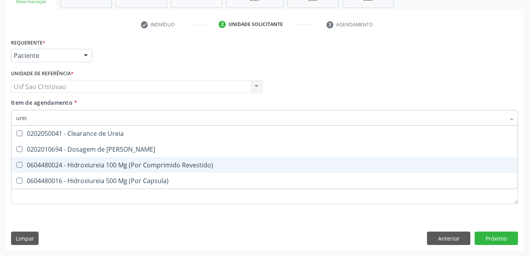
type input "ureia"
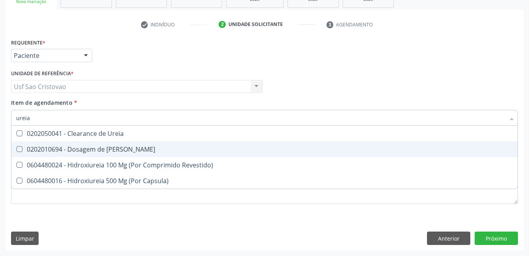
click at [21, 150] on Ureia at bounding box center [20, 149] width 6 height 6
click at [17, 150] on Ureia "checkbox" at bounding box center [13, 149] width 5 height 5
checkbox Ureia "true"
type input "ure"
checkbox Ureia "false"
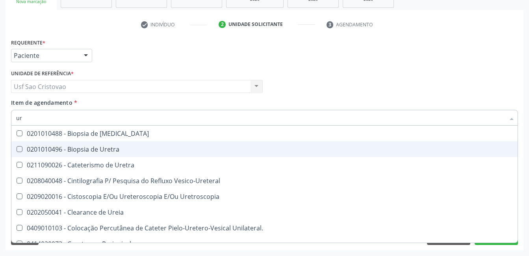
type input "u"
checkbox Ureia "false"
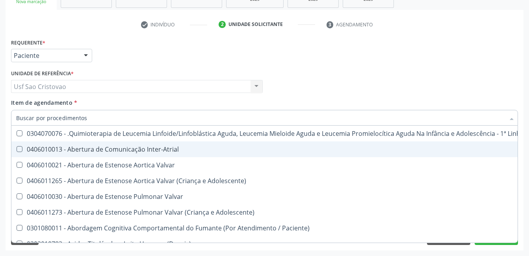
checkbox Ureia "false"
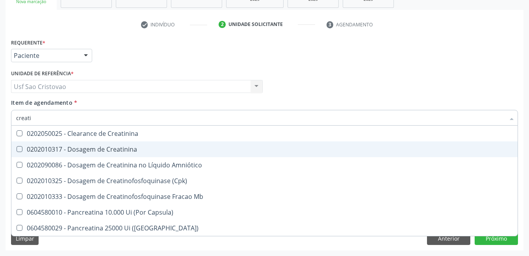
type input "creatin"
click at [21, 150] on Creatinina at bounding box center [20, 149] width 6 height 6
click at [17, 150] on Creatinina "checkbox" at bounding box center [13, 149] width 5 height 5
checkbox Creatinina "true"
type input "creat"
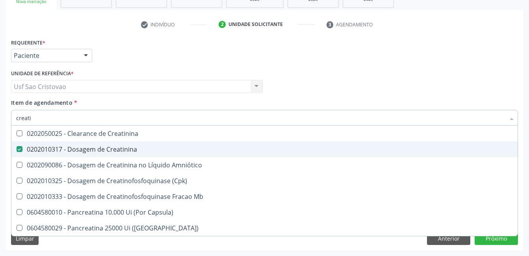
checkbox Creatinina "false"
checkbox \(Cpk\) "true"
type input "crea"
checkbox \(Cpk\) "false"
checkbox Capsula\) "true"
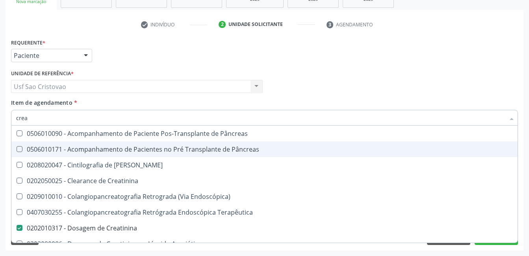
type input "cre"
checkbox Creatinina "false"
checkbox Oncologia "true"
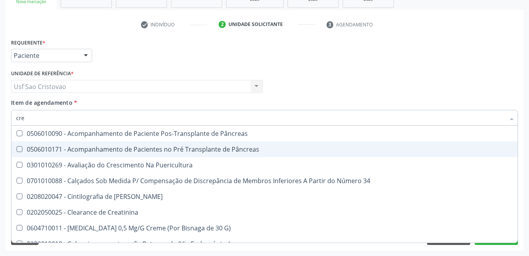
type input "cr"
checkbox Creatinina "false"
type input "c"
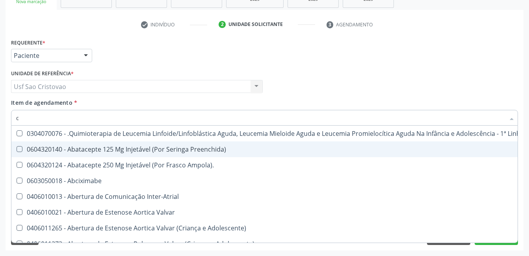
type input "co"
checkbox Creatinina "true"
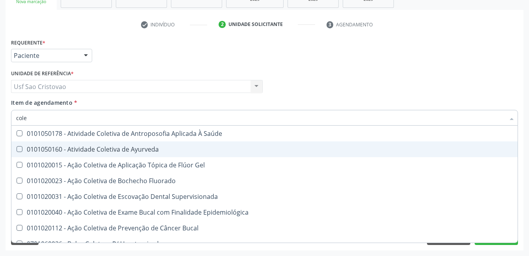
type input "coles"
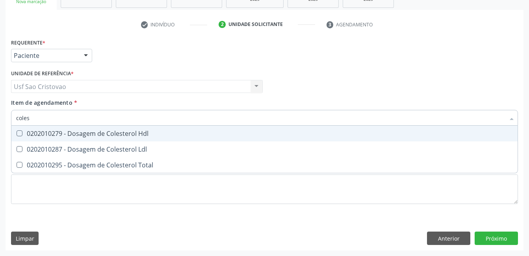
click at [21, 131] on Hdl at bounding box center [20, 133] width 6 height 6
click at [17, 131] on Hdl "checkbox" at bounding box center [13, 133] width 5 height 5
checkbox Hdl "true"
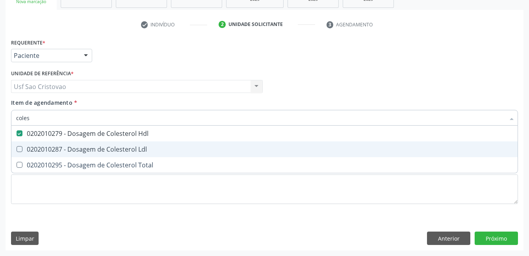
click at [17, 145] on span "0202010287 - Dosagem de Colesterol Ldl" at bounding box center [264, 150] width 507 height 16
checkbox Ldl "true"
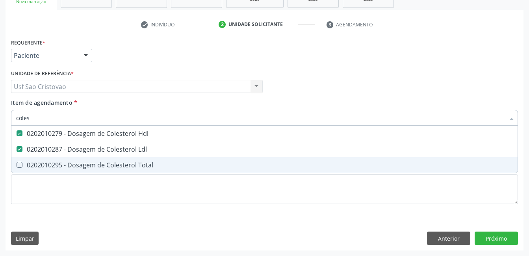
click at [19, 166] on Total at bounding box center [20, 165] width 6 height 6
click at [17, 166] on Total "checkbox" at bounding box center [13, 164] width 5 height 5
checkbox Total "true"
type input "cole"
checkbox Hdl "false"
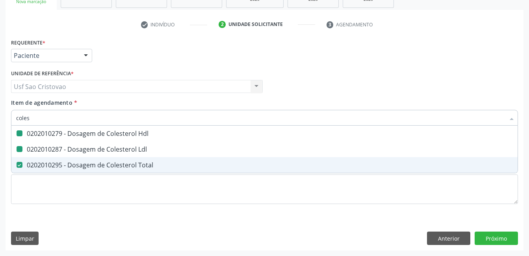
checkbox Ldl "false"
checkbox Total "false"
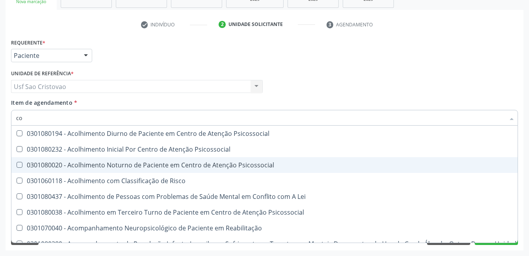
type input "c"
checkbox Hdl "false"
checkbox Ldl "false"
checkbox Total "false"
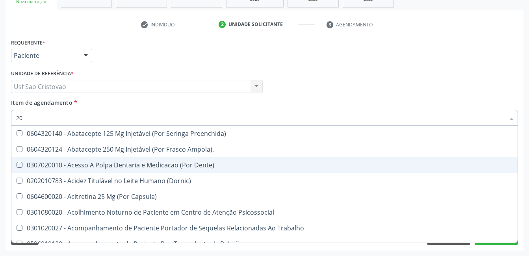
type input "202"
checkbox Pele "true"
checkbox Tireoide "true"
checkbox Estereotaxica "true"
checkbox Bexiga "true"
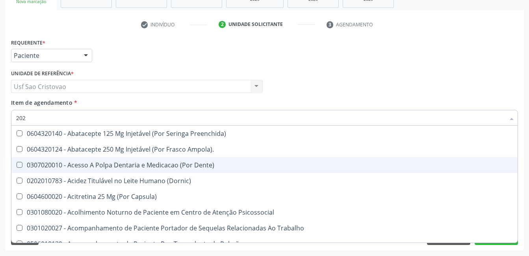
checkbox Linha "true"
checkbox Inteiro "true"
checkbox Creatinina "true"
checkbox Hdl "false"
checkbox Ldl "false"
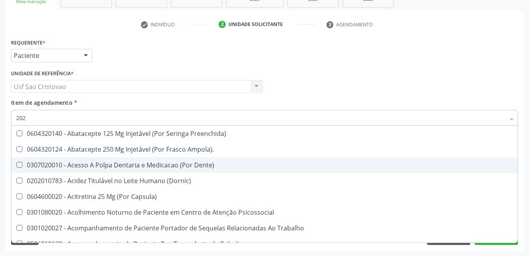
checkbox Total "false"
checkbox Creatinina "false"
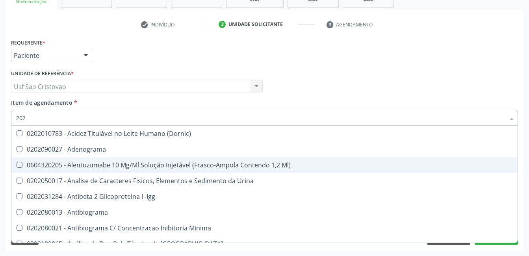
type input "2020"
checkbox Triciclicos "true"
checkbox \(Psa\) "true"
checkbox III "true"
checkbox Cadmio "true"
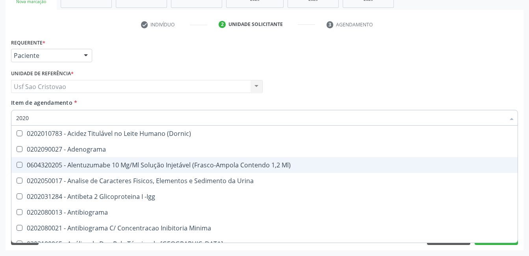
checkbox Hdl "false"
checkbox Ldl "false"
checkbox Total "false"
checkbox Creatinina "false"
checkbox X "true"
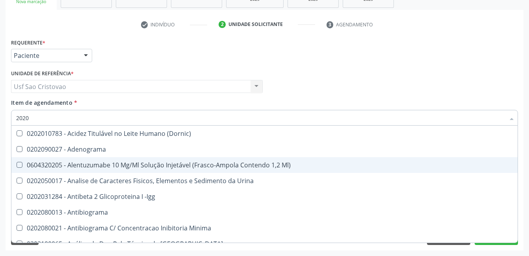
checkbox Glicose "false"
checkbox Fracoes "true"
checkbox Ureia "false"
checkbox B12 "true"
checkbox Completo "false"
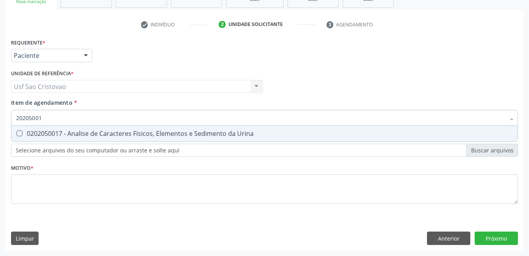
type input "202050017"
click at [20, 135] on Urina at bounding box center [20, 133] width 6 height 6
click at [17, 135] on Urina "checkbox" at bounding box center [13, 133] width 5 height 5
checkbox Urina "true"
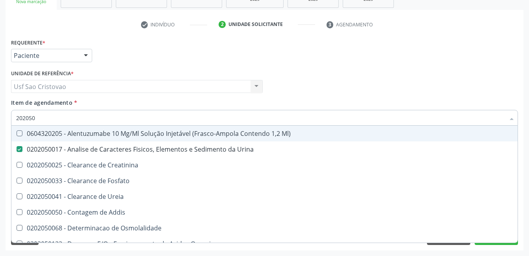
type input "20205"
checkbox Ml\) "false"
checkbox Urina "true"
type input "2020"
checkbox Urina "false"
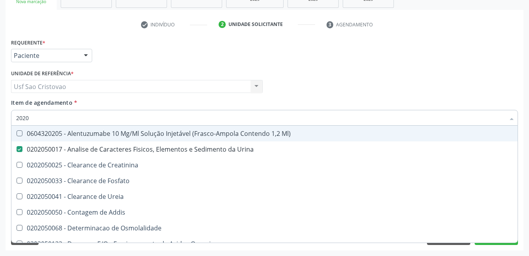
checkbox Fosfato "true"
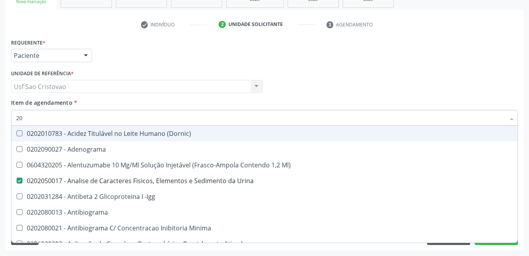
type input "2"
checkbox Urina "false"
checkbox Parceria\) "false"
checkbox Aldosterona "false"
checkbox Hdl "false"
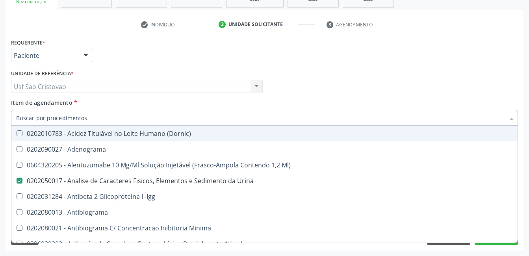
checkbox Ldl "false"
checkbox Total "false"
checkbox Creatinina "false"
checkbox Estrona "false"
checkbox Etossuximida "false"
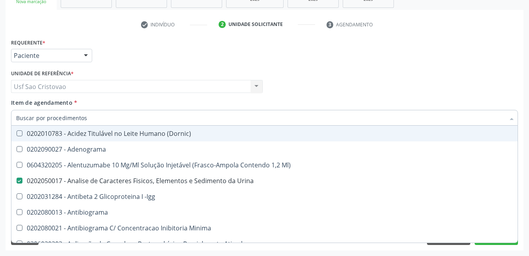
checkbox II "false"
checkbox \(Inibidor\) "false"
checkbox Folato "true"
checkbox Glicose "false"
checkbox Leucino-Aminopeptidase "false"
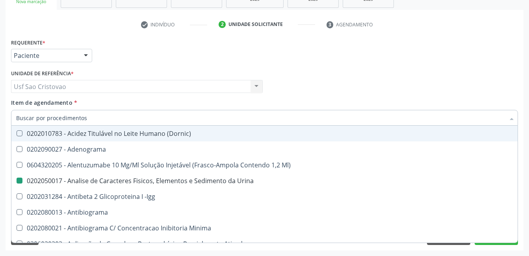
checkbox Ureia "false"
checkbox Hemocultura "false"
checkbox Completo "false"
checkbox Anticardiolipina "false"
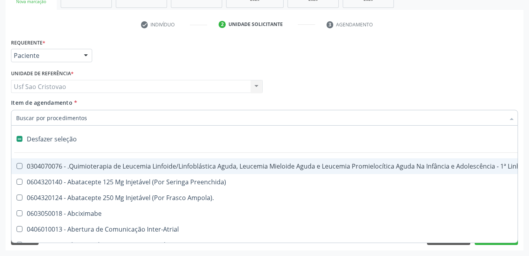
type input "t"
checkbox Reto "true"
checkbox Urina "false"
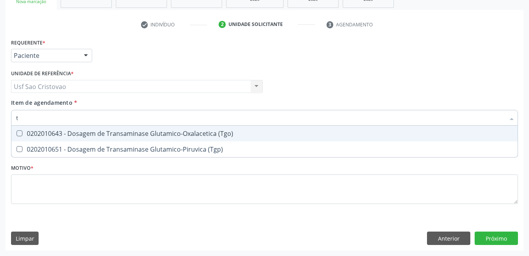
type input "tg"
click at [20, 135] on \(Tgo\) at bounding box center [20, 133] width 6 height 6
click at [17, 135] on \(Tgo\) "checkbox" at bounding box center [13, 133] width 5 height 5
checkbox \(Tgo\) "true"
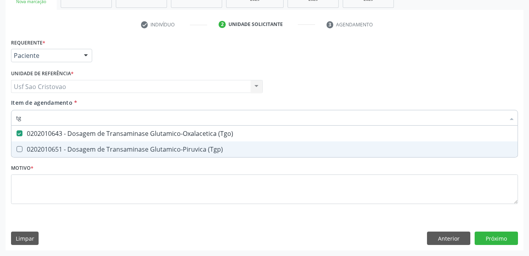
click at [20, 149] on \(Tgp\) at bounding box center [20, 149] width 6 height 6
click at [17, 149] on \(Tgp\) "checkbox" at bounding box center [13, 149] width 5 height 5
checkbox \(Tgp\) "true"
type input "t"
checkbox \(Tgo\) "false"
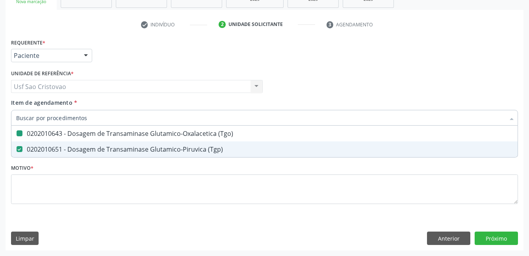
checkbox \(Tgp\) "false"
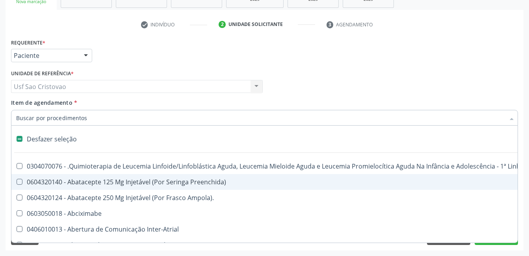
type input "h"
checkbox Urina "false"
checkbox B "true"
checkbox Queimado "true"
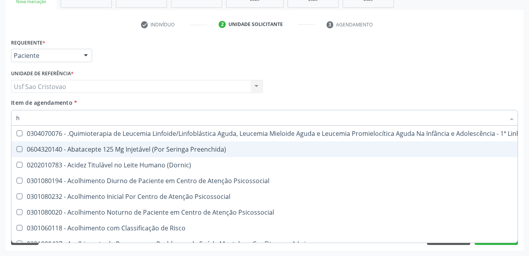
type input "he"
checkbox Removível "true"
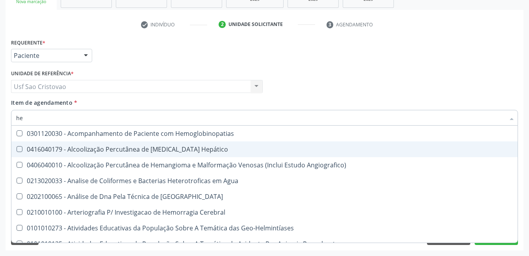
type input "hem"
checkbox II "true"
checkbox Completo "false"
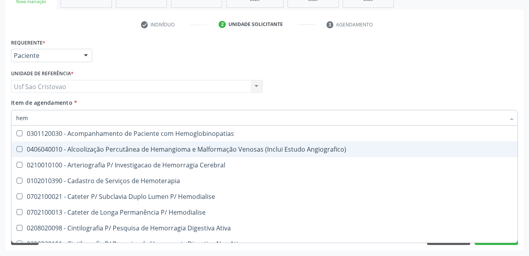
type input "hemo"
checkbox Retro-Retal "true"
checkbox Completo "false"
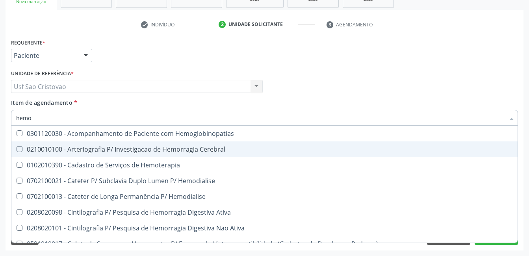
type input "hemog"
checkbox Carboxi-Hemoglobina "true"
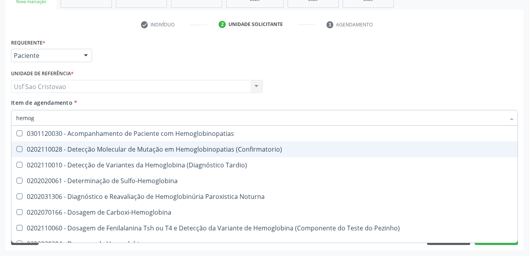
type input "hemogl"
checkbox Completo "false"
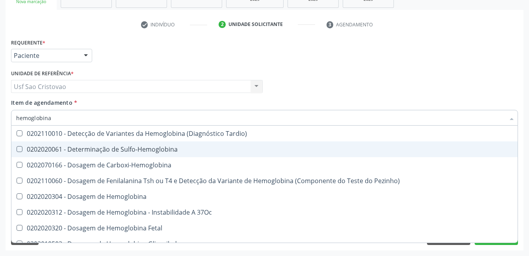
type input "hemoglobina g"
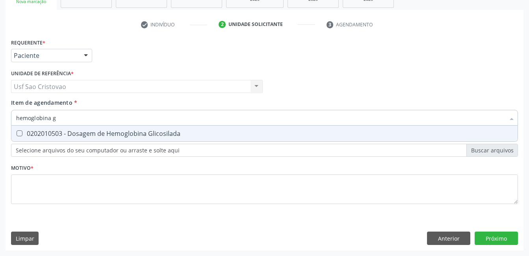
click at [19, 136] on Glicosilada at bounding box center [20, 133] width 6 height 6
click at [17, 136] on Glicosilada "checkbox" at bounding box center [13, 133] width 5 height 5
checkbox Glicosilada "true"
click at [64, 218] on div "Requerente * Paciente Médico(a) Enfermeiro(a) Paciente Nenhum resultado encontr…" at bounding box center [265, 144] width 518 height 214
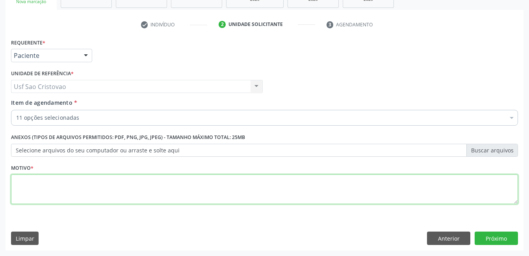
click at [67, 190] on textarea at bounding box center [264, 190] width 507 height 30
type textarea "."
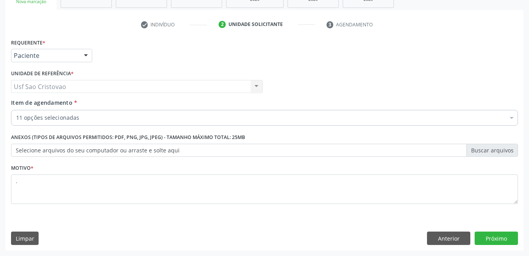
drag, startPoint x: 230, startPoint y: 220, endPoint x: 235, endPoint y: 220, distance: 4.7
click at [232, 220] on div "Requerente * Paciente Médico(a) Enfermeiro(a) Paciente Nenhum resultado encontr…" at bounding box center [265, 144] width 518 height 214
click at [506, 242] on button "Próximo" at bounding box center [496, 238] width 43 height 13
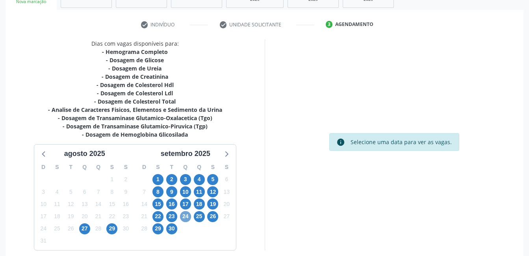
click at [185, 217] on span "24" at bounding box center [185, 216] width 11 height 11
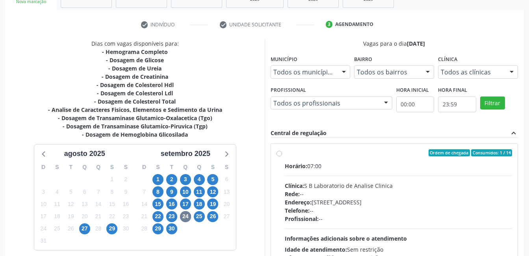
click at [285, 156] on label "Ordem de chegada Consumidos: 1 / 14 Horário: 07:00 Clínica: S B Laboratorio de …" at bounding box center [399, 209] width 228 height 121
click at [280, 156] on input "Ordem de chegada Consumidos: 1 / 14 Horário: 07:00 Clínica: S B Laboratorio de …" at bounding box center [280, 152] width 6 height 7
radio input "true"
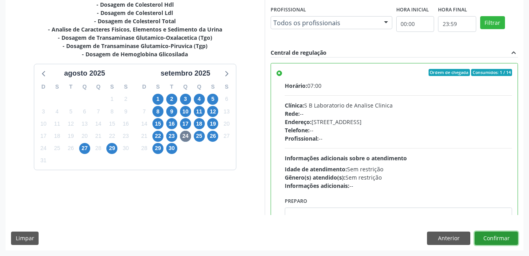
click at [502, 238] on button "Confirmar" at bounding box center [496, 238] width 43 height 13
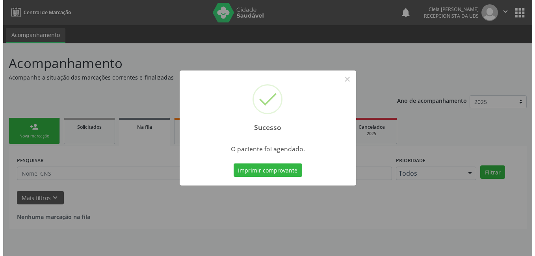
scroll to position [0, 0]
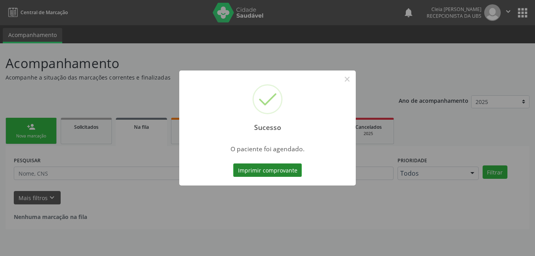
click at [245, 166] on button "Imprimir comprovante" at bounding box center [267, 170] width 69 height 13
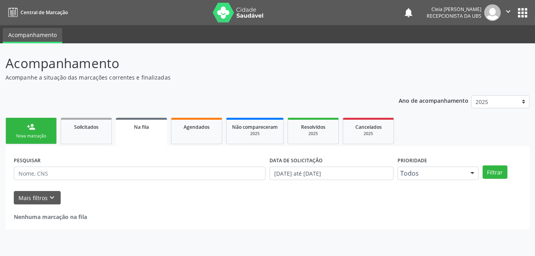
click at [47, 134] on div "Nova marcação" at bounding box center [30, 136] width 39 height 6
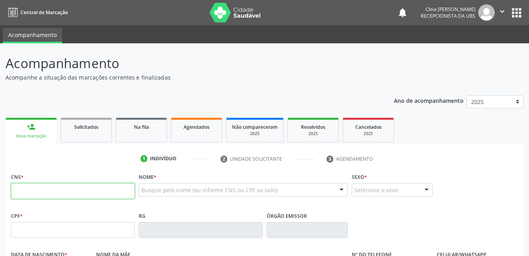
click at [107, 190] on input "text" at bounding box center [73, 191] width 124 height 16
type input "704 5083 4732 3413"
type input "118.127.604-77"
type input "2[DATE]"
type input "[PERSON_NAME]"
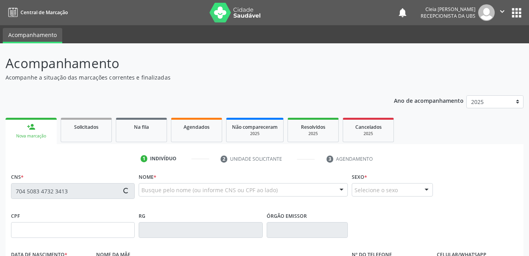
type input "[PHONE_NUMBER]"
type input "472.072.724-72"
type input "1624"
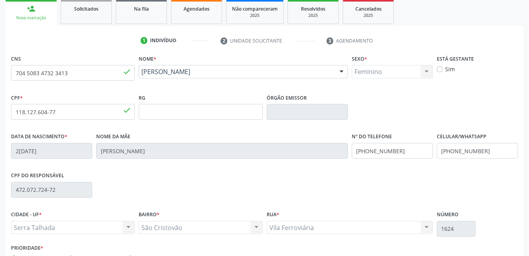
scroll to position [171, 0]
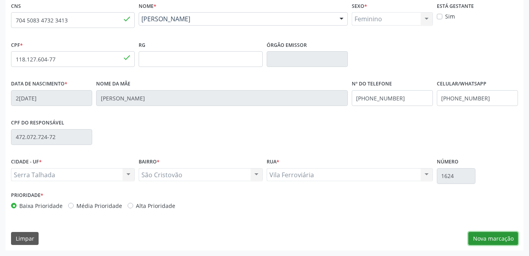
click at [494, 237] on button "Nova marcação" at bounding box center [494, 238] width 50 height 13
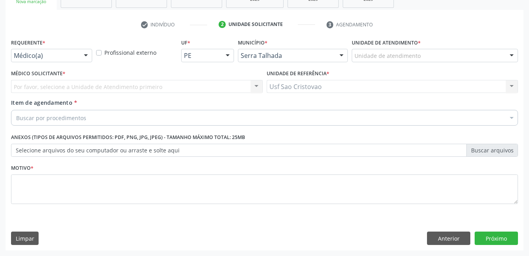
scroll to position [134, 0]
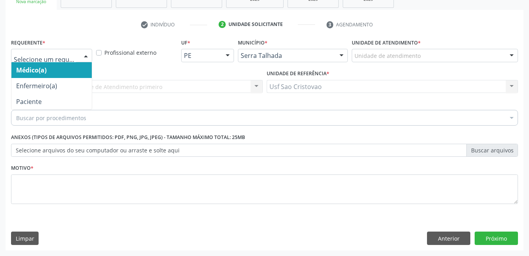
click at [88, 58] on div at bounding box center [86, 55] width 12 height 13
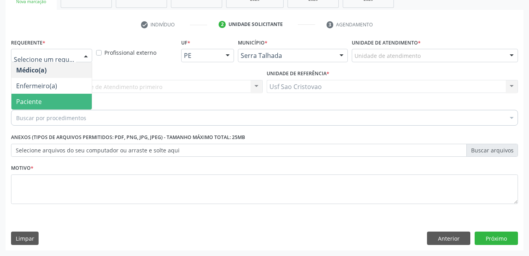
click at [70, 99] on span "Paciente" at bounding box center [51, 102] width 80 height 16
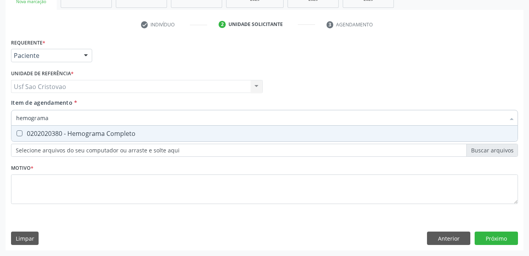
type input "hemograma c"
click at [20, 133] on Completo at bounding box center [20, 133] width 6 height 6
click at [17, 133] on Completo "checkbox" at bounding box center [13, 133] width 5 height 5
checkbox Completo "true"
type input "hemog"
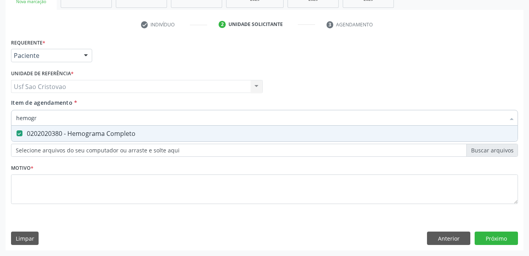
checkbox Completo "false"
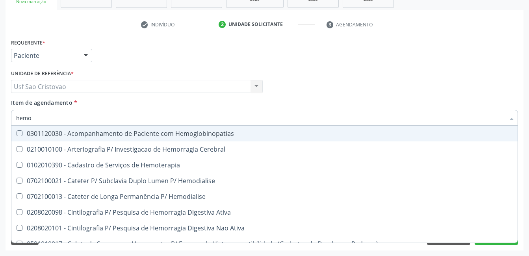
type input "hem"
checkbox Completo "false"
checkbox Elástica "true"
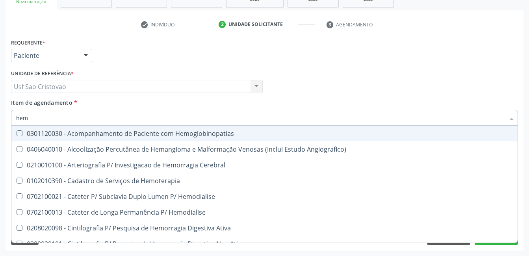
type input "he"
checkbox Completo "false"
checkbox Orgaos "true"
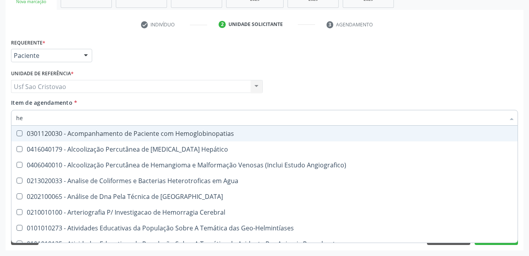
type input "h"
checkbox Completo "false"
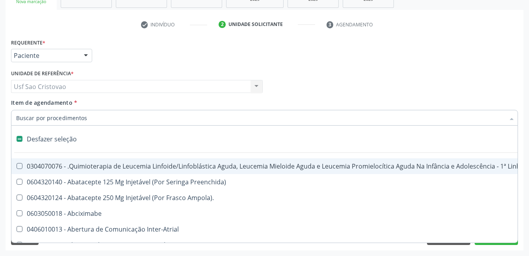
type input "c"
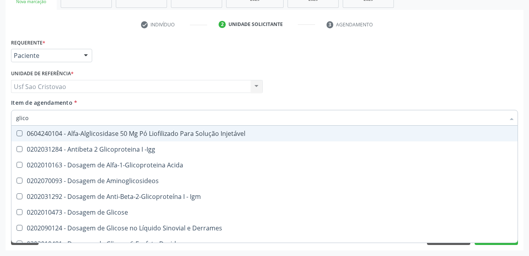
type input "glicos"
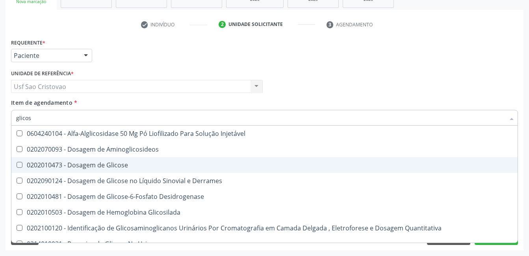
click at [19, 164] on Glicose at bounding box center [20, 165] width 6 height 6
click at [17, 164] on Glicose "checkbox" at bounding box center [13, 164] width 5 height 5
checkbox Glicose "true"
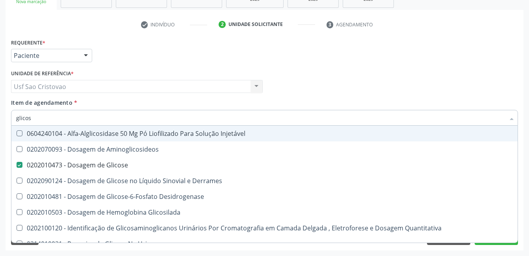
type input "glico"
checkbox Glicose "false"
checkbox Glicosilada "true"
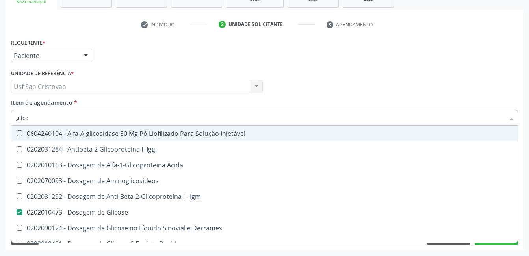
type input "glic"
checkbox Glicose "false"
checkbox Glicose "true"
type input "gli"
checkbox Glicose "false"
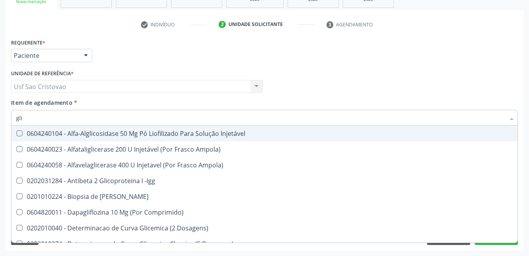
type input "gl"
checkbox Glicose "false"
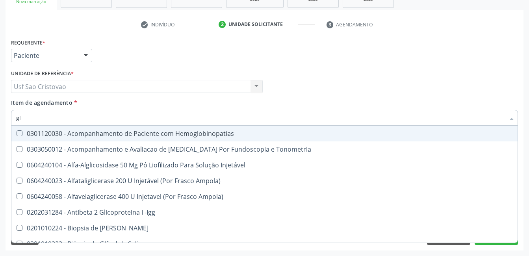
type input "g"
checkbox Glicose "false"
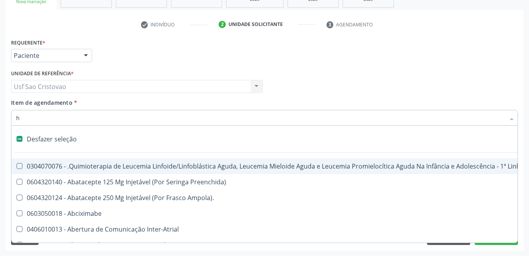
type input "he"
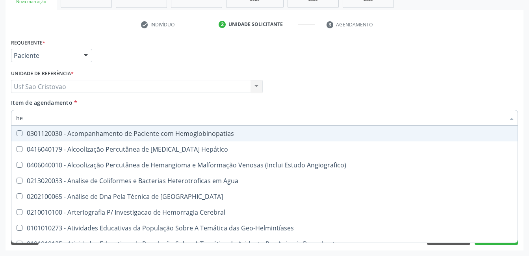
checkbox Completo "true"
type input "hem"
checkbox II "true"
checkbox Completo "false"
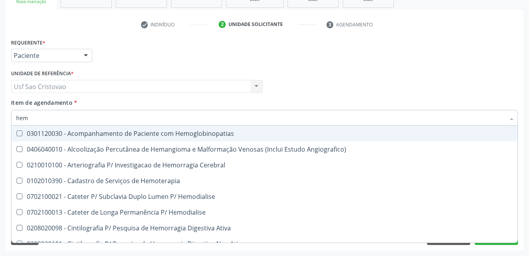
type input "hemo"
checkbox Retro-Retal "true"
checkbox Completo "false"
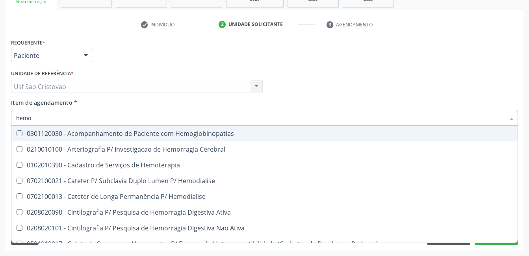
type input "hemog"
checkbox Carboxi-Hemoglobina "true"
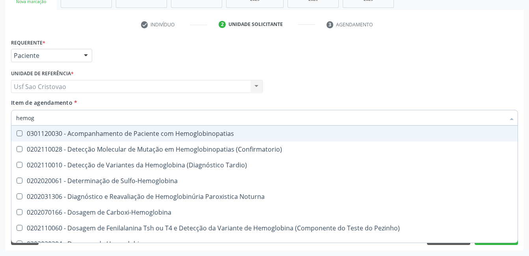
type input "hemogl"
checkbox Completo "false"
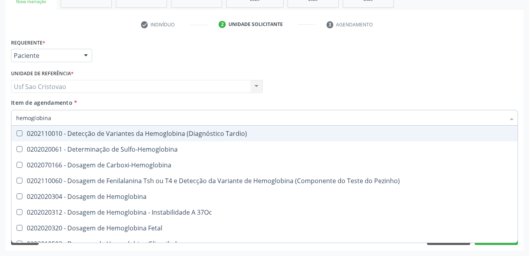
type input "hemoglobina g"
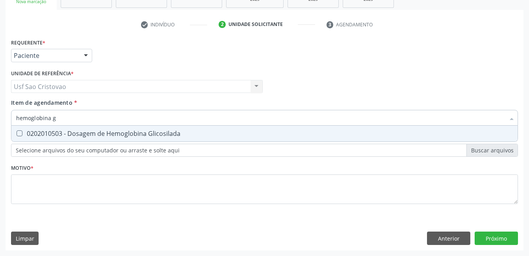
click at [18, 133] on Glicosilada at bounding box center [20, 133] width 6 height 6
click at [17, 133] on Glicosilada "checkbox" at bounding box center [13, 133] width 5 height 5
checkbox Glicosilada "true"
type input "hemoglobina"
checkbox Glicosilada "false"
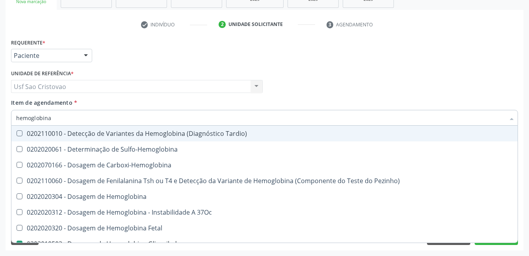
type input "hemoglobin"
checkbox Glicosilada "false"
checkbox Hematocrito\) "true"
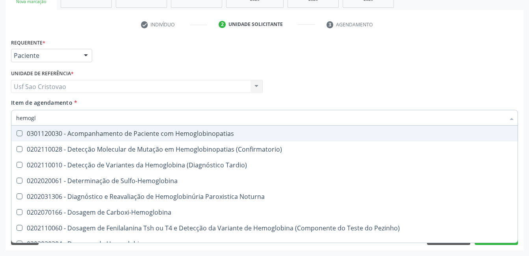
type input "hemog"
checkbox S "true"
type input "hemo"
checkbox Glicosilada "false"
checkbox Completo "false"
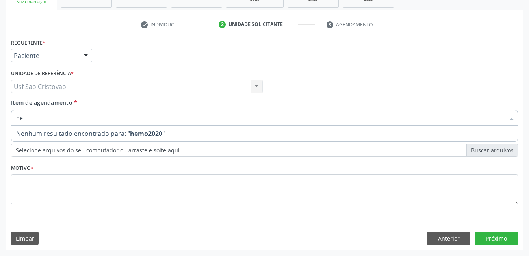
type input "h"
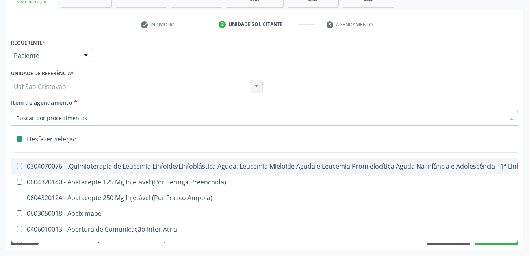
type input "2"
checkbox Percutanea "true"
checkbox Unidades "true"
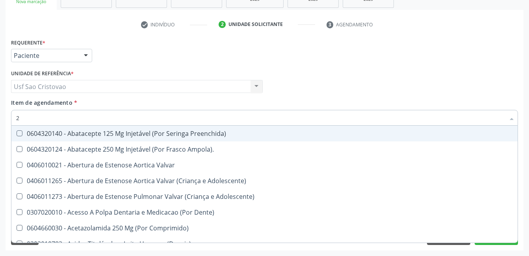
type input "20"
checkbox Cec "true"
checkbox Aortica "true"
checkbox Glicose "false"
checkbox Fecal "true"
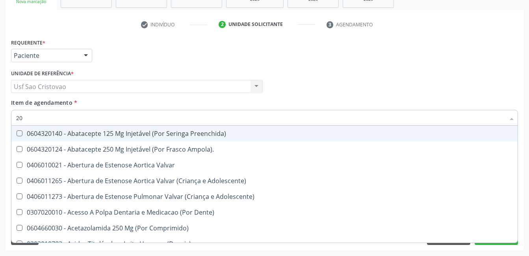
checkbox Glicosilada "false"
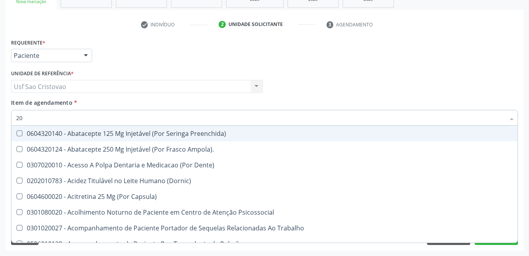
type input "202"
checkbox Linha "true"
checkbox Bilateral "true"
checkbox Creatinina "true"
type input "2020"
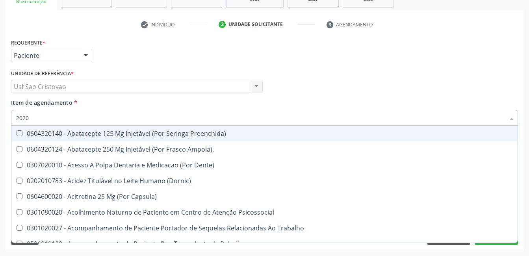
checkbox Aberto\) "true"
checkbox Puncao "true"
checkbox Linha "false"
checkbox Bilateral "false"
checkbox Vesico-Ureteral "true"
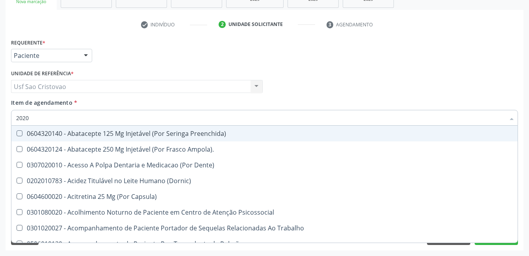
checkbox Creatinina "false"
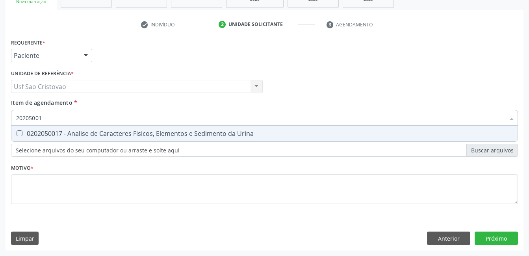
type input "202050017"
click at [20, 132] on Urina at bounding box center [20, 133] width 6 height 6
click at [17, 132] on Urina "checkbox" at bounding box center [13, 133] width 5 height 5
checkbox Urina "true"
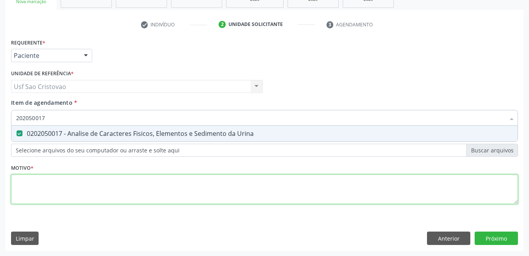
click at [54, 192] on div "Requerente * Paciente Médico(a) Enfermeiro(a) Paciente Nenhum resultado encontr…" at bounding box center [264, 126] width 507 height 179
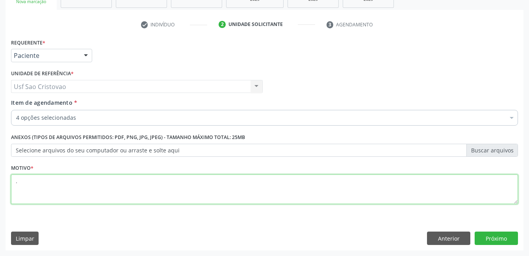
type textarea "."
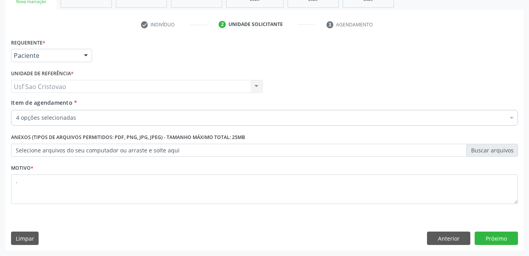
click at [156, 227] on div "Requerente * Paciente Médico(a) Enfermeiro(a) Paciente Nenhum resultado encontr…" at bounding box center [265, 144] width 518 height 214
click at [488, 237] on button "Próximo" at bounding box center [496, 238] width 43 height 13
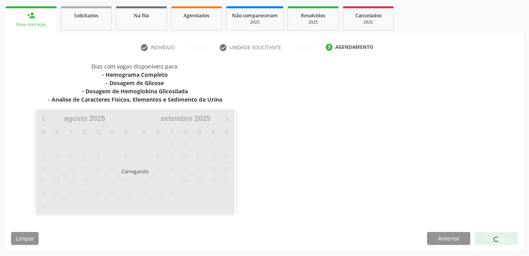
scroll to position [112, 0]
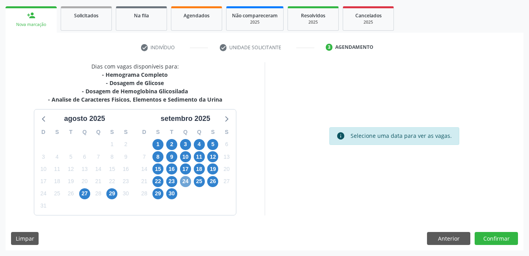
click at [184, 183] on span "24" at bounding box center [185, 181] width 11 height 11
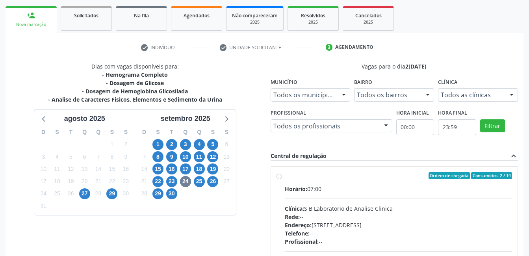
click at [285, 176] on label "Ordem de chegada Consumidos: 2 / 14 Horário: 07:00 Clínica: S B Laboratorio de …" at bounding box center [399, 232] width 228 height 121
click at [281, 176] on input "Ordem de chegada Consumidos: 2 / 14 Horário: 07:00 Clínica: S B Laboratorio de …" at bounding box center [280, 175] width 6 height 7
radio input "true"
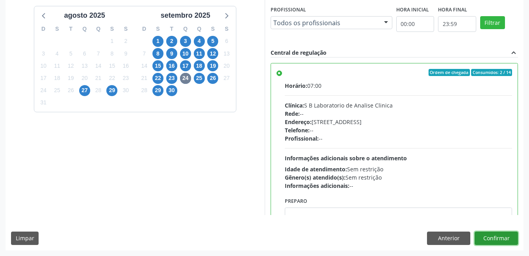
click at [498, 234] on button "Confirmar" at bounding box center [496, 238] width 43 height 13
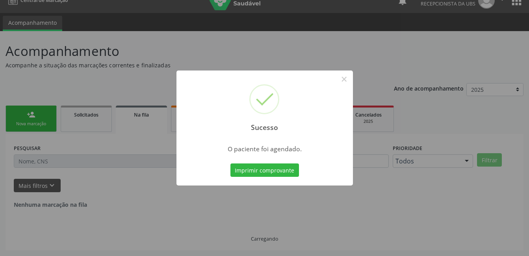
scroll to position [0, 0]
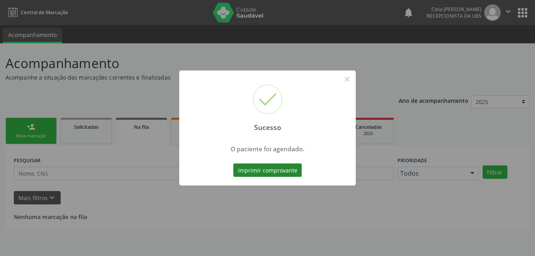
click at [253, 170] on button "Imprimir comprovante" at bounding box center [267, 170] width 69 height 13
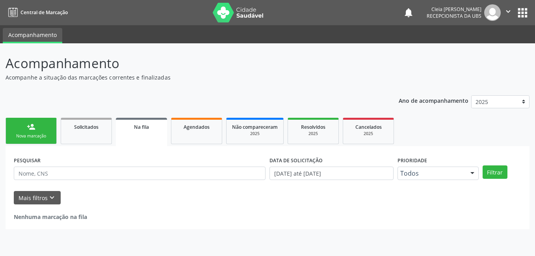
click at [30, 134] on div "Nova marcação" at bounding box center [30, 136] width 39 height 6
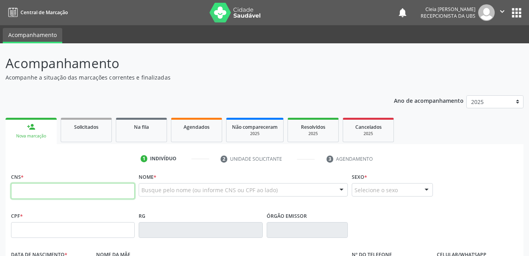
click at [83, 188] on input "text" at bounding box center [73, 191] width 124 height 16
type input "898 0048 1946 2654"
type input "25/05/2014"
type input "Maria Eliane da Silva"
type input "0"
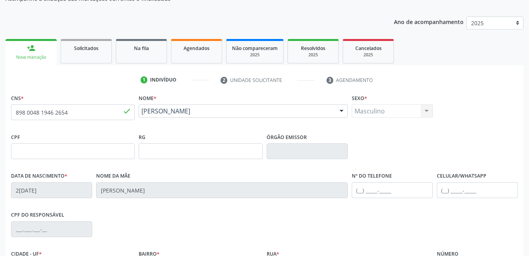
scroll to position [158, 0]
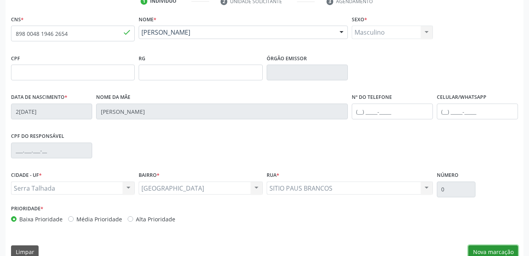
click at [501, 249] on button "Nova marcação" at bounding box center [494, 252] width 50 height 13
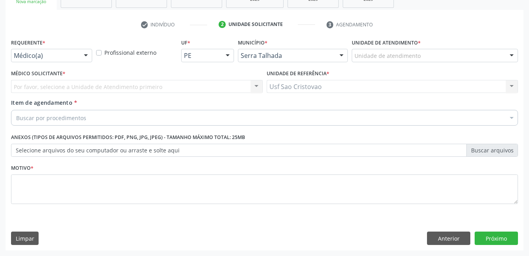
scroll to position [134, 0]
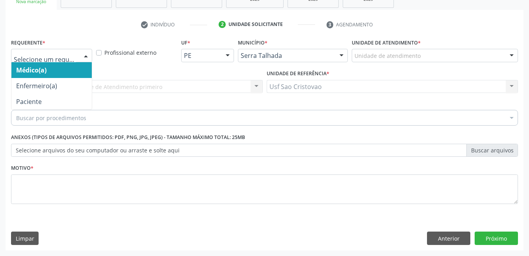
click at [80, 55] on div at bounding box center [86, 55] width 12 height 13
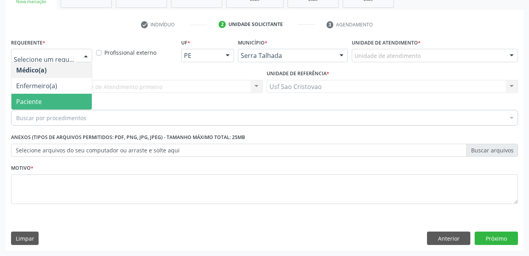
click at [69, 99] on span "Paciente" at bounding box center [51, 102] width 80 height 16
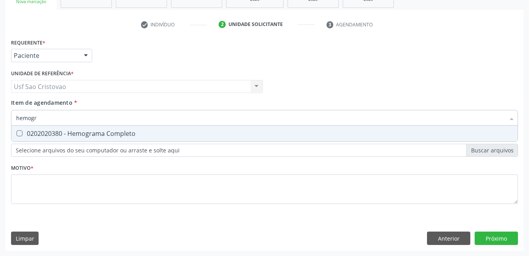
type input "hemogra"
click at [20, 133] on Completo at bounding box center [20, 133] width 6 height 6
click at [17, 133] on Completo "checkbox" at bounding box center [13, 133] width 5 height 5
checkbox Completo "true"
type input "hemog"
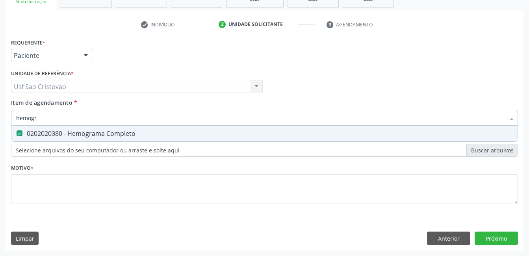
checkbox Completo "false"
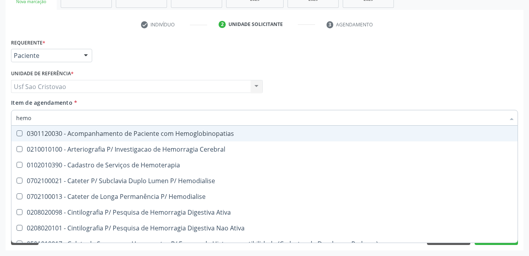
type input "hem"
checkbox Completo "false"
checkbox Elástica "true"
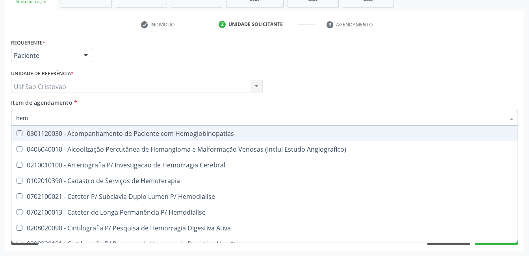
type input "he"
checkbox Completo "false"
checkbox Orgaos "true"
type input "h"
checkbox Orgaos "false"
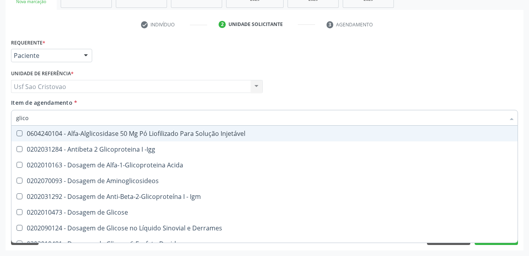
type input "glicos"
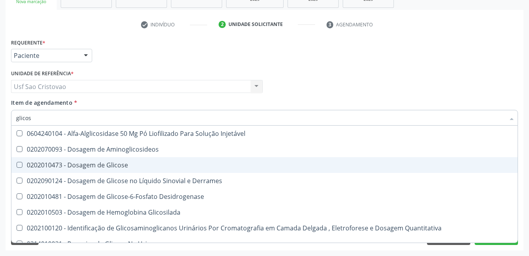
click at [19, 166] on Glicose at bounding box center [20, 165] width 6 height 6
click at [17, 166] on Glicose "checkbox" at bounding box center [13, 164] width 5 height 5
checkbox Glicose "true"
type input "glico"
checkbox Glicose "false"
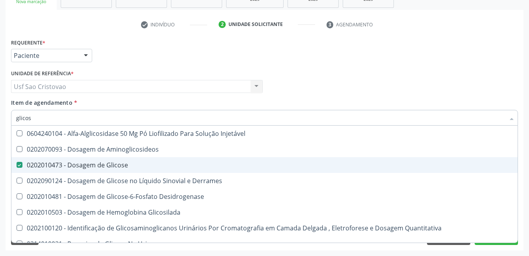
checkbox Glicosilada "true"
type input "glic"
checkbox Glicosilada "false"
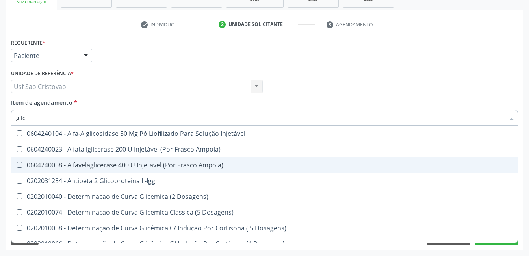
type input "gli"
checkbox Glicose "false"
checkbox Glicosilada "true"
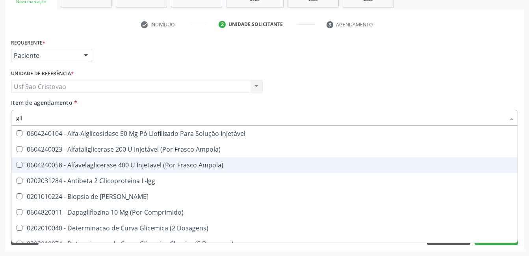
type input "gl"
checkbox Glicose "false"
type input "g"
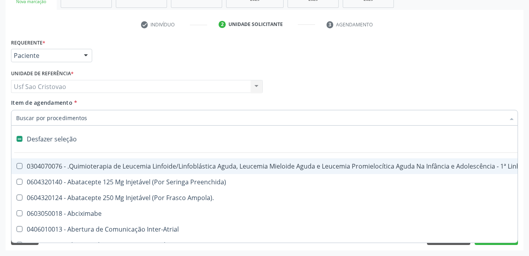
type input "h"
checkbox Queimado "true"
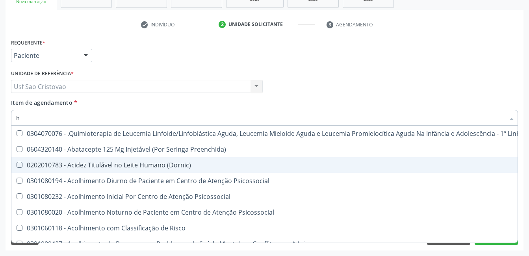
type input "he"
checkbox Removível "true"
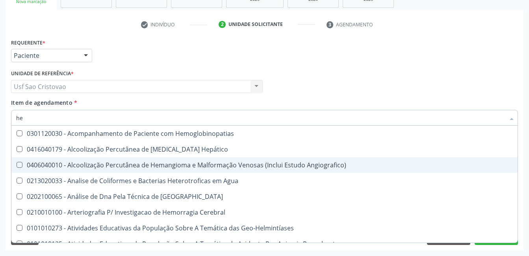
type input "hem"
checkbox II "true"
checkbox Completo "false"
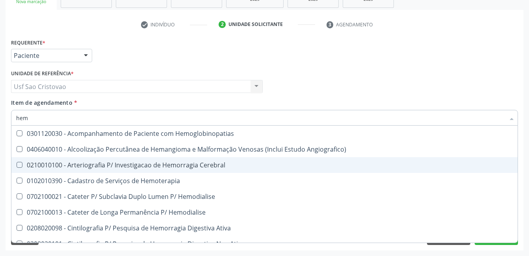
type input "hemo"
checkbox Retro-Retal "true"
checkbox Completo "false"
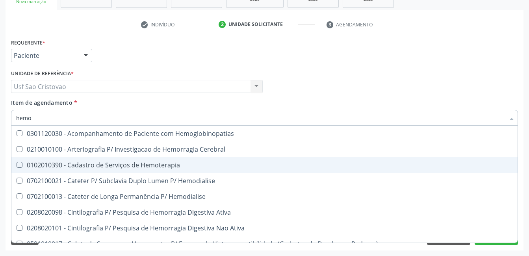
type input "hemog"
checkbox Carboxi-Hemoglobina "true"
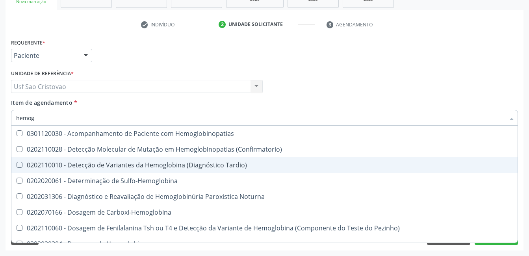
type input "hemogl"
checkbox Completo "false"
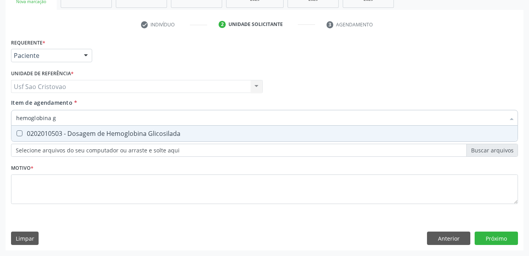
type input "hemoglobina gl"
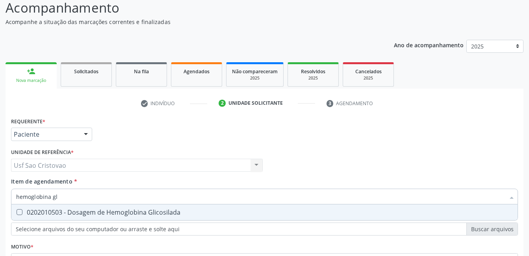
click at [20, 211] on Glicosilada at bounding box center [20, 212] width 6 height 6
click at [17, 211] on Glicosilada "checkbox" at bounding box center [13, 212] width 5 height 5
checkbox Glicosilada "true"
type input "hemoglobina"
checkbox Glicosilada "false"
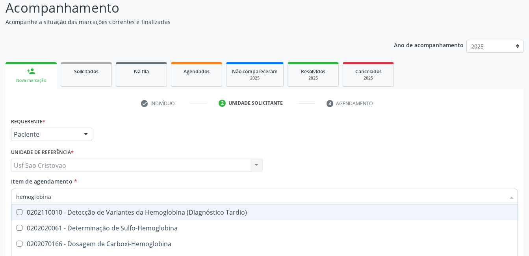
type input "hemoglobin"
checkbox Glicosilada "false"
checkbox Hematocrito\) "true"
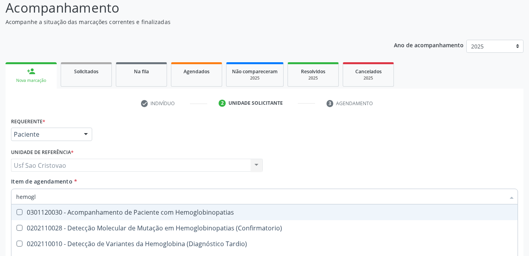
type input "hemog"
checkbox S "true"
type input "hemo"
checkbox Glicosilada "false"
checkbox Completo "false"
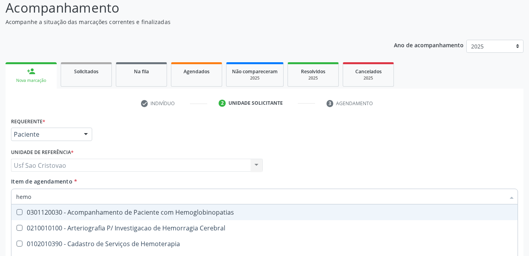
type input "hem"
checkbox Glicosilada "false"
checkbox Semana\) "true"
checkbox Completo "false"
checkbox Elástica "true"
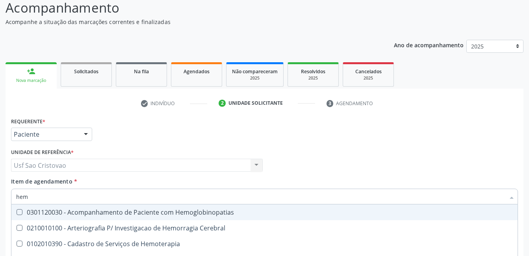
type input "he"
checkbox Semana\) "false"
checkbox Hemoptise "true"
checkbox Elástica "false"
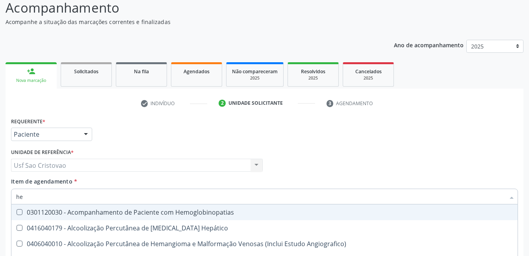
type input "h"
checkbox Glicosilada "false"
checkbox Completo "false"
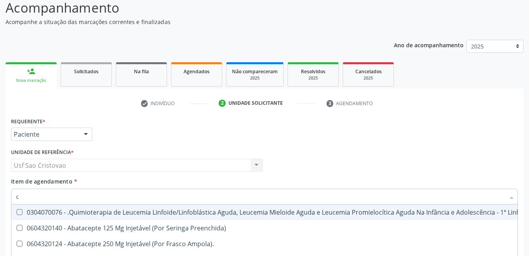
type input "co"
checkbox Creatinina "true"
checkbox Neurocirurgia "true"
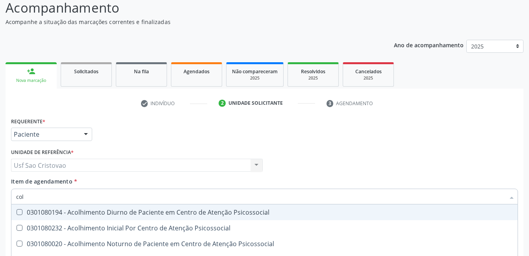
type input "cole"
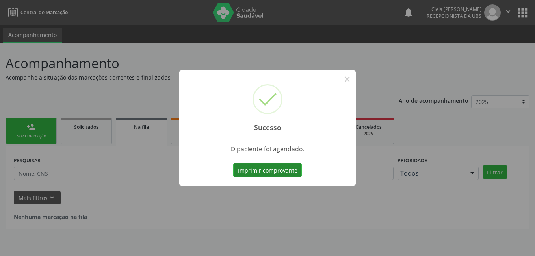
click at [266, 170] on button "Imprimir comprovante" at bounding box center [267, 170] width 69 height 13
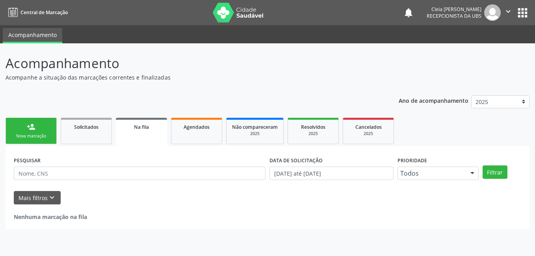
click at [42, 126] on link "person_add Nova marcação" at bounding box center [31, 131] width 51 height 26
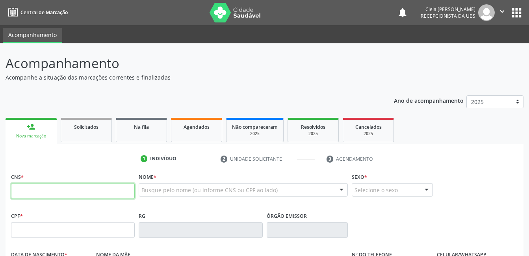
click at [62, 189] on input "text" at bounding box center [73, 191] width 124 height 16
type input "708 5053 1906 2570"
type input "881.983.244-53"
type input "07[DATE]"
type input "[PERSON_NAME]"
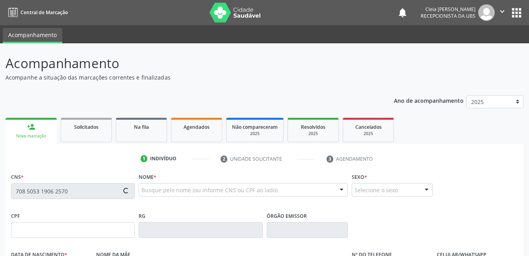
type input "[PHONE_NUMBER]"
type input "1698"
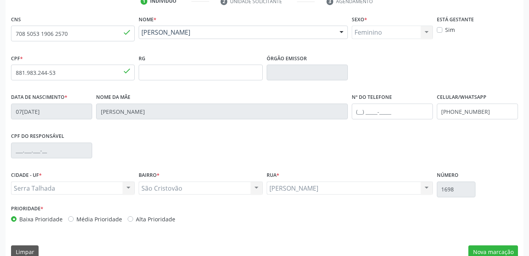
scroll to position [171, 0]
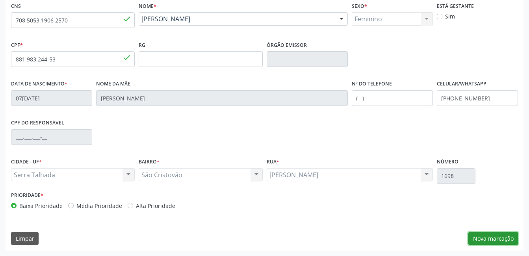
click at [501, 235] on button "Nova marcação" at bounding box center [494, 238] width 50 height 13
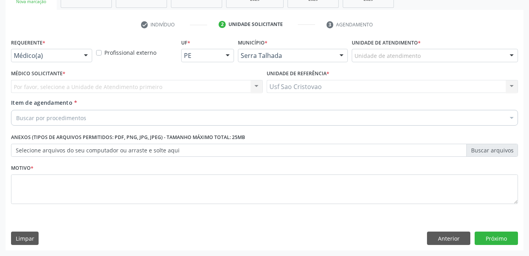
scroll to position [134, 0]
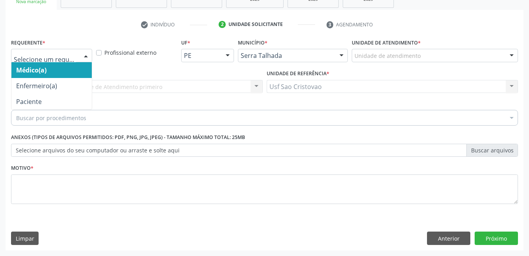
click at [85, 55] on div at bounding box center [86, 55] width 12 height 13
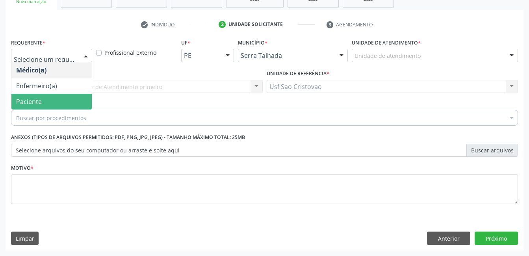
click at [78, 99] on span "Paciente" at bounding box center [51, 102] width 80 height 16
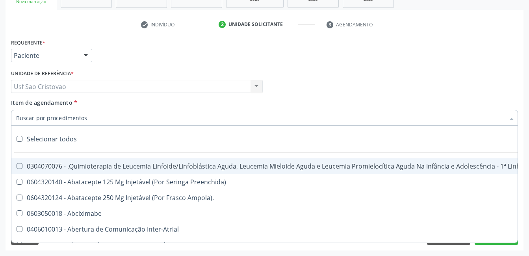
click at [98, 117] on div at bounding box center [264, 118] width 507 height 16
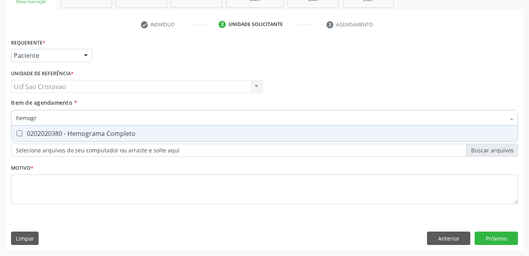
type input "hemogra"
click at [19, 134] on Completo at bounding box center [20, 133] width 6 height 6
click at [17, 134] on Completo "checkbox" at bounding box center [13, 133] width 5 height 5
checkbox Completo "true"
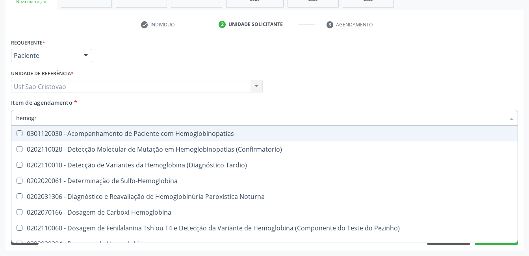
type input "hemog"
checkbox Hemoglobinopatias "false"
type input "hemo"
checkbox Completo "false"
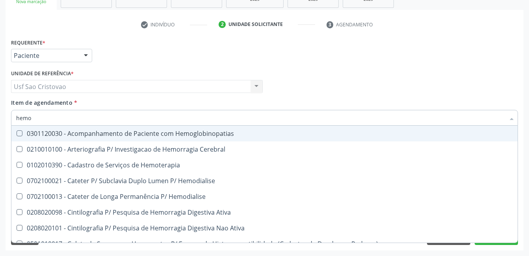
type input "hem"
checkbox Completo "false"
checkbox Elástica "true"
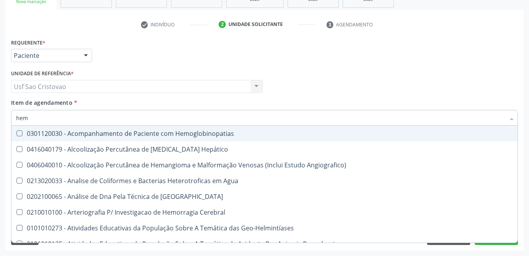
type input "he"
checkbox II "false"
type input "h"
checkbox Completo "false"
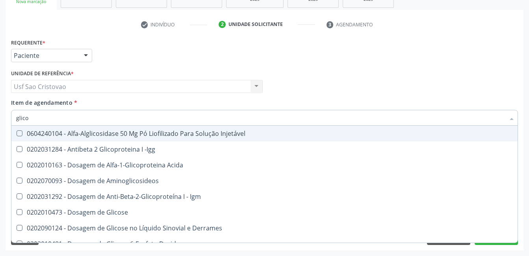
type input "glicos"
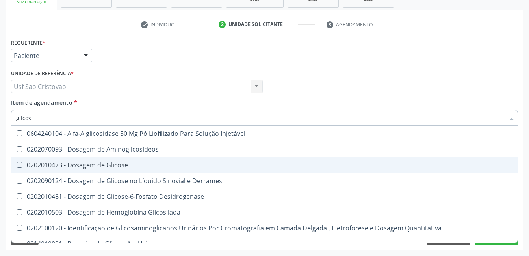
click at [20, 165] on Glicose at bounding box center [20, 165] width 6 height 6
click at [17, 165] on Glicose "checkbox" at bounding box center [13, 164] width 5 height 5
checkbox Glicose "true"
type input "glico"
checkbox Glicose "false"
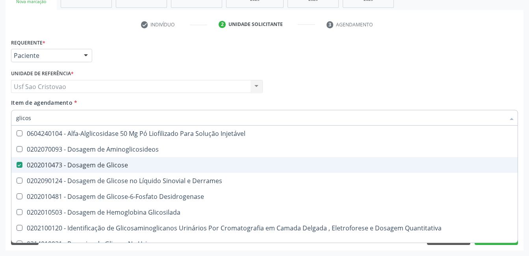
checkbox Glicosilada "true"
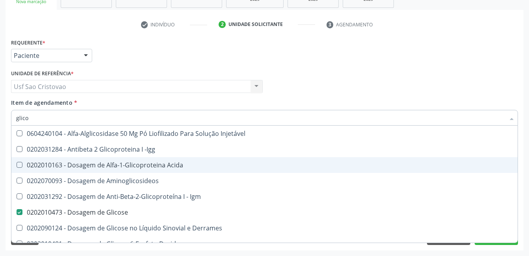
type input "glic"
checkbox Glicose "false"
checkbox Glicose "true"
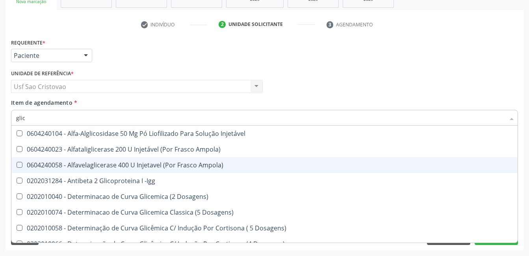
type input "gli"
checkbox Glicose "false"
checkbox Glicosilada "true"
type input "gl"
checkbox Glicosilada "false"
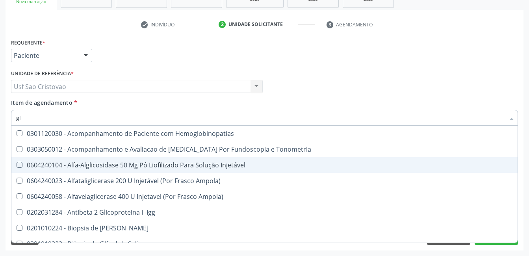
type input "g"
checkbox Glicose "false"
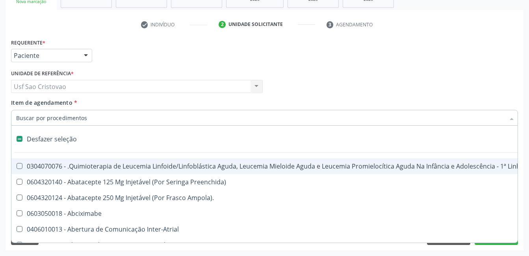
type input "h"
checkbox Queimado "true"
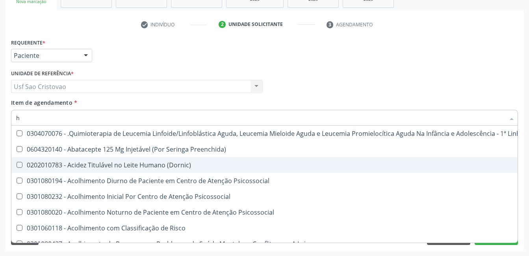
type input "he"
checkbox Removível "true"
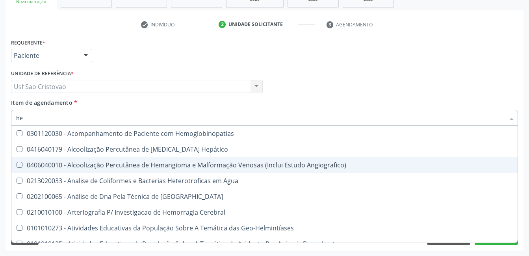
type input "hem"
checkbox II "true"
checkbox Completo "false"
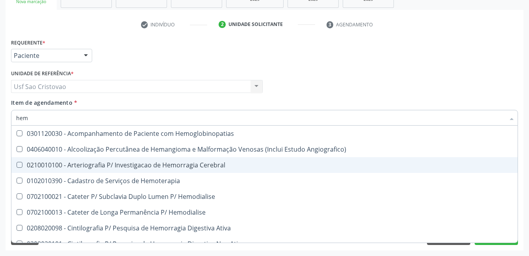
type input "hemo"
checkbox Retro-Retal "true"
checkbox Completo "false"
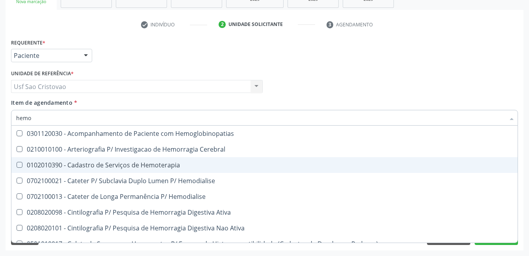
type input "hemog"
checkbox Carboxi-Hemoglobina "true"
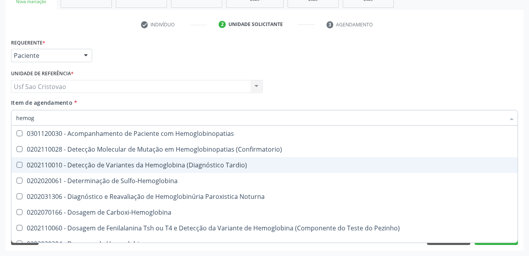
type input "hemogl"
checkbox Completo "false"
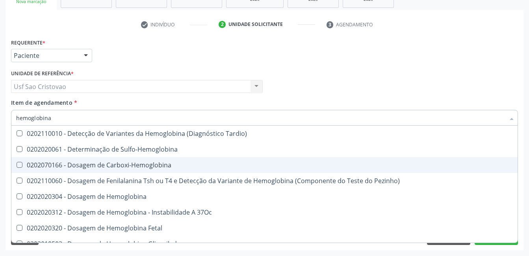
type input "hemoglobina g"
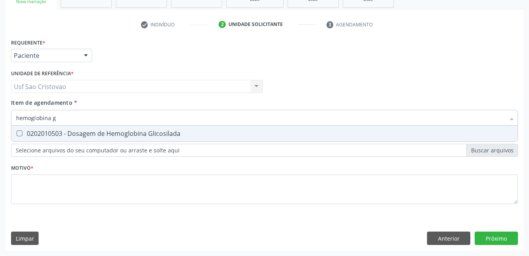
click at [17, 132] on Glicosilada at bounding box center [20, 133] width 6 height 6
click at [17, 132] on Glicosilada "checkbox" at bounding box center [13, 133] width 5 height 5
checkbox Glicosilada "true"
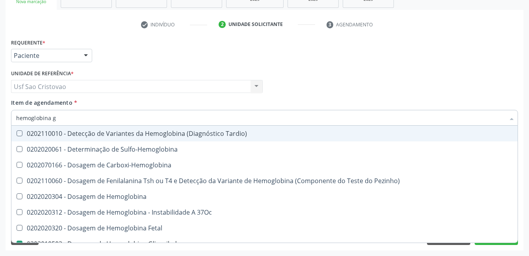
type input "hemoglobina"
checkbox Tardio\) "false"
type input "hemoglobi"
checkbox Glicosilada "false"
checkbox Hematocrito\) "true"
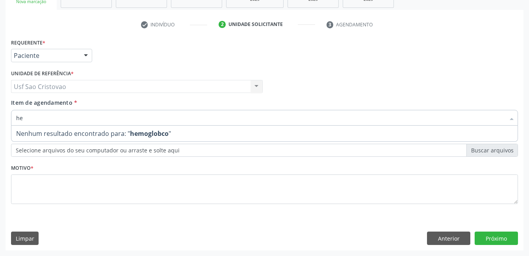
type input "h"
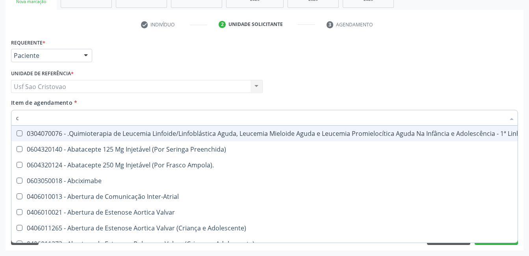
type input "co"
checkbox Creatinina "true"
checkbox Neurocirurgia "true"
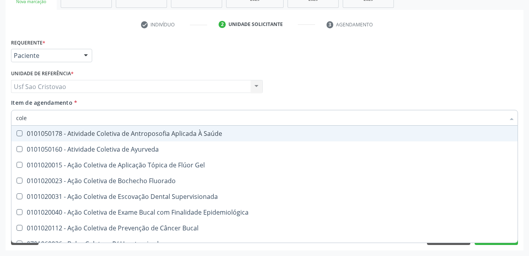
type input "coles"
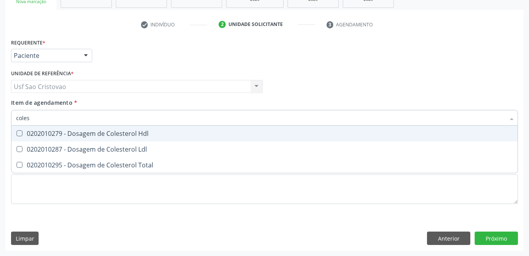
click at [19, 132] on Hdl at bounding box center [20, 133] width 6 height 6
click at [17, 132] on Hdl "checkbox" at bounding box center [13, 133] width 5 height 5
checkbox Hdl "true"
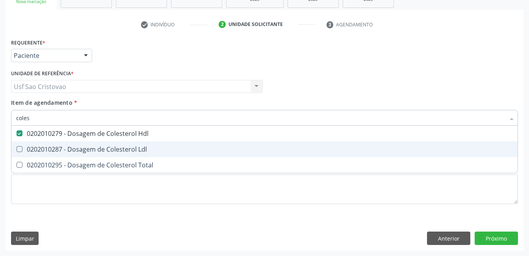
click at [19, 149] on Ldl at bounding box center [20, 149] width 6 height 6
click at [17, 149] on Ldl "checkbox" at bounding box center [13, 149] width 5 height 5
checkbox Ldl "true"
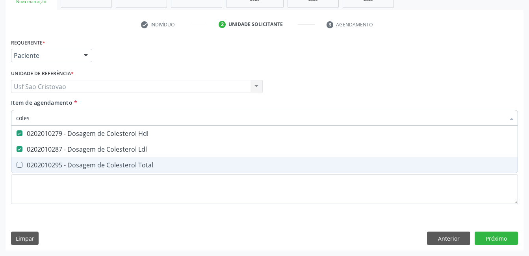
click at [19, 165] on Total at bounding box center [20, 165] width 6 height 6
click at [17, 165] on Total "checkbox" at bounding box center [13, 164] width 5 height 5
checkbox Total "true"
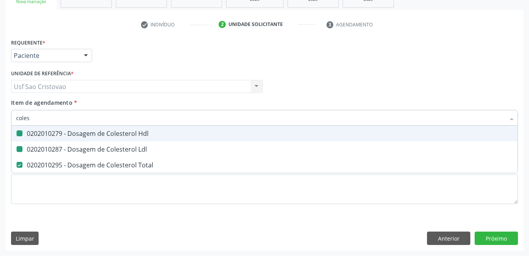
type input "cole"
checkbox Hdl "false"
checkbox Ldl "false"
checkbox Total "false"
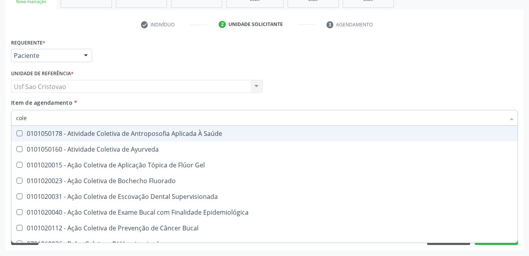
type input "col"
checkbox Hdl "false"
checkbox Ldl "false"
checkbox Total "false"
type input "c"
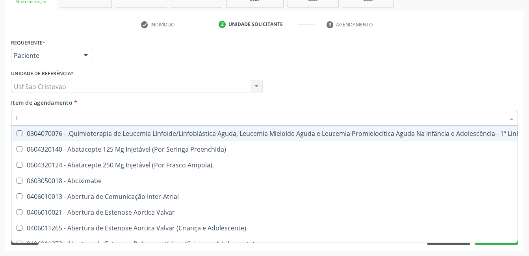
type input "in"
checkbox Lineares "true"
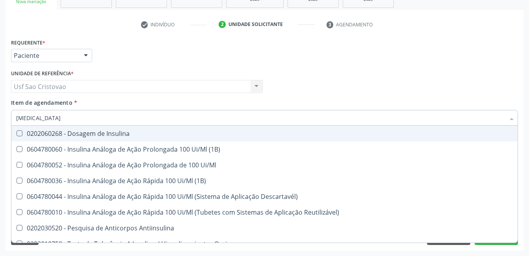
type input "insulina"
click at [19, 132] on Insulina at bounding box center [20, 133] width 6 height 6
click at [17, 132] on Insulina "checkbox" at bounding box center [13, 133] width 5 height 5
checkbox Insulina "true"
type input "insu"
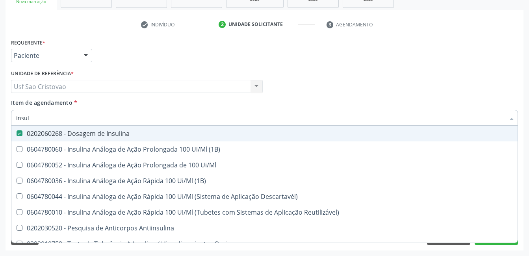
checkbox Insulina "false"
checkbox Orais "true"
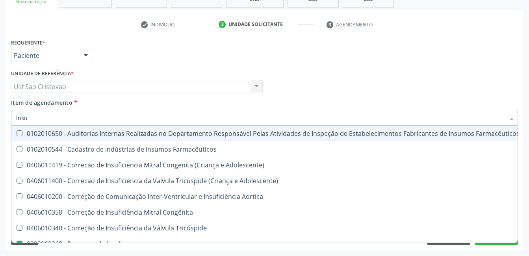
type input "ins"
checkbox Insulina "false"
checkbox Antiinsulina "true"
type input "i"
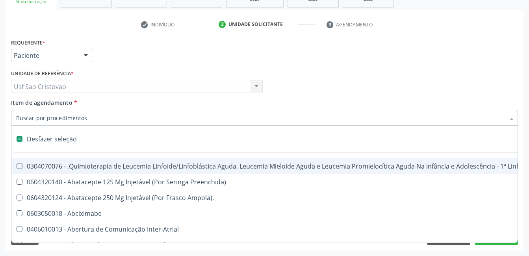
checkbox Psicossocial "false"
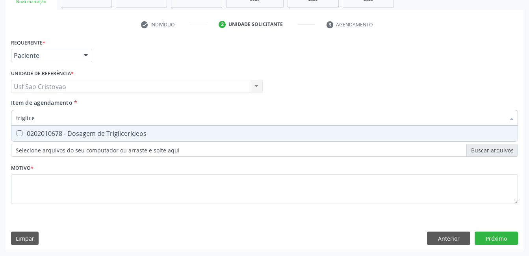
type input "triglicer"
click at [19, 132] on Triglicerideos at bounding box center [20, 133] width 6 height 6
click at [17, 132] on Triglicerideos "checkbox" at bounding box center [13, 133] width 5 height 5
checkbox Triglicerideos "true"
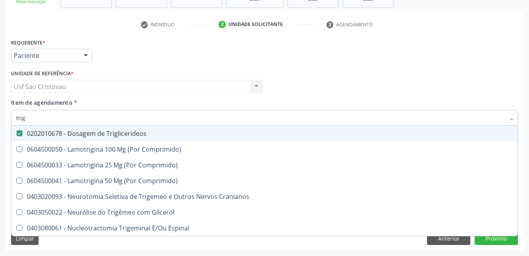
type input "tri"
checkbox Triglicerideos "false"
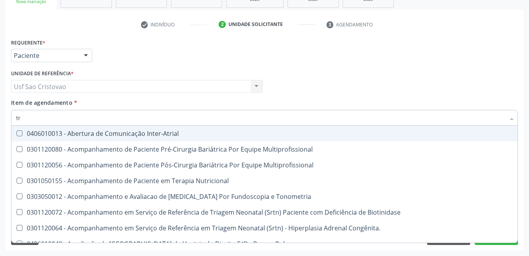
type input "t"
checkbox Triglicerideos "false"
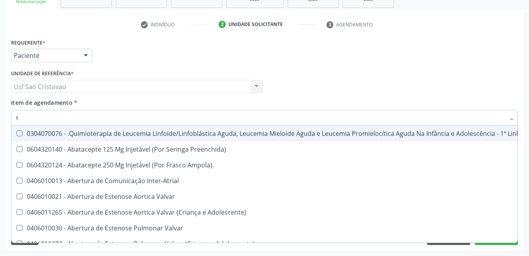
type input "tg"
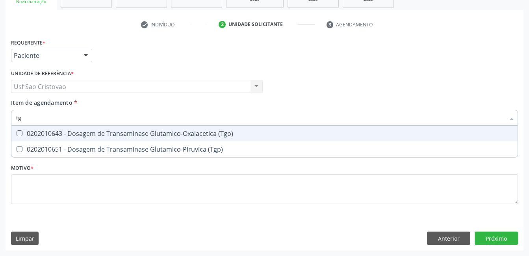
click at [19, 132] on \(Tgo\) at bounding box center [20, 133] width 6 height 6
click at [17, 132] on \(Tgo\) "checkbox" at bounding box center [13, 133] width 5 height 5
checkbox \(Tgo\) "true"
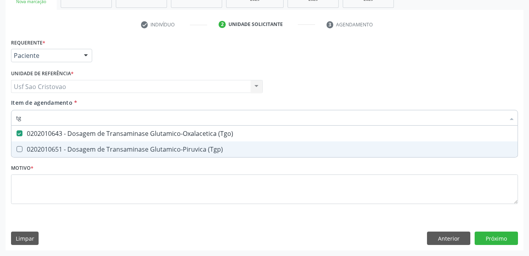
click at [21, 149] on \(Tgp\) at bounding box center [20, 149] width 6 height 6
click at [17, 149] on \(Tgp\) "checkbox" at bounding box center [13, 149] width 5 height 5
checkbox \(Tgp\) "true"
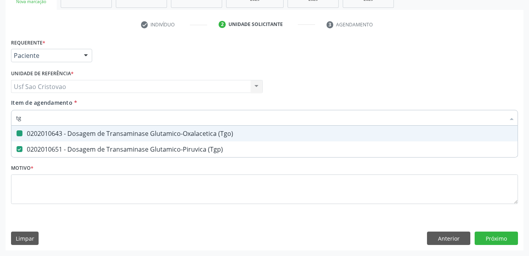
type input "t"
checkbox \(Tgo\) "false"
checkbox \(Tgp\) "false"
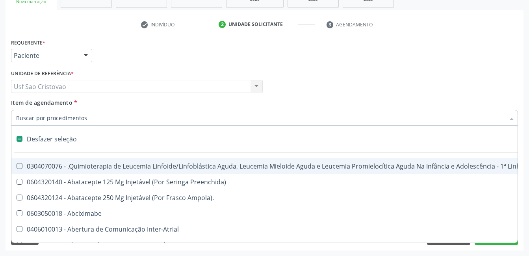
type input "u"
checkbox Colecistectomia "true"
checkbox Leprae "true"
checkbox Laboratorial "true"
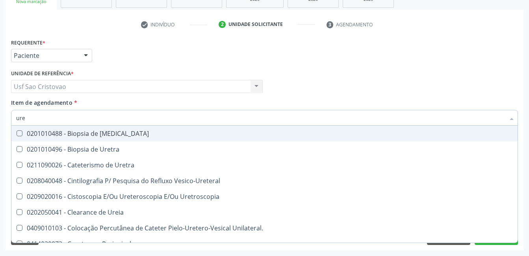
type input "urei"
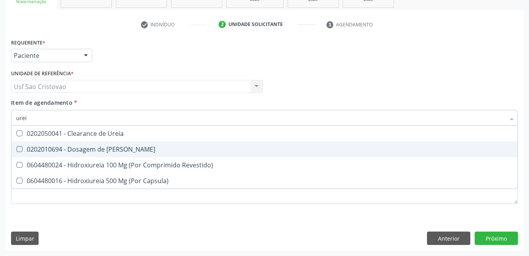
click at [18, 150] on Ureia at bounding box center [20, 149] width 6 height 6
click at [17, 150] on Ureia "checkbox" at bounding box center [13, 149] width 5 height 5
checkbox Ureia "true"
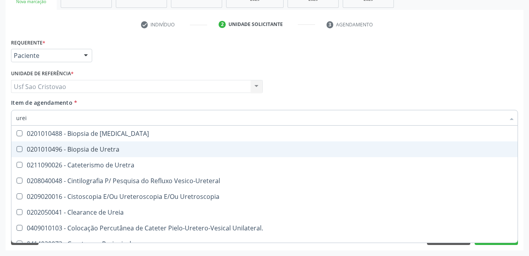
type input "ure"
checkbox Uretra "false"
type input "u"
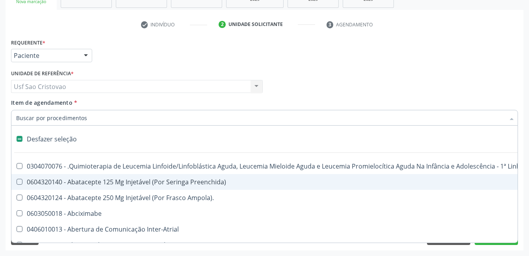
checkbox Capsula\) "false"
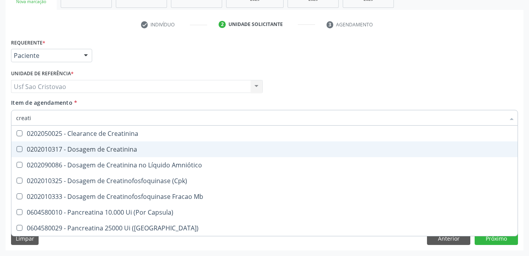
type input "creatin"
click at [21, 151] on Creatinina at bounding box center [20, 149] width 6 height 6
click at [17, 151] on Creatinina "checkbox" at bounding box center [13, 149] width 5 height 5
checkbox Creatinina "true"
type input "creat"
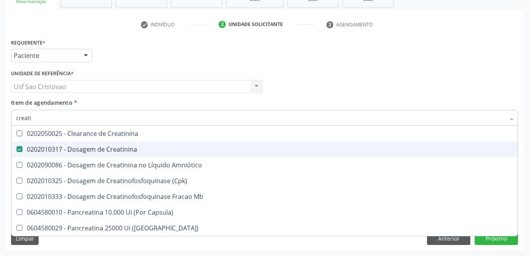
checkbox Creatinina "false"
checkbox \(Cpk\) "true"
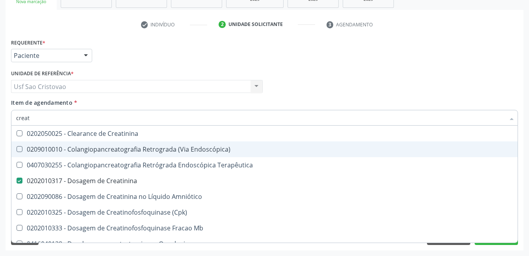
type input "crea"
checkbox Creatinina "false"
checkbox Mb "true"
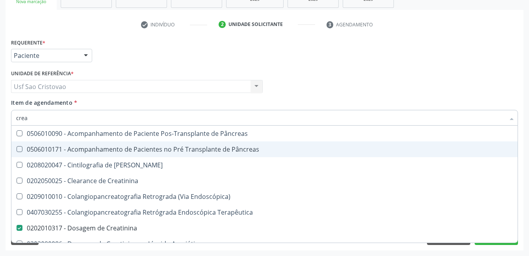
type input "cre"
checkbox Creatinina "false"
checkbox Oncologia "true"
type input "cr"
checkbox Oncologia "false"
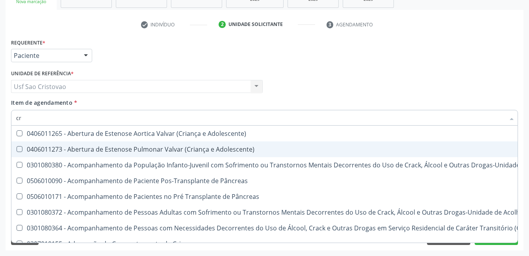
type input "c"
checkbox Creatinina "false"
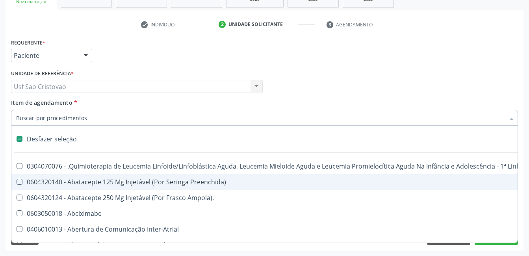
type input "2"
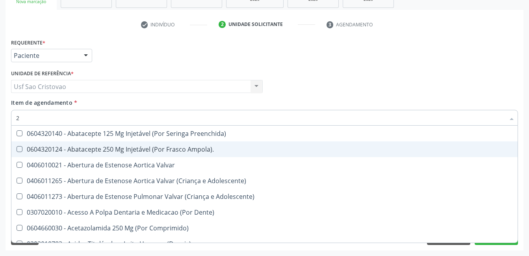
checkbox Hdl "true"
checkbox Ldl "true"
checkbox Total "true"
checkbox Creatinina "true"
checkbox Glicose "true"
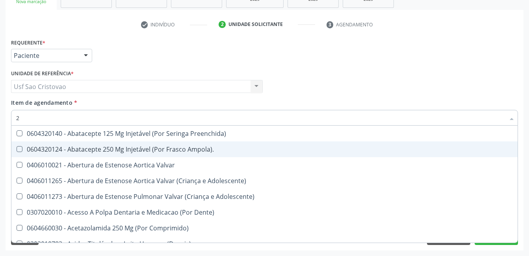
checkbox Glicosilada "true"
checkbox Insulina "true"
type input "20"
checkbox Glenoidal "true"
checkbox Biologica "true"
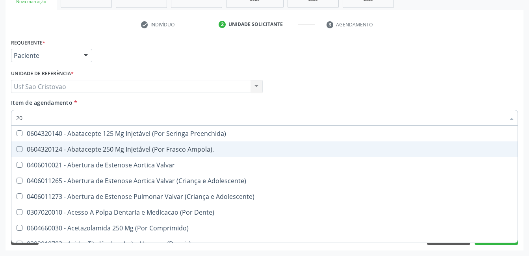
checkbox Biologica "true"
checkbox Revisao "true"
checkbox Cec "true"
checkbox Aortica "true"
checkbox Assimetrica "true"
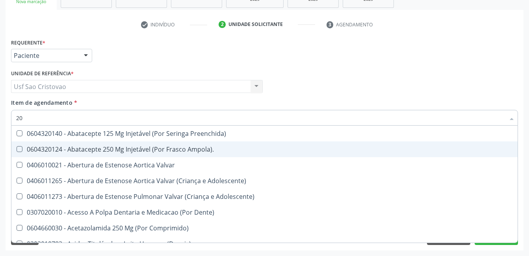
checkbox \(Desbastamento\) "true"
checkbox Cranianos "true"
checkbox Pulmonar "true"
checkbox Biotinidase "true"
checkbox Hdl "false"
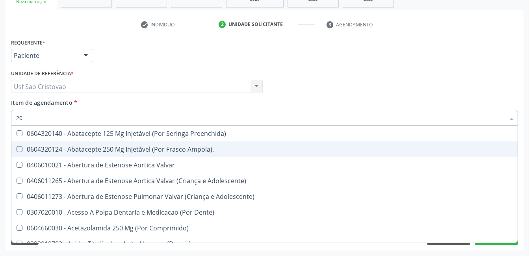
checkbox Ldl "false"
checkbox Total "false"
checkbox Creatinina "false"
checkbox Glicose "false"
checkbox Fecal "true"
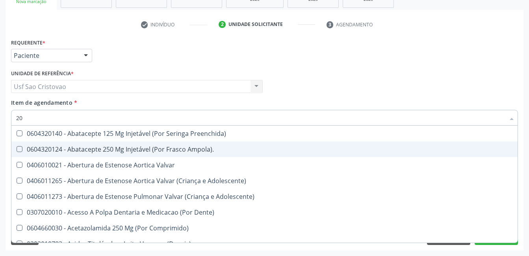
checkbox Glicosilada "false"
checkbox Insulina "false"
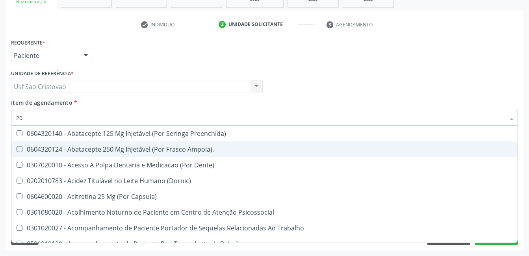
type input "202"
checkbox Pele "true"
checkbox Tireoide "true"
checkbox Estereotaxica "true"
checkbox Bexiga "true"
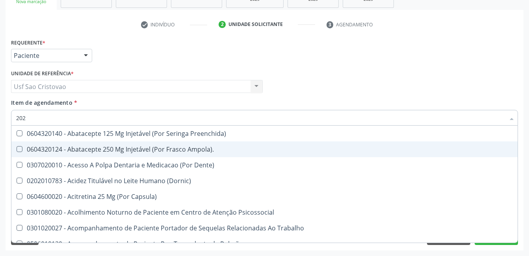
checkbox Linha "true"
checkbox Bilateral "true"
checkbox Hemoterapia "true"
checkbox Transferências "true"
checkbox Extremidades "true"
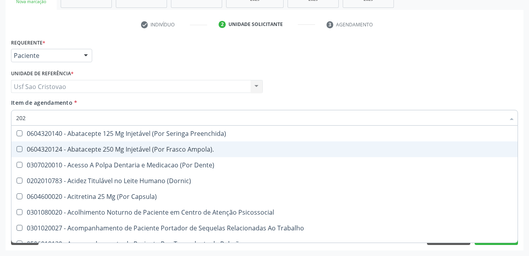
checkbox \(Semi-Solido\) "true"
checkbox Inteiro "true"
checkbox Creatinina "true"
checkbox Hdl "false"
checkbox Ldl "false"
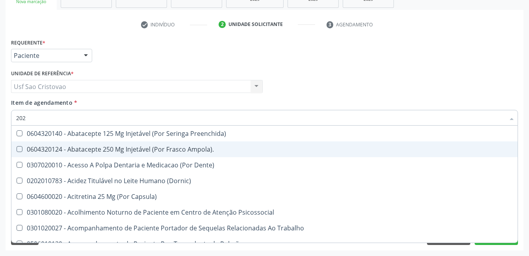
checkbox Total "false"
checkbox Creatinina "false"
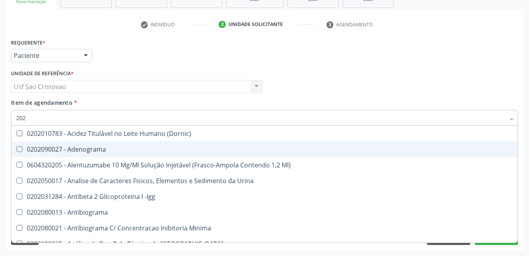
type input "2020"
checkbox Triciclicos "true"
checkbox \(Psa\) "true"
checkbox III "true"
checkbox Cadmio "true"
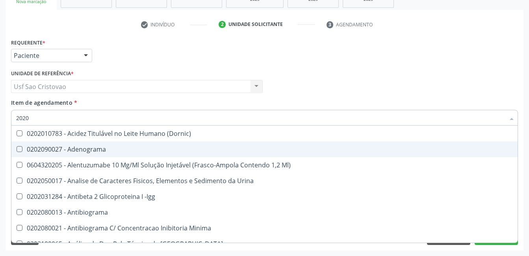
checkbox Hdl "false"
checkbox Ldl "false"
checkbox Total "false"
checkbox Creatinina "false"
checkbox X "true"
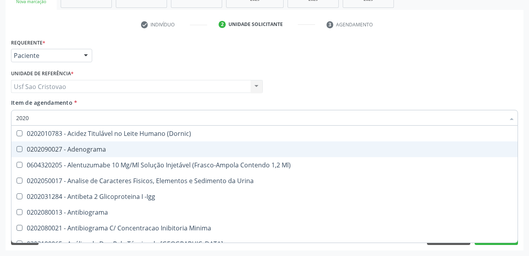
checkbox Serico "true"
checkbox Galactose "true"
checkbox Glicose "false"
checkbox Glicosilada "false"
checkbox Insulina "false"
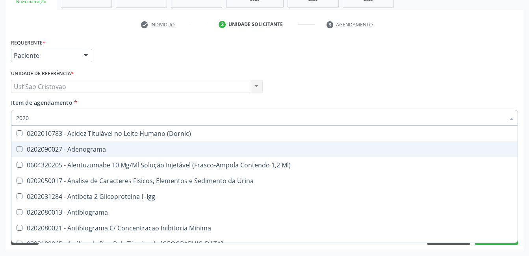
checkbox Progesterona "true"
checkbox Prolactina "true"
checkbox Reativa "true"
checkbox Fracoes "true"
checkbox \(Tgo\) "false"
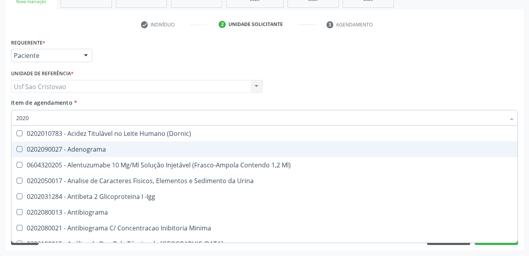
checkbox \(Tgp\) "false"
checkbox Triglicerideos "false"
checkbox Ureia "false"
checkbox B12 "true"
checkbox Completo "false"
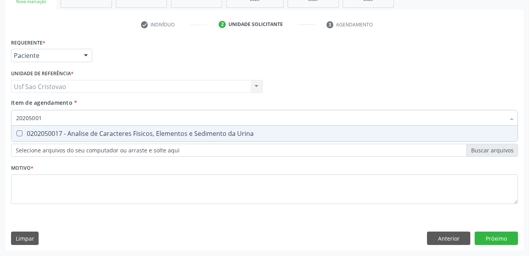
type input "202050017"
click at [19, 134] on Urina at bounding box center [20, 133] width 6 height 6
click at [17, 134] on Urina "checkbox" at bounding box center [13, 133] width 5 height 5
checkbox Urina "true"
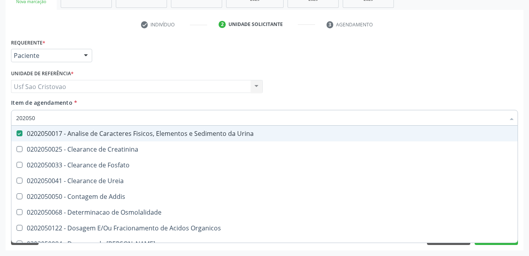
type input "20205"
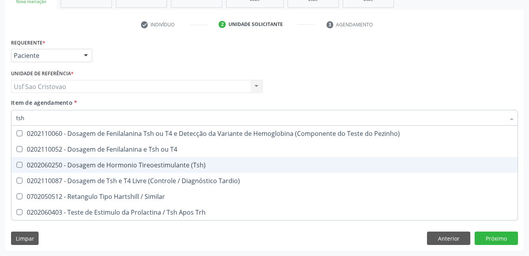
click at [20, 165] on \(Tsh\) at bounding box center [20, 165] width 6 height 6
click at [17, 165] on \(Tsh\) "checkbox" at bounding box center [13, 164] width 5 height 5
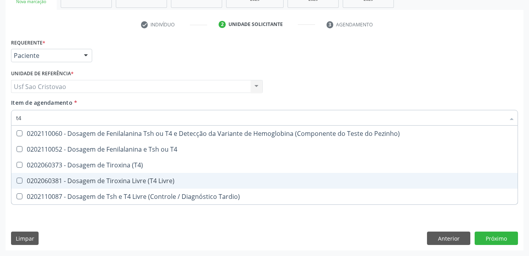
click at [18, 179] on Livre\) at bounding box center [20, 181] width 6 height 6
click at [17, 179] on Livre\) "checkbox" at bounding box center [13, 180] width 5 height 5
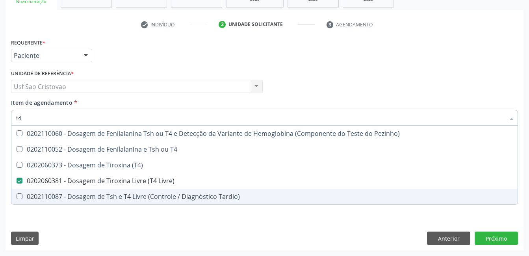
click at [360, 245] on div "Limpar Anterior Próximo" at bounding box center [264, 238] width 507 height 13
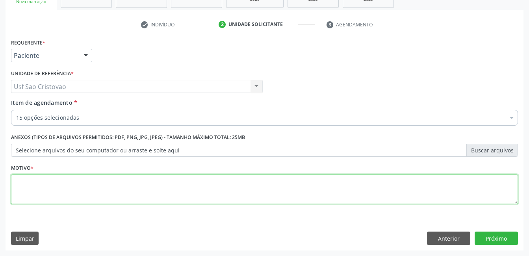
click at [261, 194] on textarea at bounding box center [264, 190] width 507 height 30
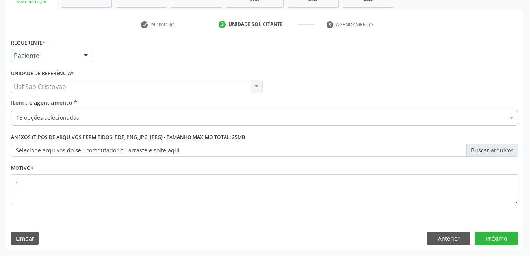
click at [297, 233] on div "Limpar Anterior Próximo" at bounding box center [264, 238] width 507 height 13
click at [498, 235] on button "Próximo" at bounding box center [496, 238] width 43 height 13
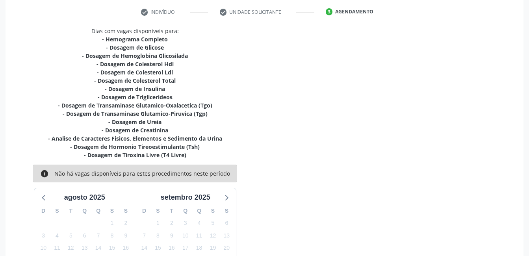
scroll to position [226, 0]
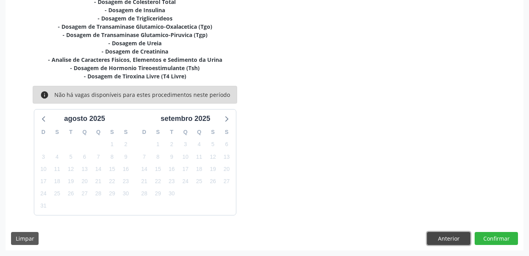
click at [452, 236] on button "Anterior" at bounding box center [448, 238] width 43 height 13
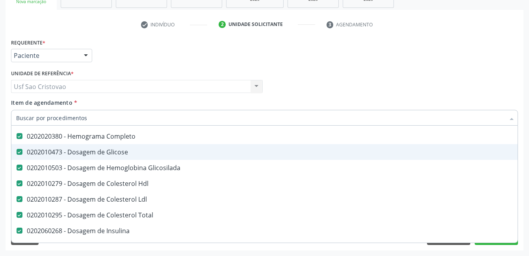
scroll to position [79, 0]
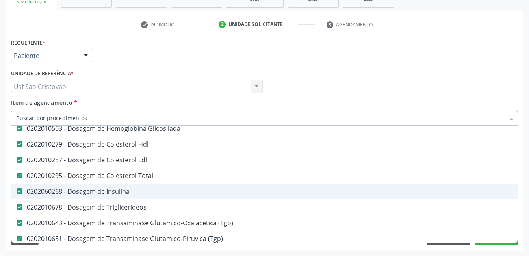
click at [19, 190] on Insulina at bounding box center [20, 191] width 6 height 6
click at [17, 190] on Insulina "checkbox" at bounding box center [13, 191] width 5 height 5
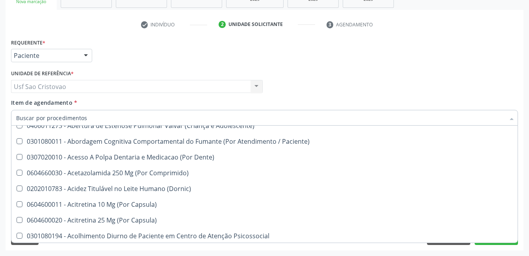
scroll to position [473, 0]
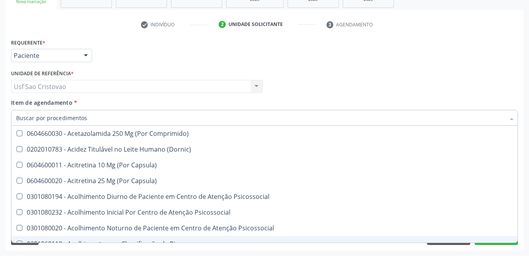
click at [336, 248] on div "Requerente * Paciente Médico(a) Enfermeiro(a) Paciente Nenhum resultado encontr…" at bounding box center [265, 144] width 518 height 214
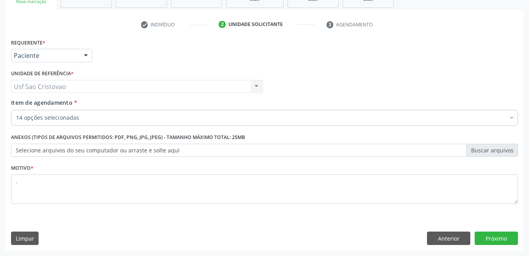
scroll to position [0, 0]
click at [488, 236] on button "Próximo" at bounding box center [496, 238] width 43 height 13
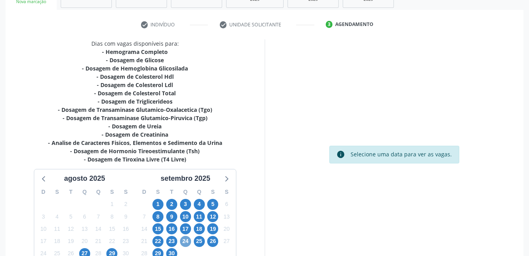
click at [187, 243] on span "24" at bounding box center [185, 241] width 11 height 11
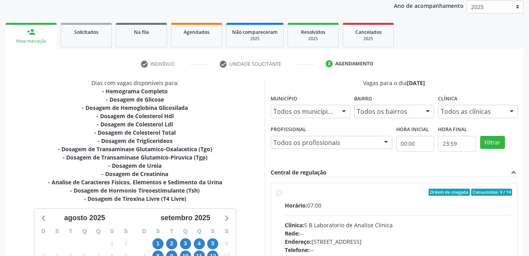
scroll to position [134, 0]
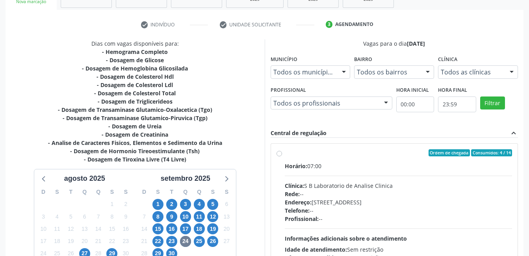
click at [285, 155] on label "Ordem de chegada Consumidos: 4 / 14 Horário: 07:00 Clínica: S B Laboratorio de …" at bounding box center [399, 209] width 228 height 121
click at [281, 155] on input "Ordem de chegada Consumidos: 4 / 14 Horário: 07:00 Clínica: S B Laboratorio de …" at bounding box center [280, 152] width 6 height 7
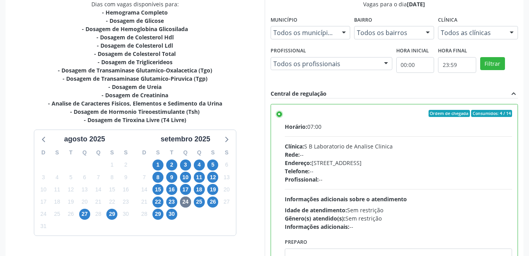
scroll to position [215, 0]
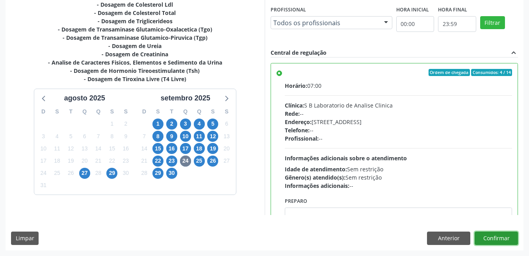
click at [500, 241] on button "Confirmar" at bounding box center [496, 238] width 43 height 13
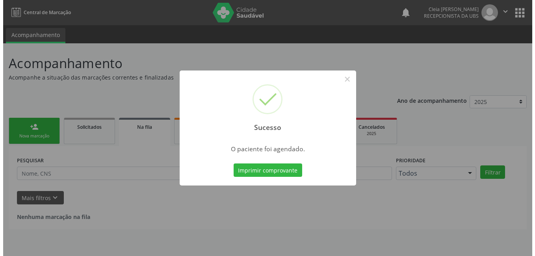
scroll to position [0, 0]
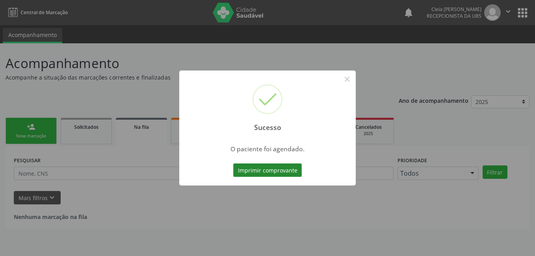
click at [254, 170] on button "Imprimir comprovante" at bounding box center [267, 170] width 69 height 13
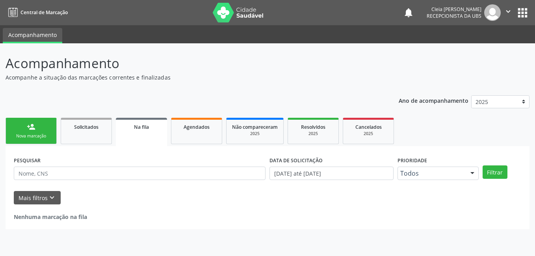
click at [33, 126] on div "person_add" at bounding box center [31, 127] width 9 height 9
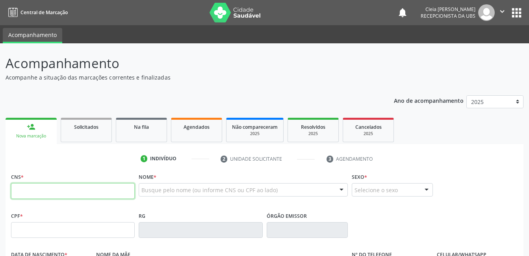
click at [70, 192] on input "text" at bounding box center [73, 191] width 124 height 16
type input "166 0206 5182 0005"
type input "710.331.654-68"
type input "1[DATE]"
type input "[PERSON_NAME]"
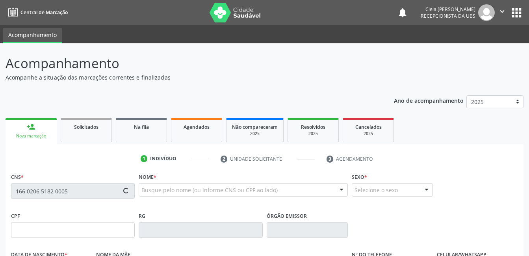
type input "[PHONE_NUMBER]"
type input "(87) 99950-9798"
type input "65"
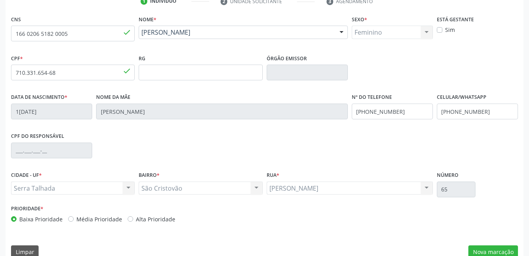
scroll to position [171, 0]
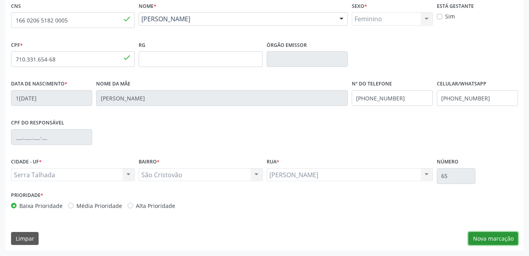
click at [492, 242] on button "Nova marcação" at bounding box center [494, 238] width 50 height 13
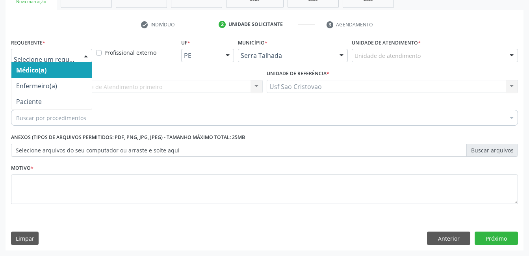
click at [81, 54] on div at bounding box center [86, 55] width 12 height 13
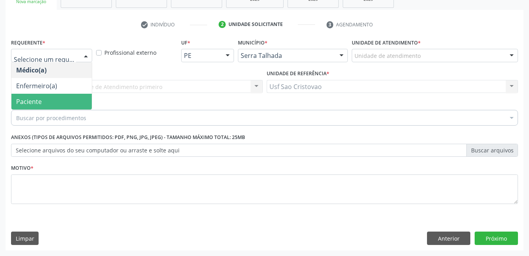
click at [73, 103] on span "Paciente" at bounding box center [51, 102] width 80 height 16
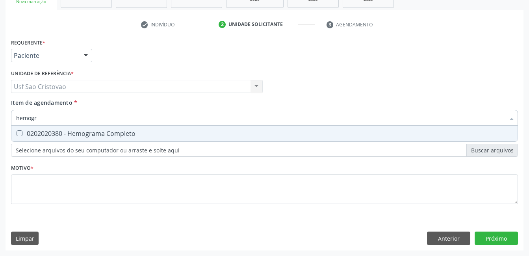
type input "hemogra"
click at [18, 135] on Completo at bounding box center [20, 133] width 6 height 6
click at [17, 135] on Completo "checkbox" at bounding box center [13, 133] width 5 height 5
checkbox Completo "true"
type input "hemog"
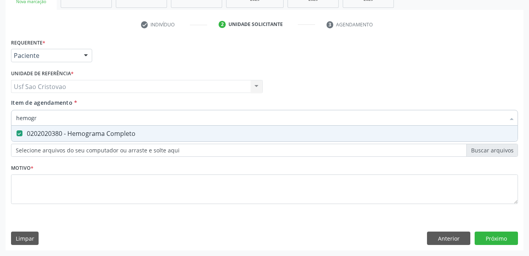
checkbox Completo "false"
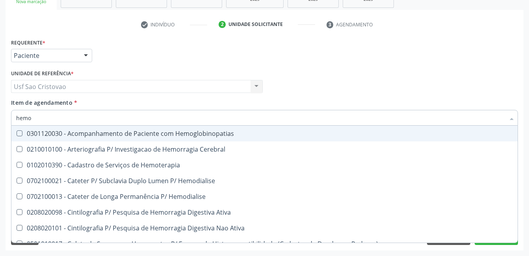
type input "hem"
checkbox Completo "false"
checkbox Elástica "true"
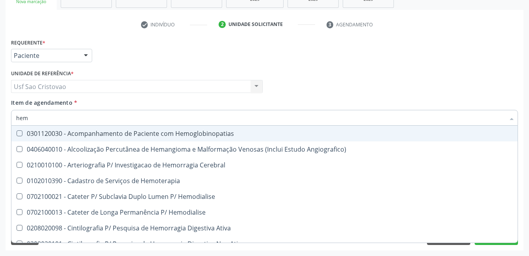
type input "he"
checkbox Completo "false"
checkbox Orgaos "true"
type input "h"
checkbox Orgaos "false"
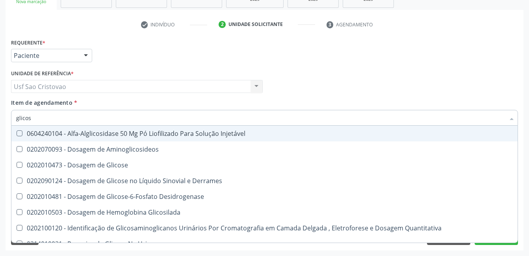
type input "glicose"
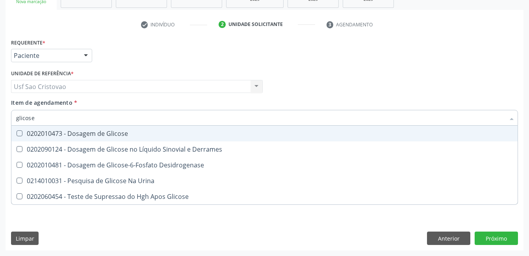
click at [22, 134] on Glicose at bounding box center [20, 133] width 6 height 6
click at [17, 134] on Glicose "checkbox" at bounding box center [13, 133] width 5 height 5
checkbox Glicose "true"
type input "glicos"
checkbox Glicose "false"
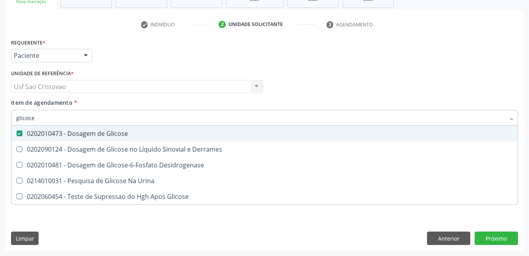
checkbox Desidrogenase "true"
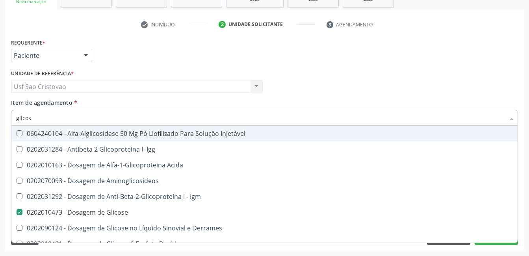
type input "glico"
checkbox Acida "false"
type input "glic"
checkbox Glicose "false"
checkbox Glicose "true"
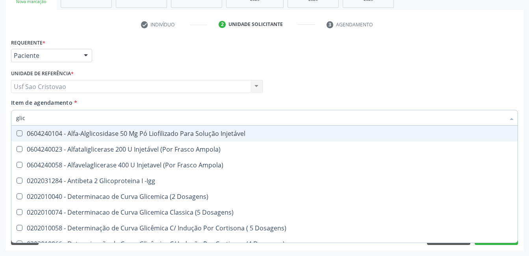
type input "gli"
checkbox Glicose "false"
checkbox Glicosilada "true"
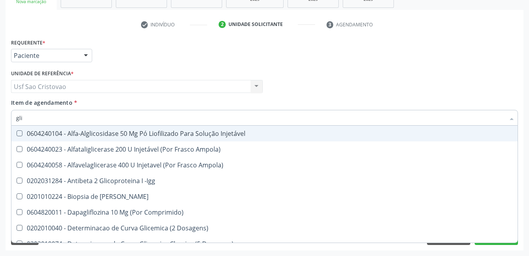
type input "gl"
checkbox Glicose "false"
type input "g"
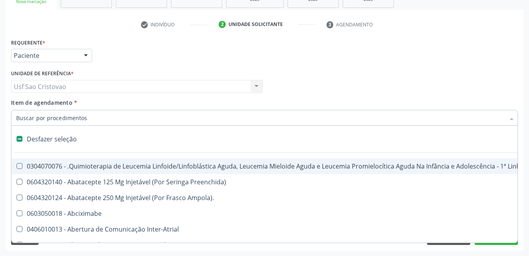
type input "2"
checkbox Percutanea "true"
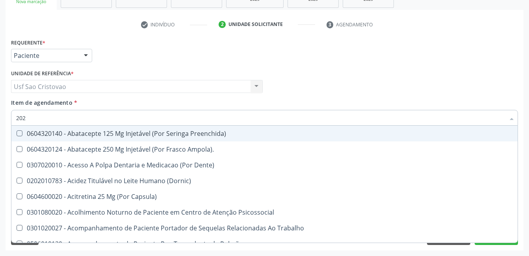
type input "2020"
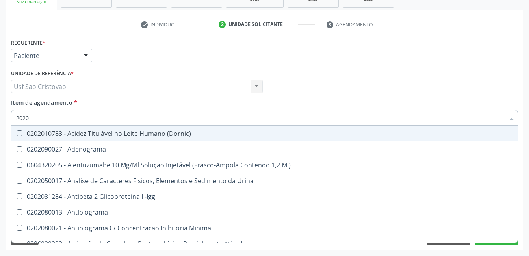
checkbox Glicose "true"
checkbox Leucino-Aminopeptidase "false"
checkbox Completo "true"
checkbox Anticardiolipina "false"
type input "20201"
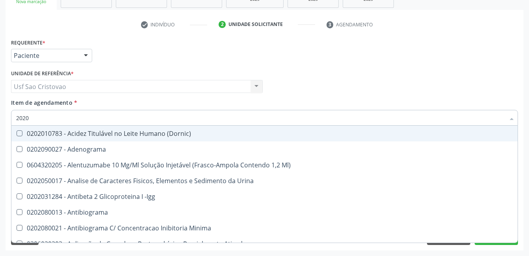
checkbox Reumatoide "true"
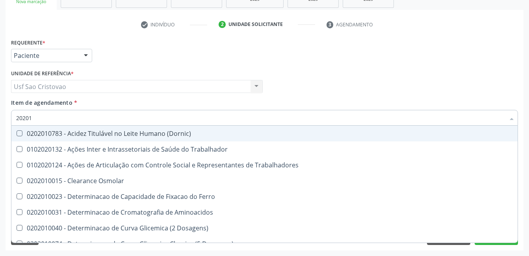
type input "202010"
checkbox II "true"
checkbox Glicose "false"
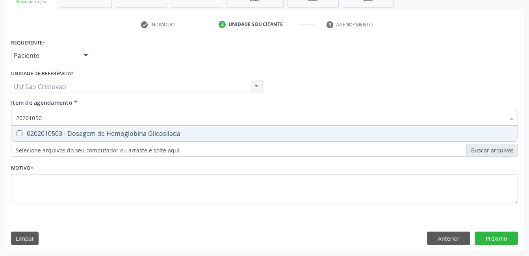
type input "202010503"
click at [21, 132] on Glicosilada at bounding box center [20, 133] width 6 height 6
click at [17, 132] on Glicosilada "checkbox" at bounding box center [13, 133] width 5 height 5
checkbox Glicosilada "true"
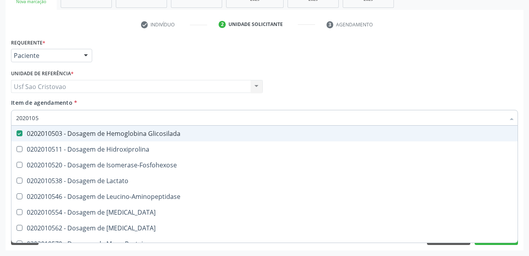
type input "202010"
checkbox Glicosilada "false"
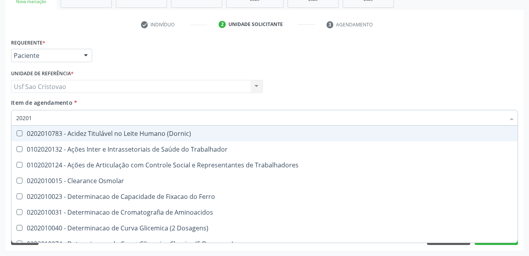
type input "2020"
checkbox Glicose "false"
checkbox Glicosilada "false"
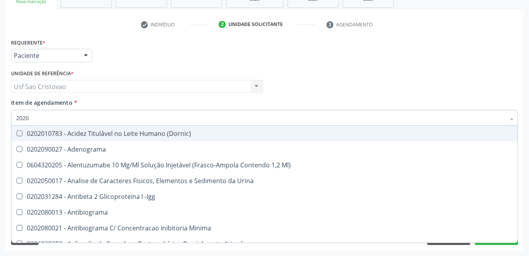
type input "202"
checkbox Glicose "false"
checkbox Glicosilada "false"
checkbox Leucino-Aminopeptidase "true"
checkbox Oxalato "true"
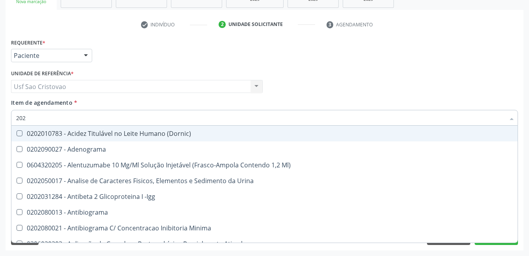
checkbox Completo "false"
checkbox Anticardiolipina "true"
type input "2"
checkbox Leucino-Aminopeptidase "false"
checkbox Oxalato "false"
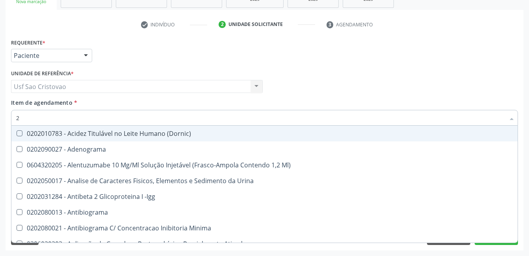
checkbox Anticardiolipina "false"
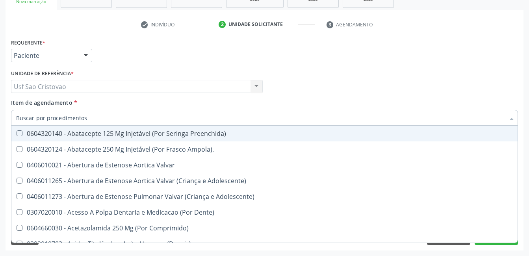
checkbox Glicose "false"
checkbox Glicosilada "false"
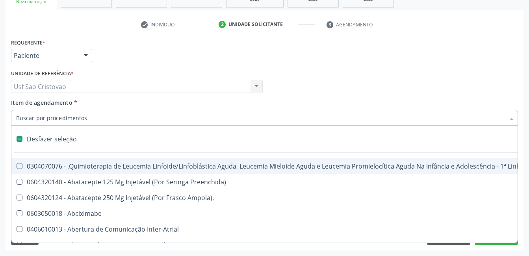
type input "2"
checkbox Percutanea "true"
checkbox Unidades "true"
type input "20"
checkbox Hemoterapia "true"
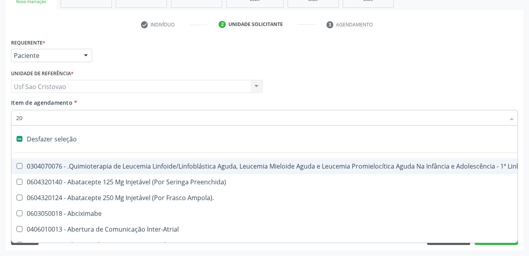
checkbox Padrão "true"
checkbox Percutanea "false"
checkbox Cerebral "true"
checkbox Unidades "false"
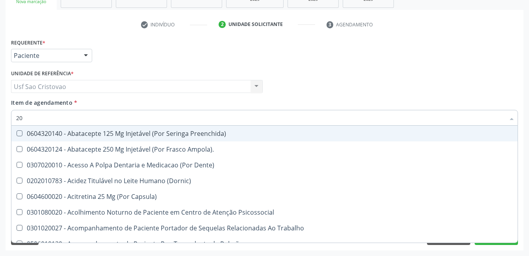
type input "202"
checkbox Linha "true"
checkbox Bilateral "true"
checkbox Creatinina "true"
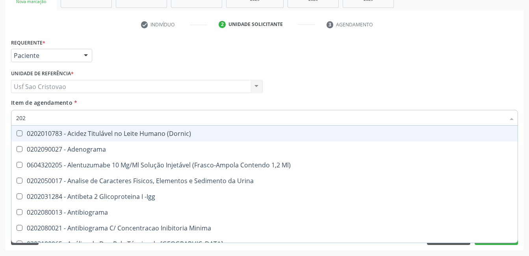
type input "2020"
checkbox X "true"
checkbox Serico "true"
checkbox Glicose "false"
checkbox Glicosilada "false"
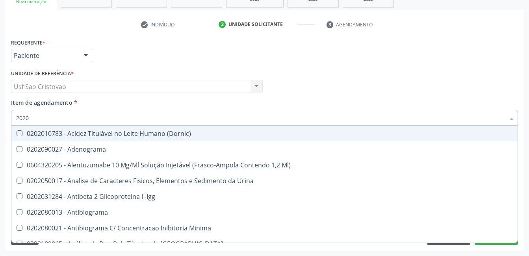
checkbox B12 "true"
checkbox Completo "false"
type input "20202"
checkbox \(Pos-Pasteurização\) "true"
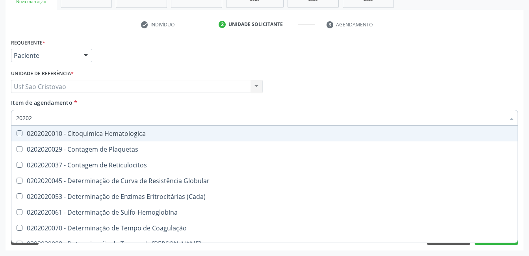
type input "202020"
checkbox Hematocrito "true"
checkbox Completo "false"
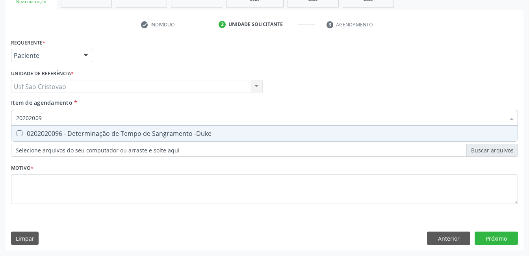
type input "202020096"
click at [19, 135] on -Duke at bounding box center [20, 133] width 6 height 6
click at [17, 135] on -Duke "checkbox" at bounding box center [13, 133] width 5 height 5
checkbox -Duke "true"
type input "2020200"
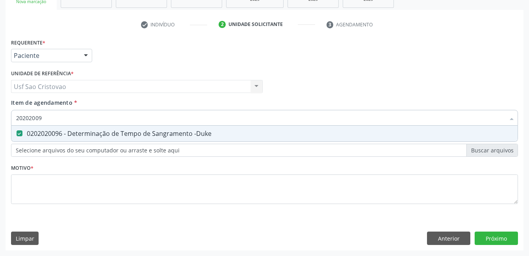
checkbox -Duke "false"
type input "202020070"
click at [20, 134] on Coagulação at bounding box center [20, 133] width 6 height 6
click at [17, 134] on Coagulação "checkbox" at bounding box center [13, 133] width 5 height 5
checkbox Coagulação "true"
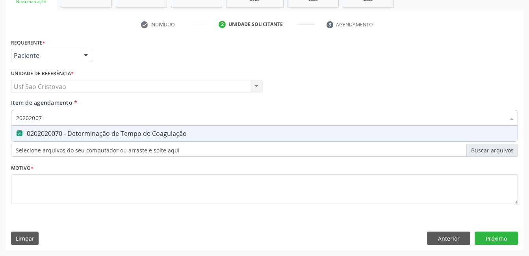
type input "2020200"
checkbox Coagulação "false"
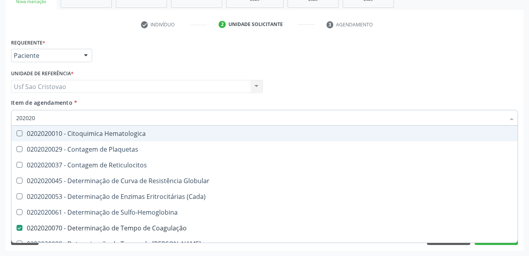
type input "2020201"
checkbox Coagulação "false"
checkbox -Duke "false"
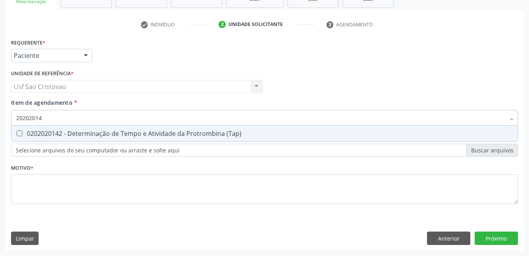
type input "202020142"
click at [20, 133] on \(Tap\) at bounding box center [20, 133] width 6 height 6
click at [17, 133] on \(Tap\) "checkbox" at bounding box center [13, 133] width 5 height 5
checkbox \(Tap\) "true"
type input "2020201"
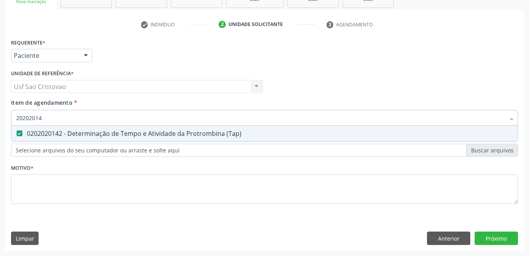
checkbox \(Tap\) "false"
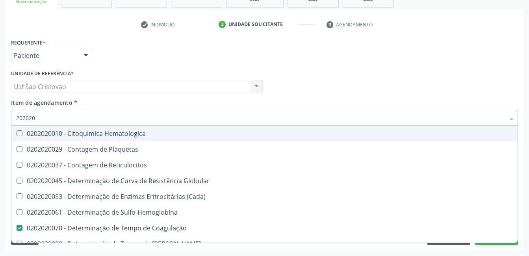
type input "20202"
checkbox Completo "false"
checkbox Leucograma "true"
type input "2020"
checkbox Coagulação "false"
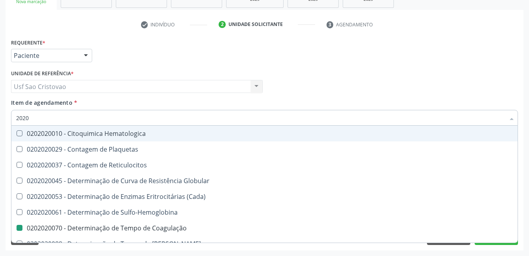
checkbox -Duke "false"
checkbox \(Tap\) "false"
checkbox Completo "false"
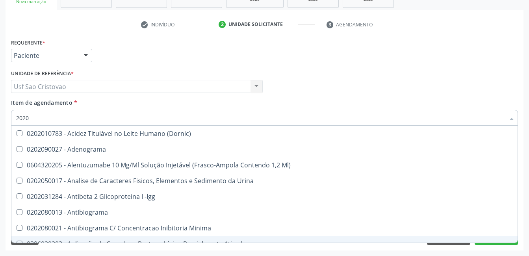
click at [255, 252] on div "Acompanhamento Acompanhe a situação das marcações correntes e finalizadas Relat…" at bounding box center [264, 82] width 529 height 347
checkbox Adenograma "true"
checkbox Ml\) "true"
checkbox Urina "true"
checkbox -Igg "true"
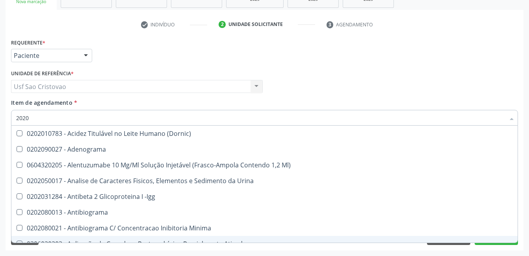
checkbox Antibiograma "true"
checkbox Minima "true"
checkbox Coagulação "false"
checkbox -Duke "false"
checkbox \(Tap\) "false"
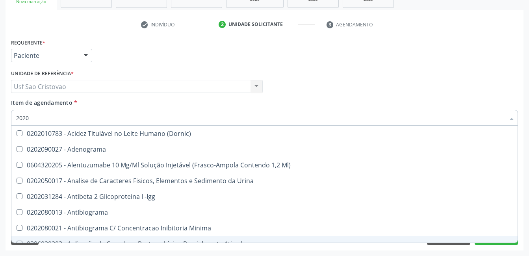
checkbox Glicose "false"
checkbox Glicosilada "false"
checkbox Completo "false"
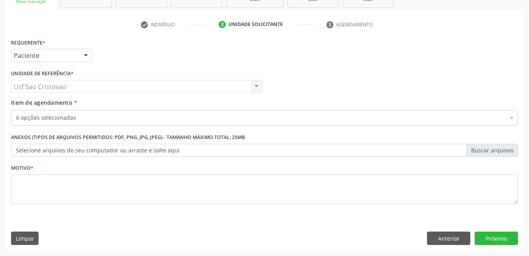
scroll to position [0, 0]
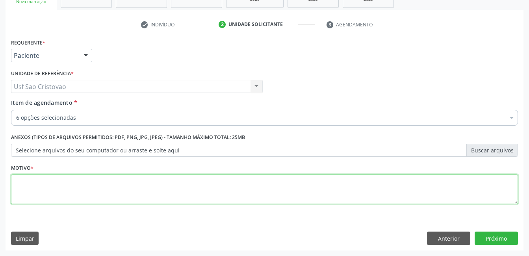
click at [219, 184] on textarea at bounding box center [264, 190] width 507 height 30
type textarea "."
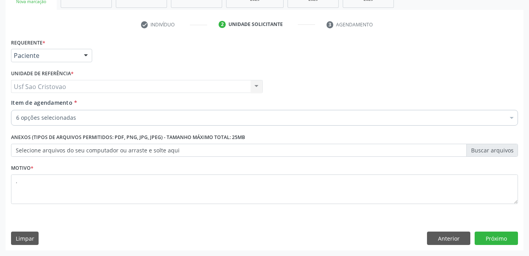
click at [236, 222] on div "Requerente * Paciente Médico(a) Enfermeiro(a) Paciente Nenhum resultado encontr…" at bounding box center [265, 144] width 518 height 214
click at [492, 238] on button "Próximo" at bounding box center [496, 238] width 43 height 13
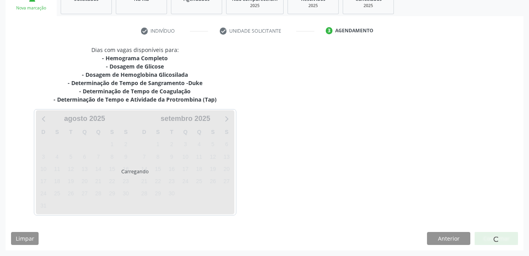
scroll to position [128, 0]
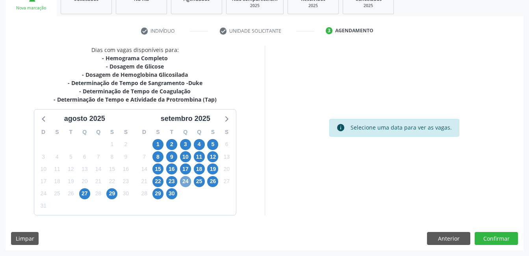
click at [186, 181] on span "24" at bounding box center [185, 181] width 11 height 11
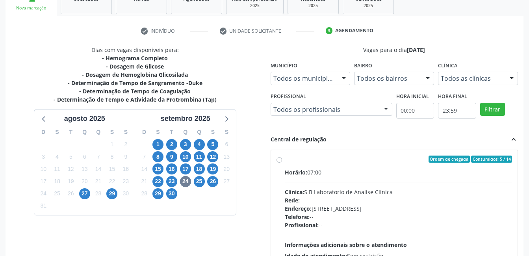
click at [285, 159] on label "Ordem de chegada Consumidos: 5 / 14 Horário: 07:00 Clínica: S B Laboratorio de …" at bounding box center [399, 216] width 228 height 121
click at [278, 159] on input "Ordem de chegada Consumidos: 5 / 14 Horário: 07:00 Clínica: S B Laboratorio de …" at bounding box center [280, 159] width 6 height 7
radio input "true"
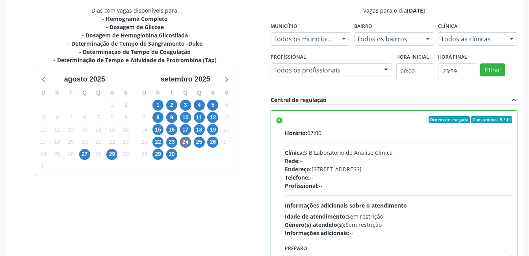
scroll to position [215, 0]
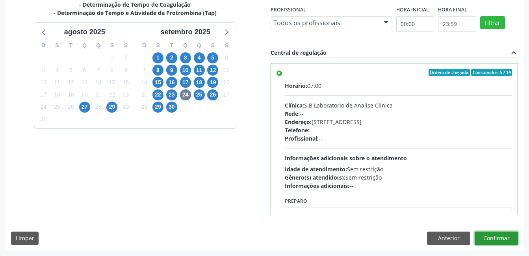
click at [497, 235] on button "Confirmar" at bounding box center [496, 238] width 43 height 13
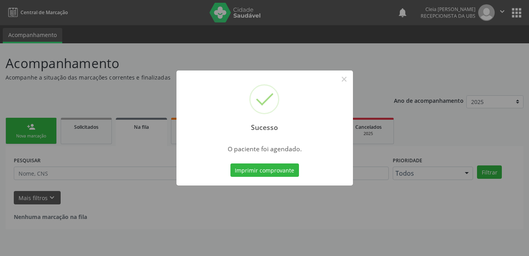
scroll to position [0, 0]
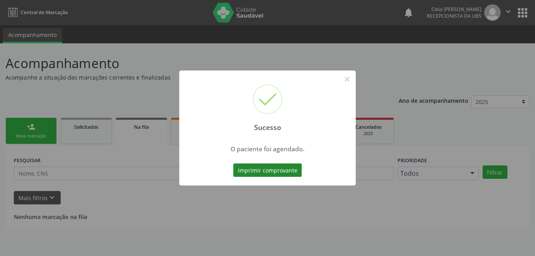
click at [279, 172] on button "Imprimir comprovante" at bounding box center [267, 170] width 69 height 13
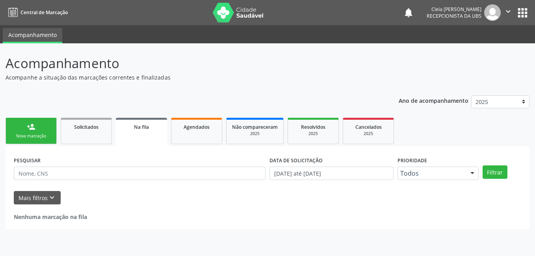
click at [46, 131] on link "person_add Nova marcação" at bounding box center [31, 131] width 51 height 26
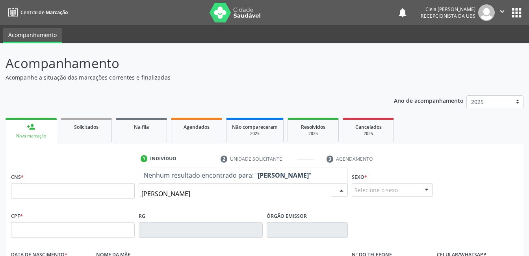
type input "valdomiro antonio"
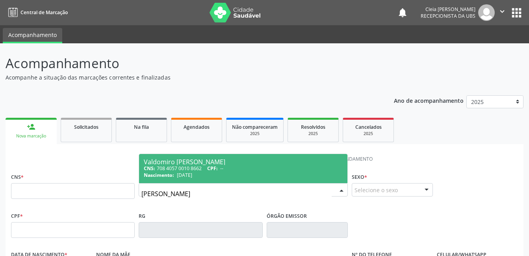
click at [183, 170] on div "CNS: 708 4057 0010 8662 CPF: --" at bounding box center [243, 168] width 199 height 7
type input "708 4057 0010 8662"
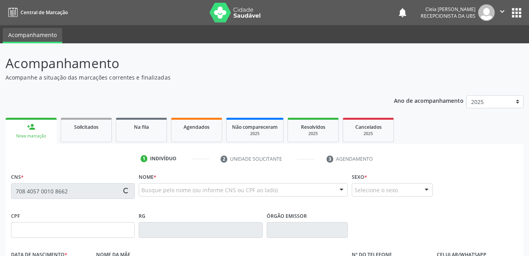
type input "[DATE]"
type input "[PERSON_NAME]"
type input "[PHONE_NUMBER]"
type input "1097"
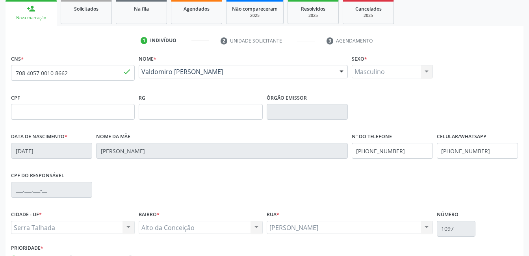
scroll to position [158, 0]
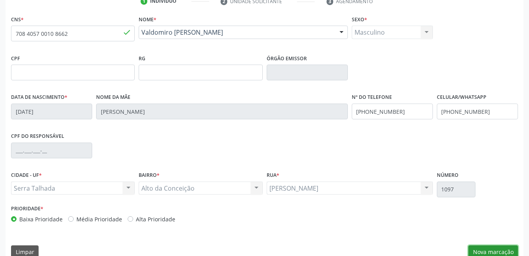
click at [489, 254] on button "Nova marcação" at bounding box center [494, 252] width 50 height 13
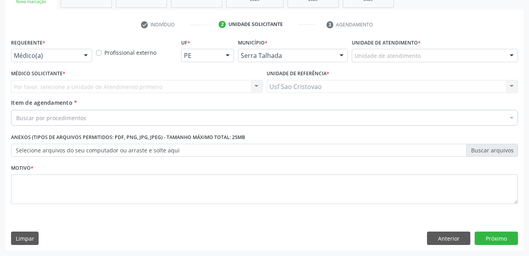
scroll to position [134, 0]
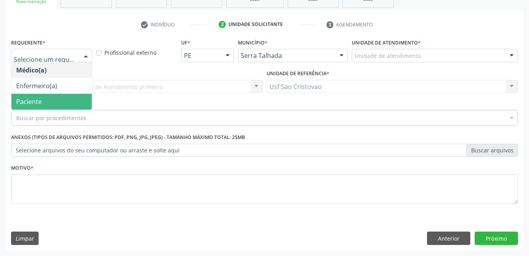
click at [48, 105] on span "Paciente" at bounding box center [51, 102] width 80 height 16
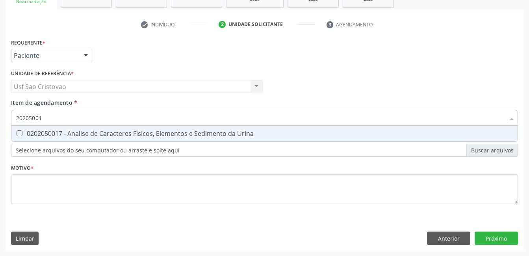
type input "202050017"
click at [21, 135] on Urina at bounding box center [20, 133] width 6 height 6
click at [17, 135] on Urina "checkbox" at bounding box center [13, 133] width 5 height 5
checkbox Urina "true"
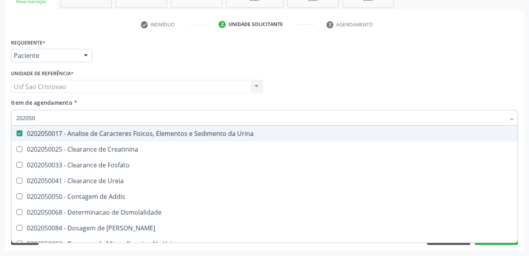
type input "20205"
checkbox Urina "false"
checkbox Creatinina "true"
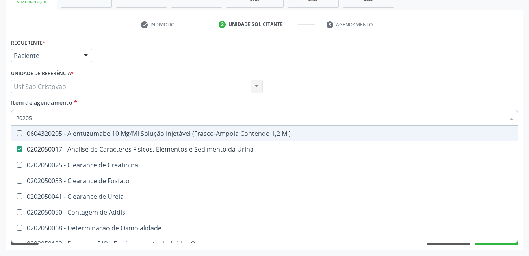
type input "2020"
checkbox Urina "false"
checkbox Fosfato "true"
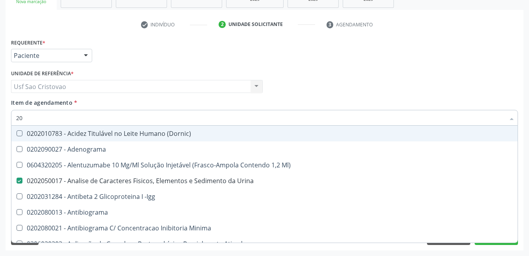
type input "2"
checkbox Urina "false"
checkbox Parceria\) "false"
checkbox Aldosterona "true"
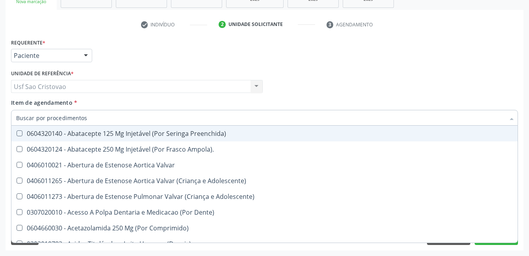
checkbox Urina "false"
checkbox Posterior "true"
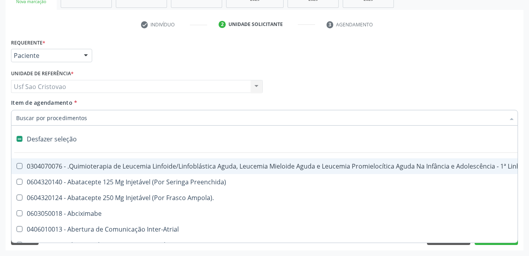
type input "h"
checkbox Urina "false"
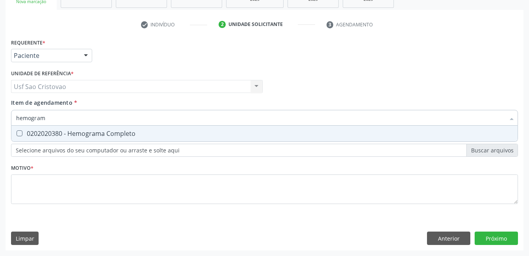
type input "hemogra"
click at [19, 135] on Completo at bounding box center [20, 133] width 6 height 6
click at [17, 135] on Completo "checkbox" at bounding box center [13, 133] width 5 height 5
checkbox Completo "true"
type input "hemog"
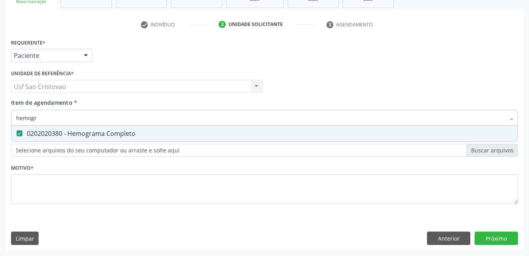
checkbox Completo "false"
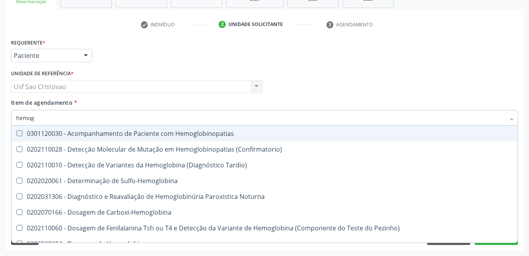
type input "hemo"
checkbox Completo "false"
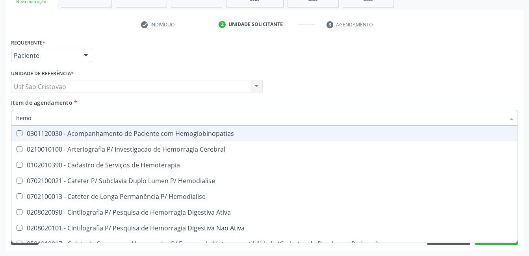
type input "hem"
checkbox Completo "false"
checkbox Elástica "true"
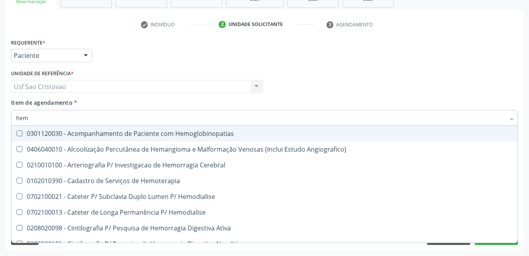
type input "he"
checkbox Completo "false"
checkbox Orgaos "true"
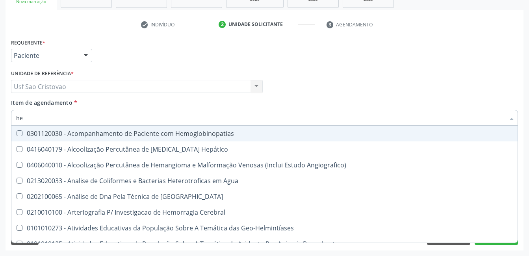
type input "h"
checkbox Completo "false"
checkbox Folheto "true"
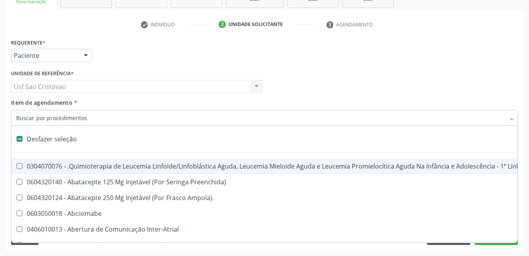
type input "g"
checkbox Urina "false"
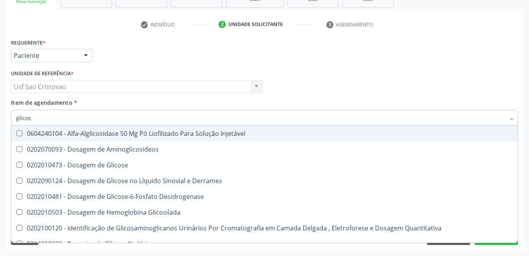
type input "glicose"
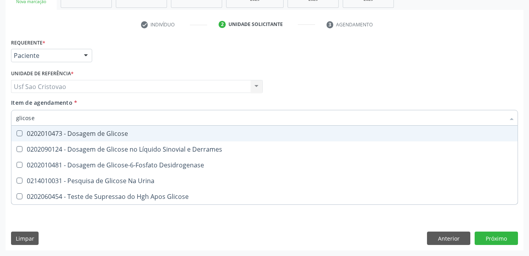
click at [19, 134] on Glicose at bounding box center [20, 133] width 6 height 6
click at [17, 134] on Glicose "checkbox" at bounding box center [13, 133] width 5 height 5
checkbox Glicose "true"
type input "glicos"
checkbox Glicose "false"
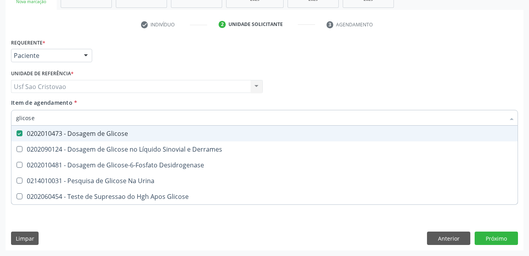
checkbox Desidrogenase "true"
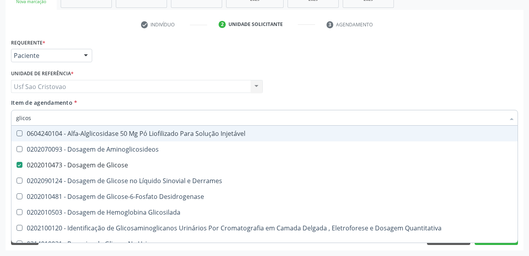
type input "glico"
checkbox Glicose "false"
checkbox Glicosilada "true"
type input "glic"
checkbox Glicosilada "false"
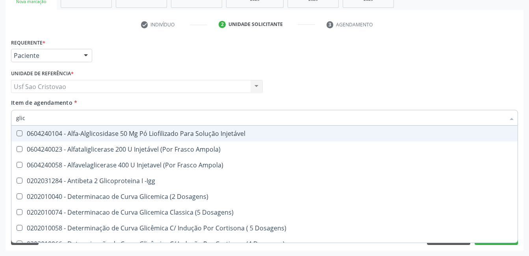
type input "gli"
checkbox Glicose "false"
checkbox Glicosilada "true"
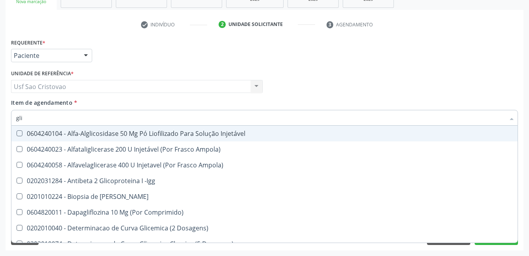
type input "gl"
checkbox Glicose "false"
type input "g"
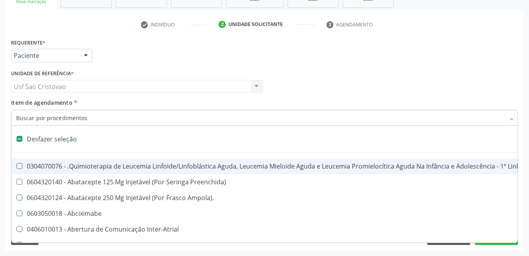
type input "c"
checkbox Punho "true"
checkbox Urina "false"
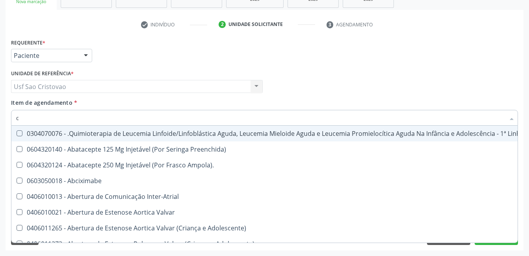
type input "co"
checkbox Injetável "true"
checkbox Urina "false"
checkbox Creatinina "true"
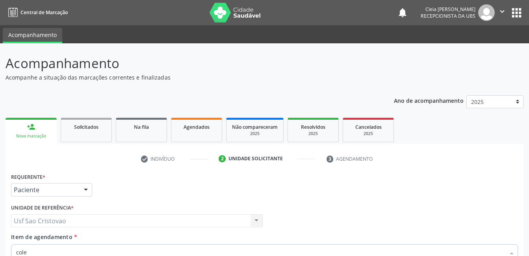
scroll to position [134, 0]
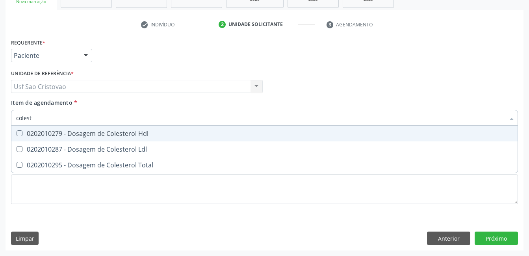
type input "coleste"
click at [19, 134] on Hdl at bounding box center [20, 133] width 6 height 6
click at [17, 134] on Hdl "checkbox" at bounding box center [13, 133] width 5 height 5
checkbox Hdl "true"
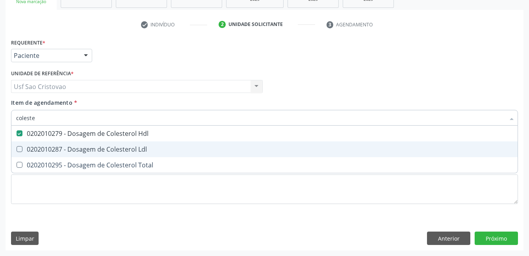
click at [20, 149] on Ldl at bounding box center [20, 149] width 6 height 6
click at [17, 149] on Ldl "checkbox" at bounding box center [13, 149] width 5 height 5
checkbox Ldl "true"
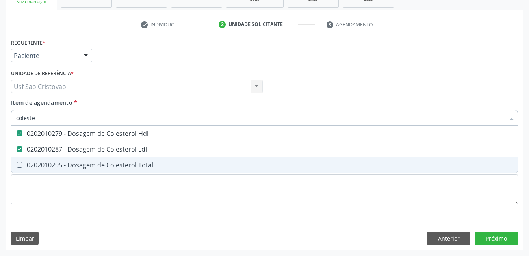
click at [21, 165] on Total at bounding box center [20, 165] width 6 height 6
click at [17, 165] on Total "checkbox" at bounding box center [13, 164] width 5 height 5
checkbox Total "true"
type input "cole"
checkbox Hdl "false"
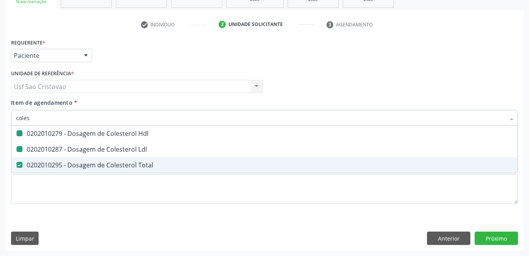
checkbox Ldl "false"
checkbox Total "false"
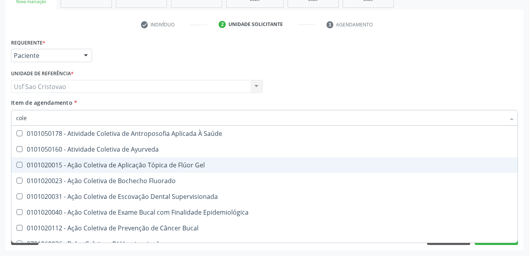
type input "col"
checkbox Hdl "false"
checkbox Ldl "false"
checkbox Total "false"
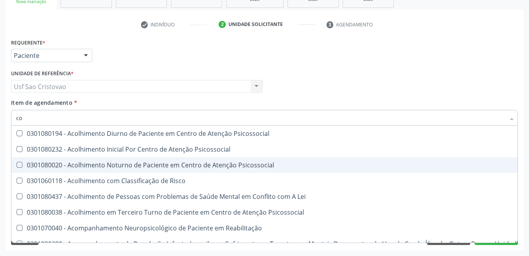
type input "c"
checkbox Hdl "false"
checkbox Ldl "false"
checkbox Total "false"
checkbox Coleta\) "false"
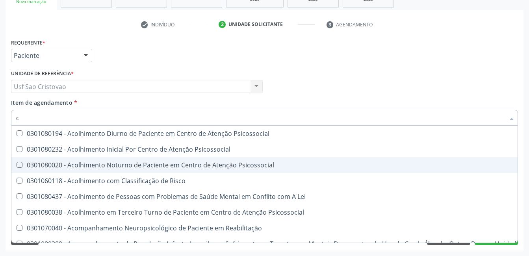
checkbox Oncologia "true"
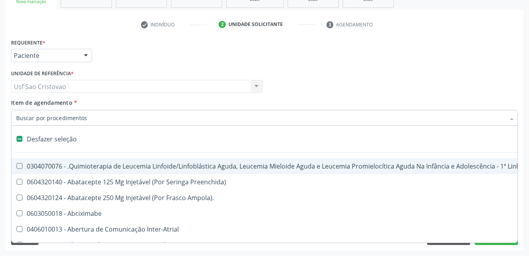
checkbox Punho "false"
checkbox Urina "true"
type input "h"
checkbox Urina "false"
checkbox B "true"
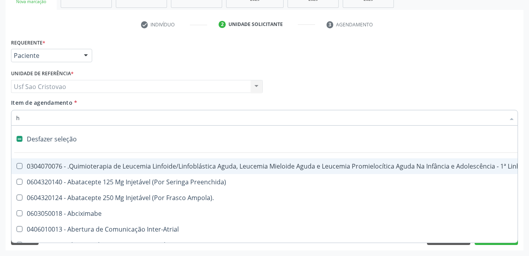
checkbox Queimado "true"
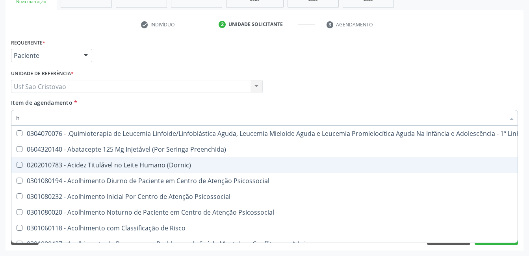
type input "he"
checkbox Removível "true"
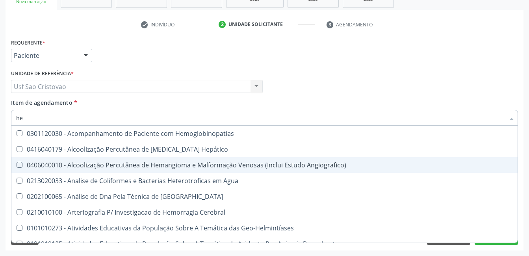
type input "hem"
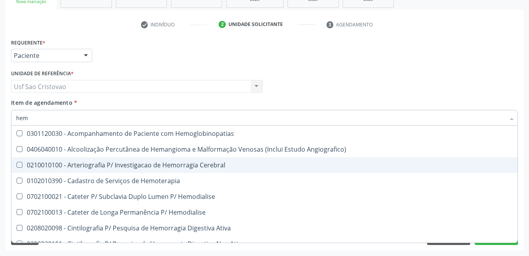
checkbox Completo "true"
checkbox Orgaos "false"
type input "hemo"
checkbox Retro-Retal "true"
checkbox Completo "false"
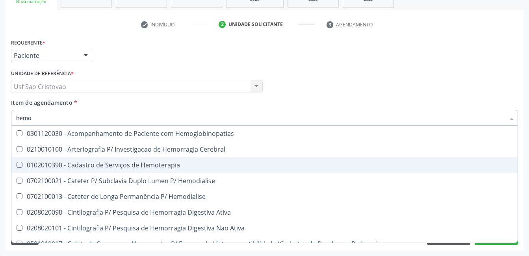
type input "hemog"
checkbox Carboxi-Hemoglobina "true"
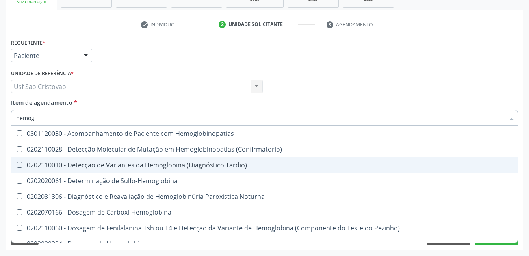
type input "hemogl"
checkbox Completo "false"
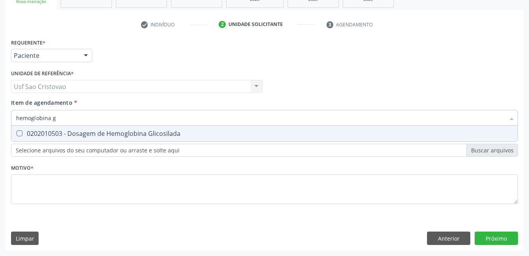
type input "hemoglobina gl"
click at [19, 134] on Glicosilada at bounding box center [20, 133] width 6 height 6
click at [17, 134] on Glicosilada "checkbox" at bounding box center [13, 133] width 5 height 5
checkbox Glicosilada "true"
type input "hemoglobina"
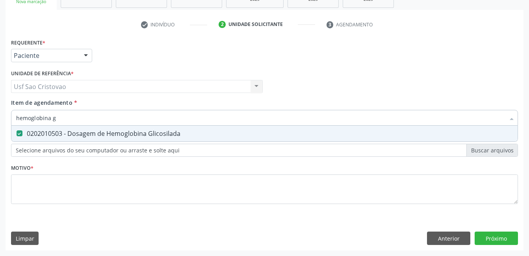
checkbox Glicosilada "false"
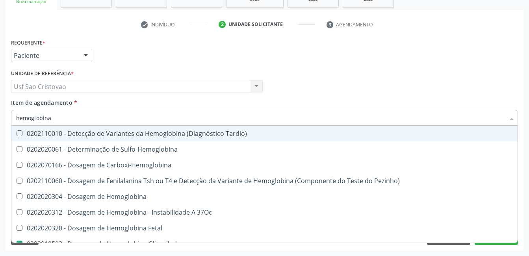
type input "hemoglobin"
checkbox Glicosilada "false"
checkbox Hematocrito\) "true"
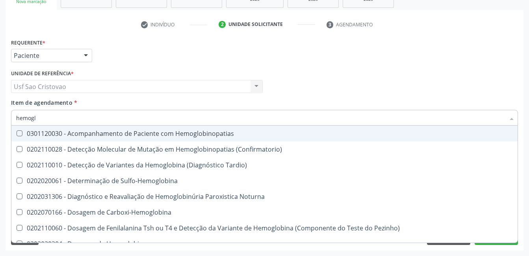
type input "hemog"
checkbox S "true"
type input "hemo"
checkbox Glicosilada "false"
checkbox Completo "false"
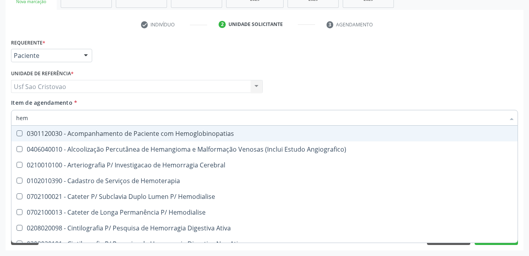
type input "he"
checkbox Glicosilada "false"
checkbox Hematocrito "true"
checkbox Completo "false"
checkbox Orgaos "true"
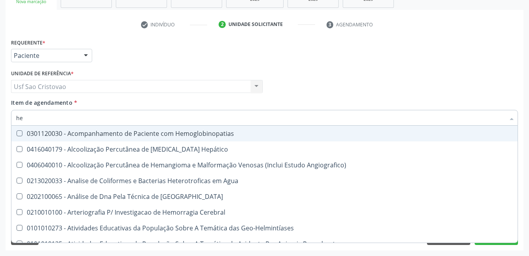
type input "h"
checkbox Glicosilada "false"
checkbox Completo "false"
checkbox Folheto "true"
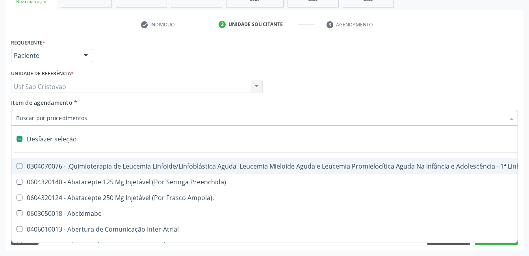
type input "t"
checkbox Reto "true"
checkbox Urina "false"
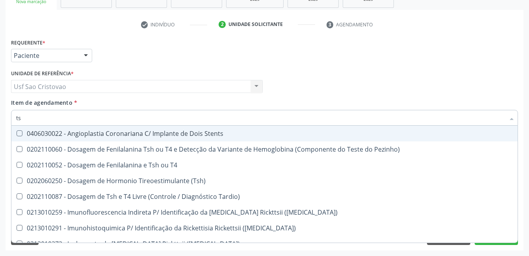
type input "tsh"
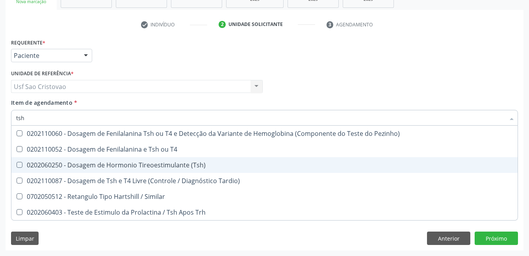
click at [17, 165] on \(Tsh\) at bounding box center [20, 165] width 6 height 6
click at [17, 165] on \(Tsh\) "checkbox" at bounding box center [13, 164] width 5 height 5
checkbox \(Tsh\) "true"
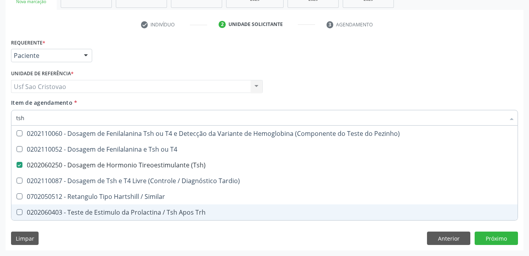
click at [407, 240] on div "Requerente * Paciente Médico(a) Enfermeiro(a) Paciente Nenhum resultado encontr…" at bounding box center [265, 144] width 518 height 214
checkbox T4 "true"
checkbox Tardio\) "true"
checkbox Similar "true"
checkbox Trh "true"
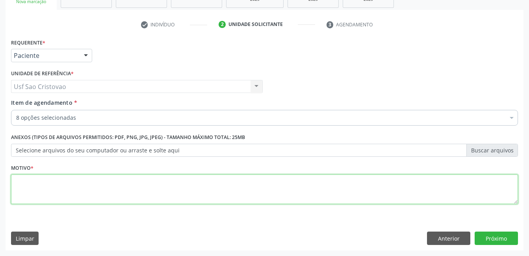
click at [352, 197] on textarea at bounding box center [264, 190] width 507 height 30
type textarea "."
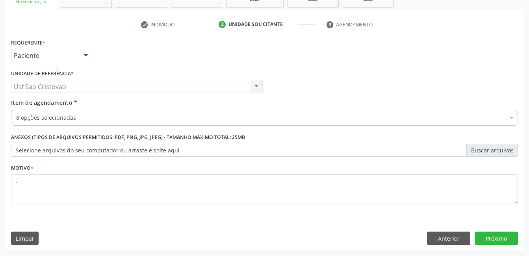
click at [368, 230] on div "Requerente * Paciente Médico(a) Enfermeiro(a) Paciente Nenhum resultado encontr…" at bounding box center [265, 144] width 518 height 214
click at [503, 240] on button "Próximo" at bounding box center [496, 238] width 43 height 13
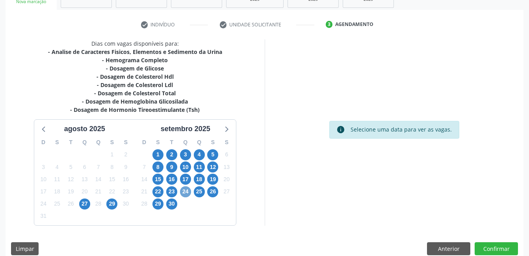
click at [185, 191] on span "24" at bounding box center [185, 191] width 11 height 11
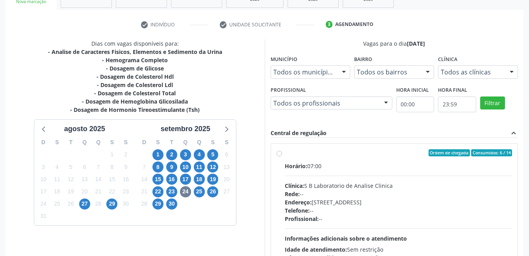
click at [285, 155] on label "Ordem de chegada Consumidos: 6 / 14 Horário: 07:00 Clínica: S B Laboratorio de …" at bounding box center [399, 209] width 228 height 121
click at [279, 155] on input "Ordem de chegada Consumidos: 6 / 14 Horário: 07:00 Clínica: S B Laboratorio de …" at bounding box center [280, 152] width 6 height 7
radio input "true"
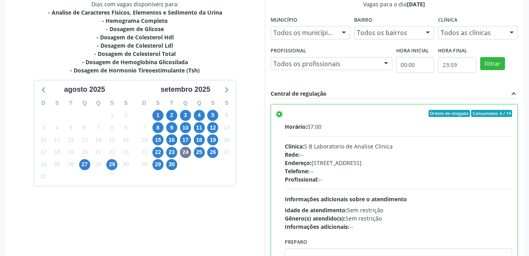
scroll to position [215, 0]
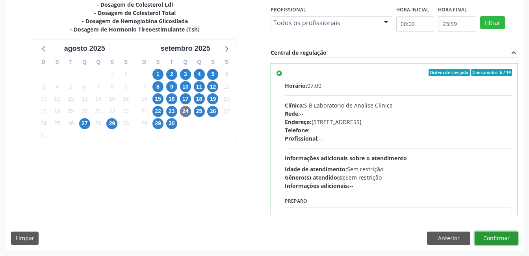
click at [510, 236] on button "Confirmar" at bounding box center [496, 238] width 43 height 13
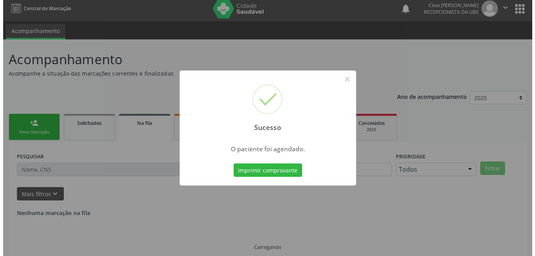
scroll to position [0, 0]
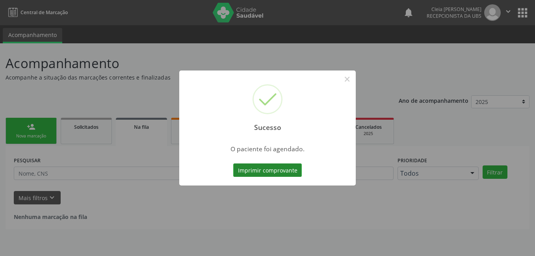
click at [249, 172] on button "Imprimir comprovante" at bounding box center [267, 170] width 69 height 13
